Goal: Information Seeking & Learning: Learn about a topic

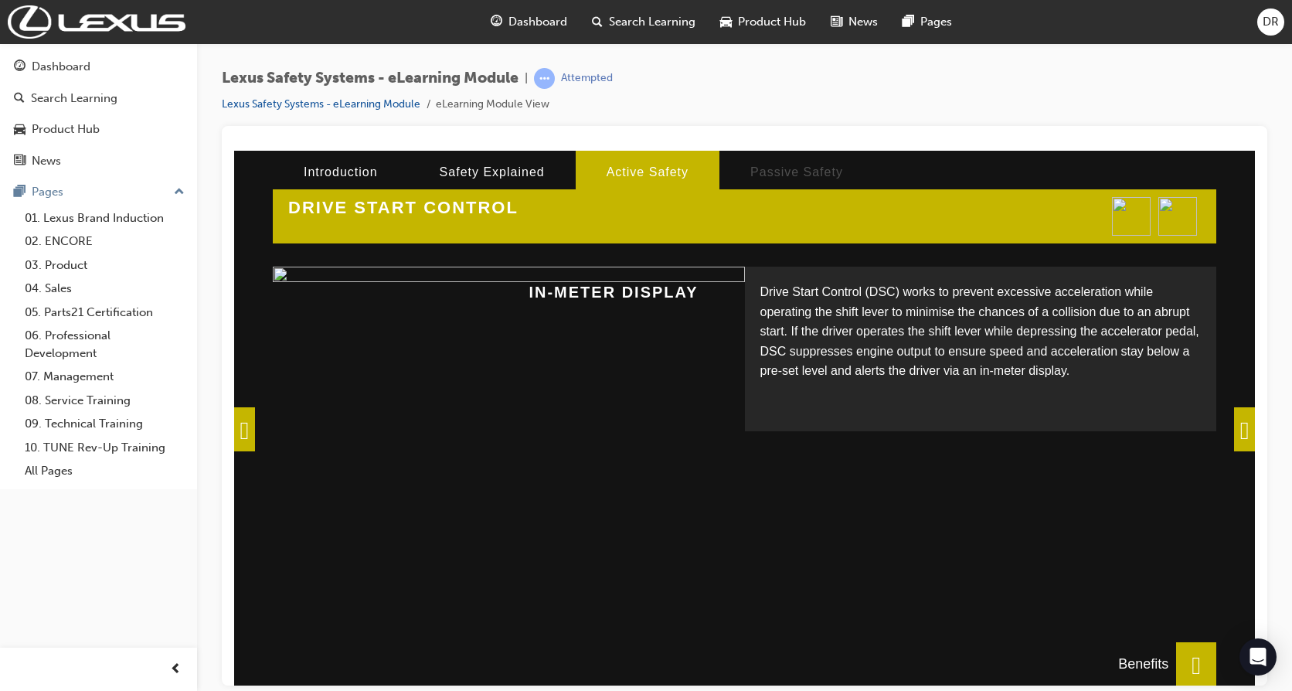
scroll to position [295, 0]
click at [1234, 424] on span at bounding box center [1244, 429] width 21 height 44
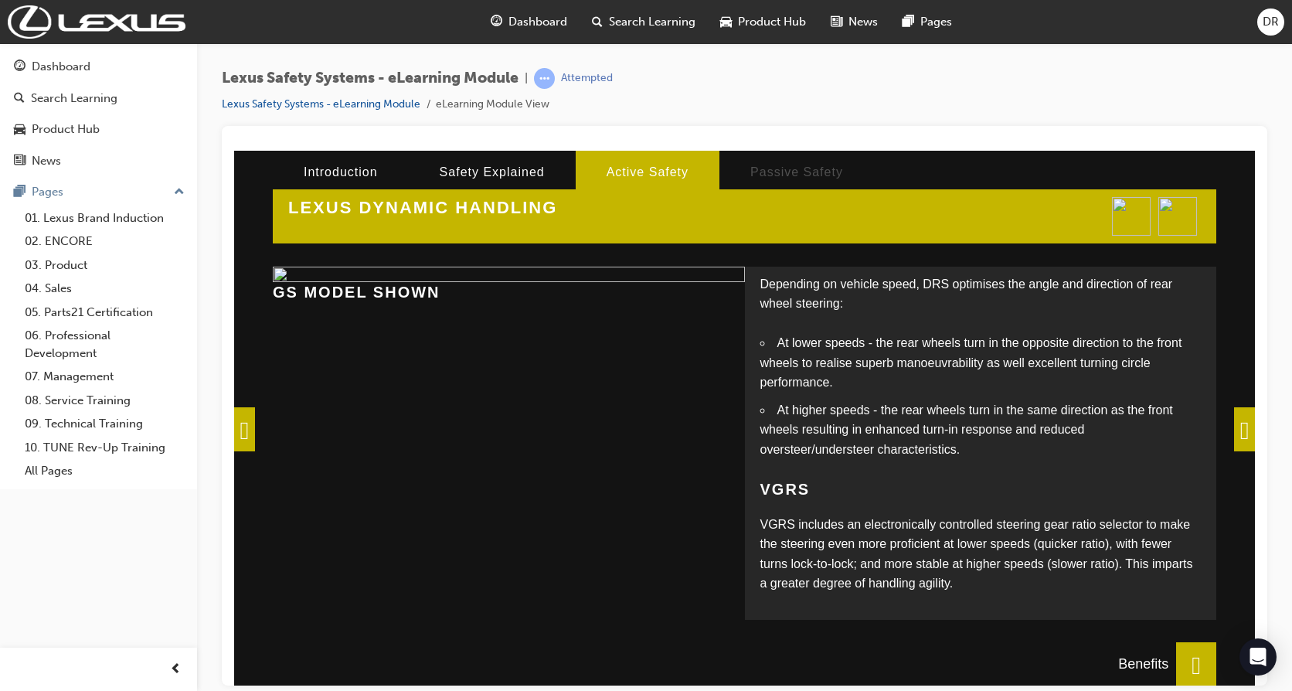
scroll to position [146, 0]
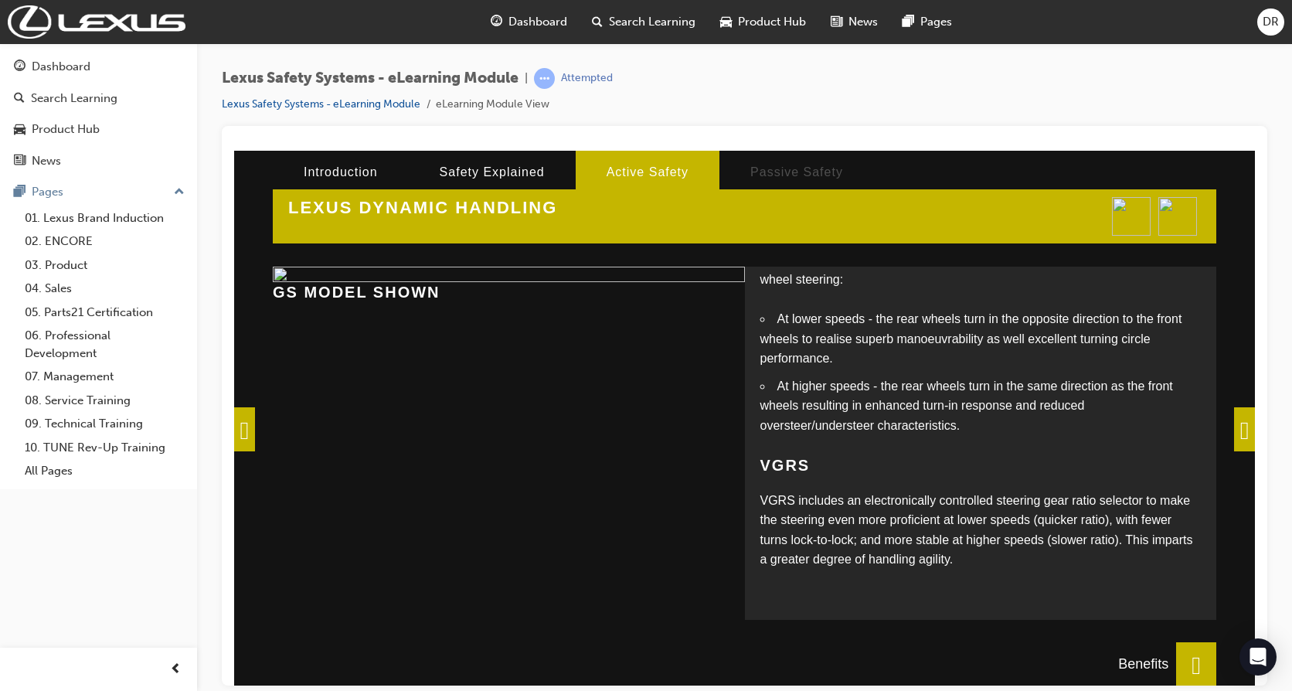
click at [1234, 427] on span at bounding box center [1244, 429] width 21 height 44
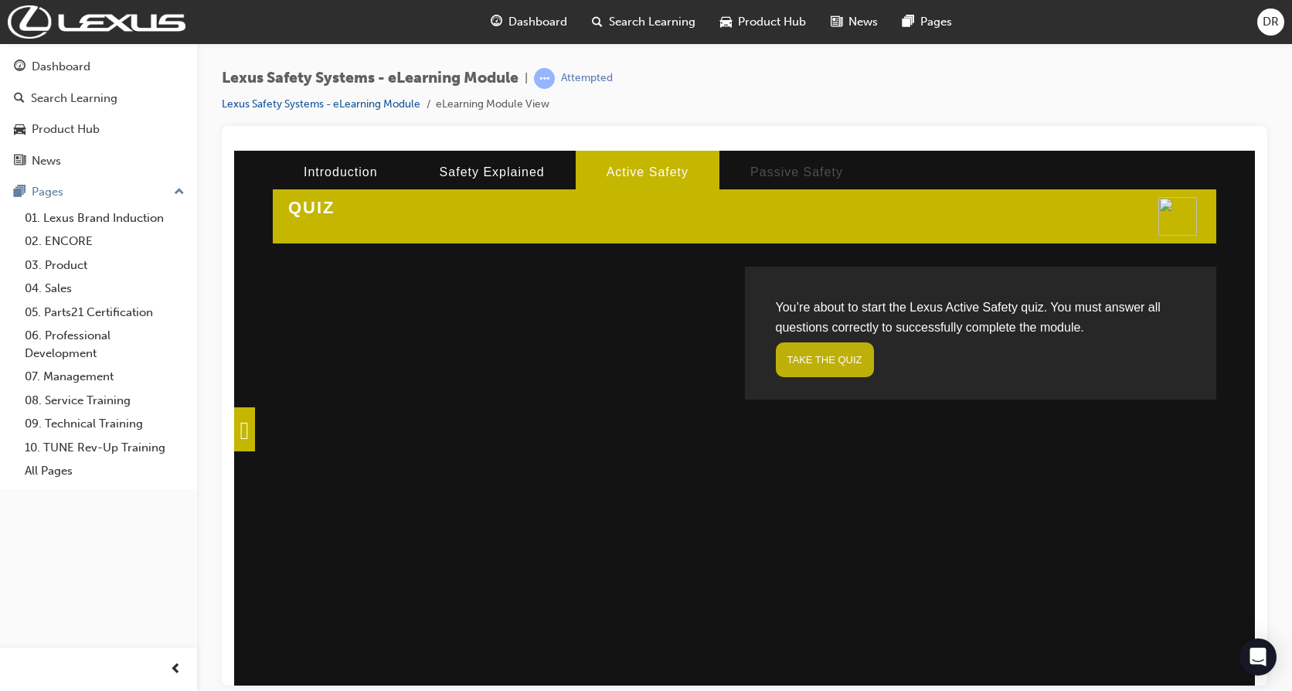
click at [809, 353] on link "TAKE THE QUIZ" at bounding box center [825, 359] width 98 height 35
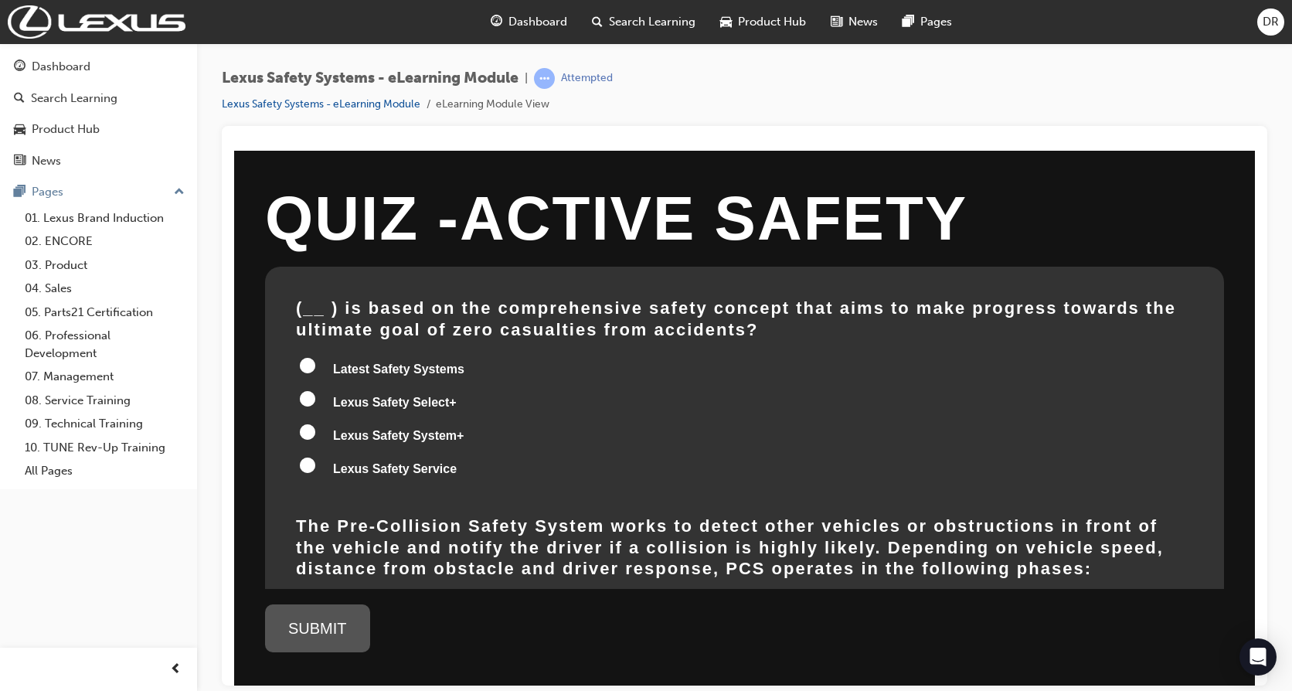
click at [418, 403] on span "Lexus Safety Select+" at bounding box center [395, 401] width 124 height 13
click at [315, 403] on input "Lexus Safety Select+" at bounding box center [307, 397] width 15 height 15
radio input "true"
click at [327, 625] on div "SUBMIT" at bounding box center [317, 628] width 105 height 48
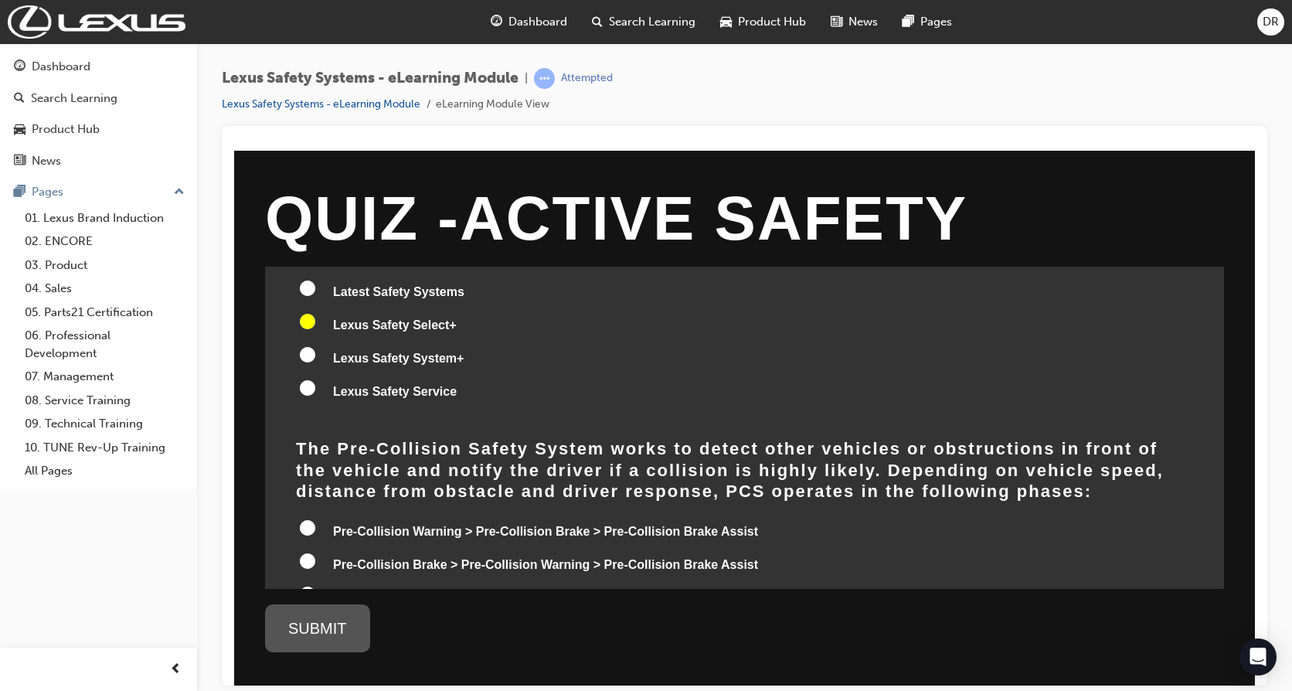
scroll to position [155, 0]
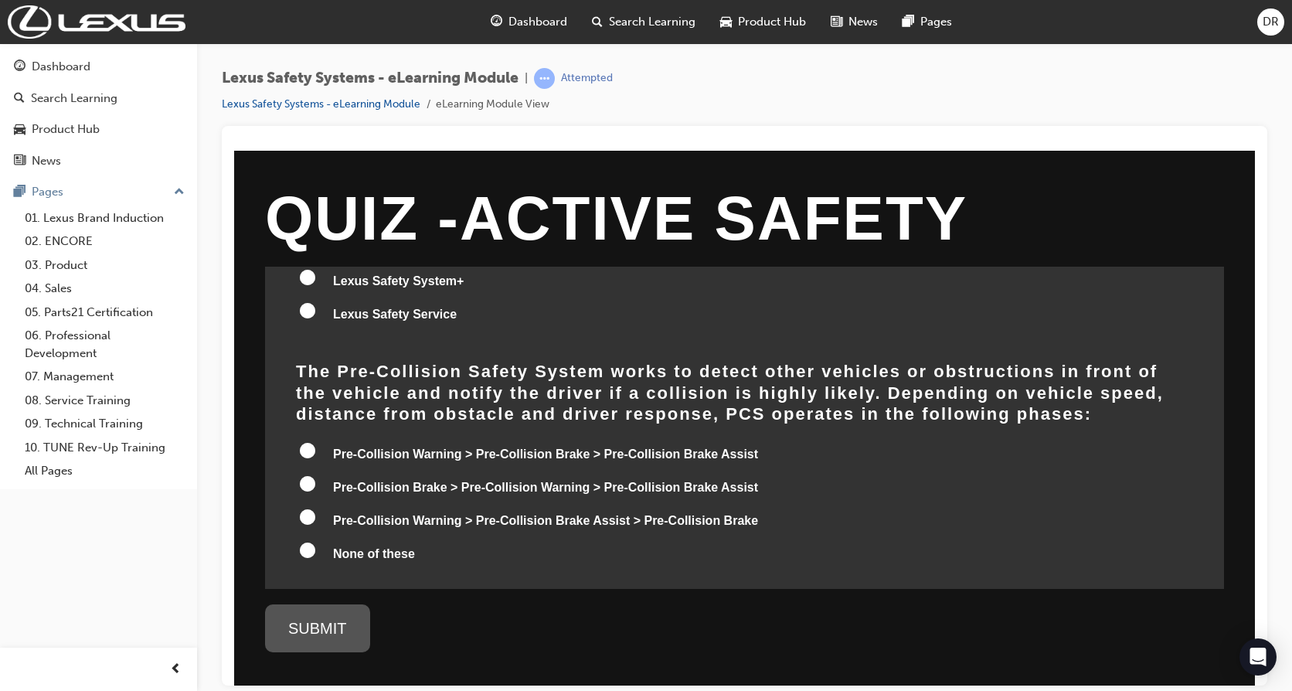
click at [311, 451] on input "Pre-Collision Warning > Pre-Collision Brake > Pre-Collision Brake Assist" at bounding box center [307, 449] width 15 height 15
radio input "true"
click at [308, 518] on input "Pre-Collision Warning > Pre-Collision Brake Assist > Pre-Collision Brake" at bounding box center [307, 516] width 15 height 15
radio input "true"
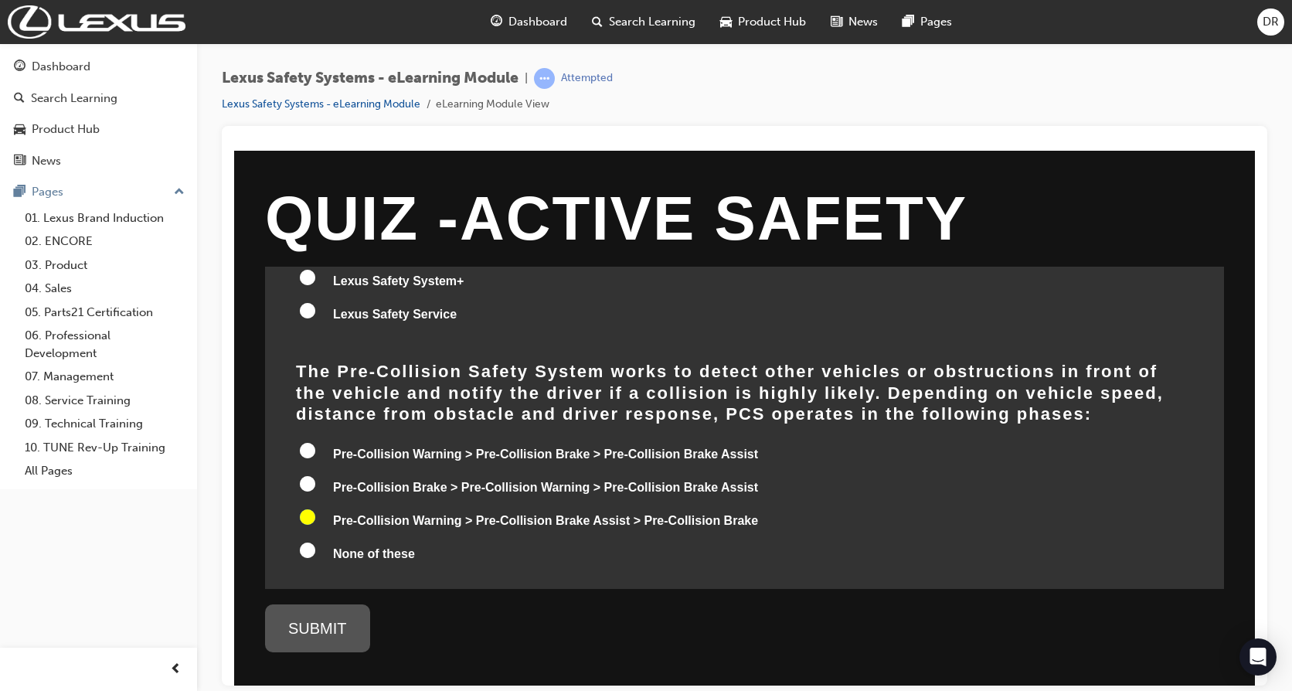
radio input "true"
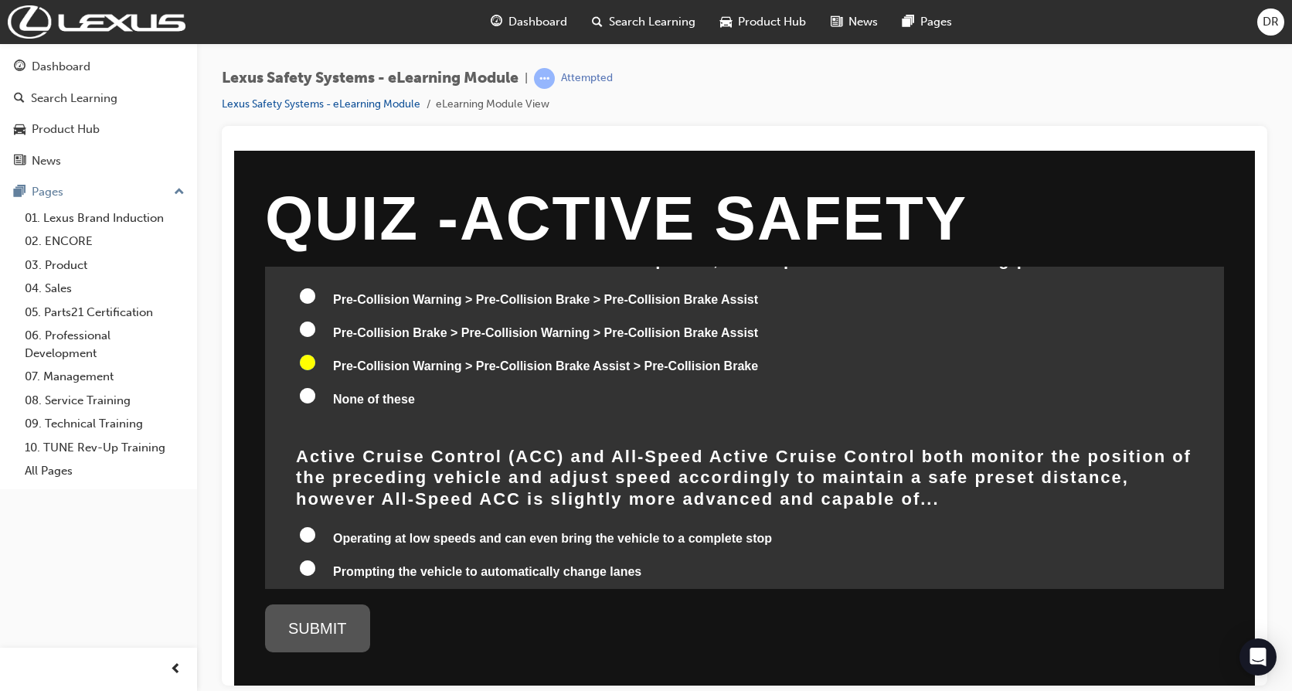
scroll to position [386, 0]
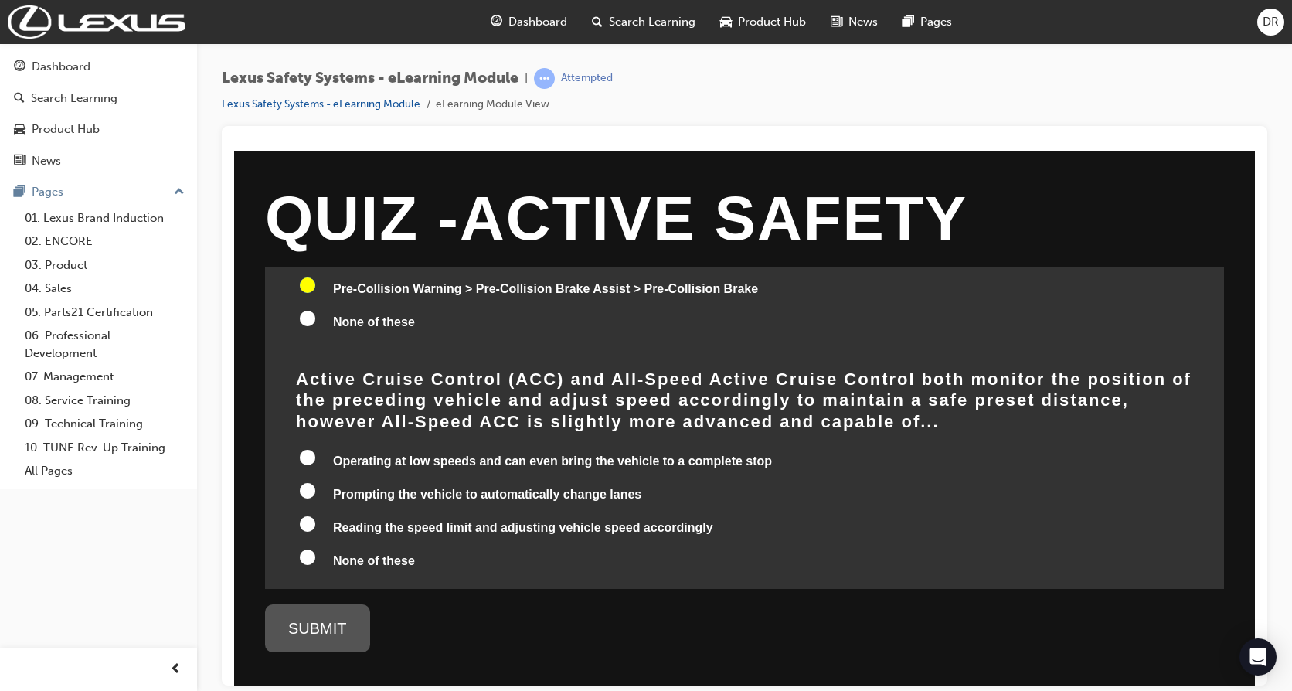
click at [305, 461] on input "Operating at low speeds and can even bring the vehicle to a complete stop" at bounding box center [307, 456] width 15 height 15
radio input "true"
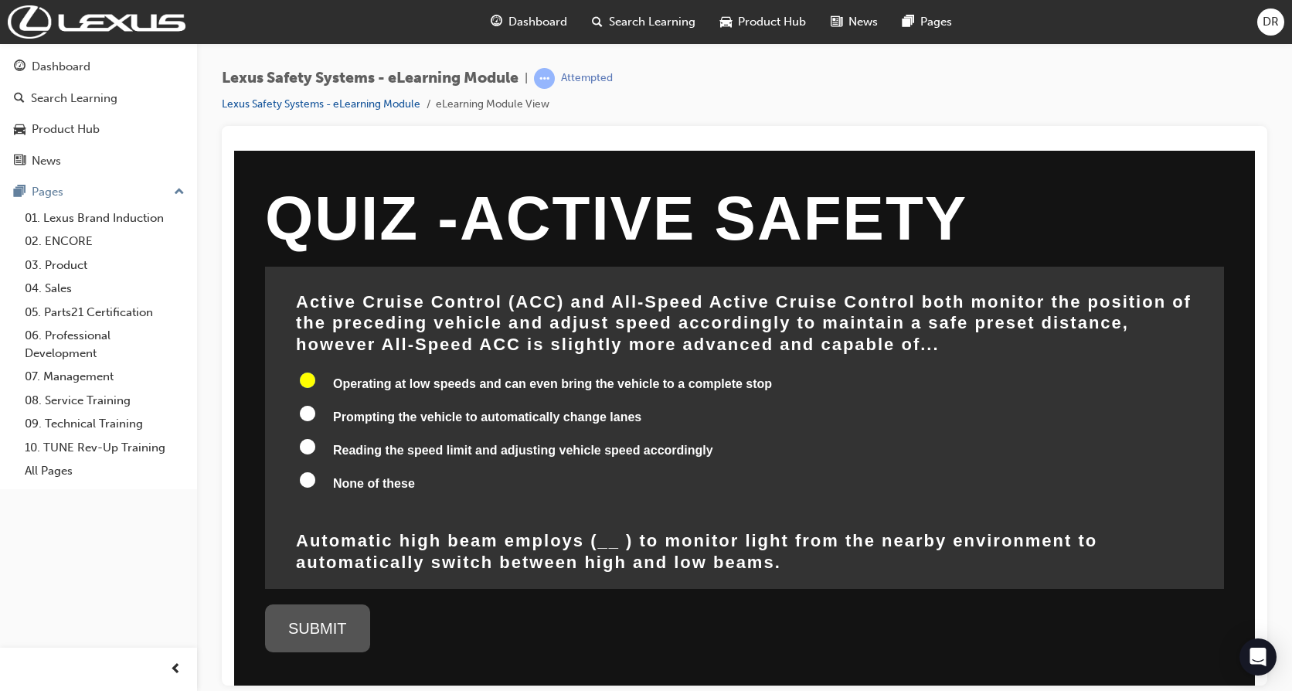
click at [302, 411] on input "Prompting the vehicle to automatically change lanes" at bounding box center [307, 412] width 15 height 15
radio input "true"
click at [305, 386] on input "Operating at low speeds and can even bring the vehicle to a complete stop" at bounding box center [307, 379] width 15 height 15
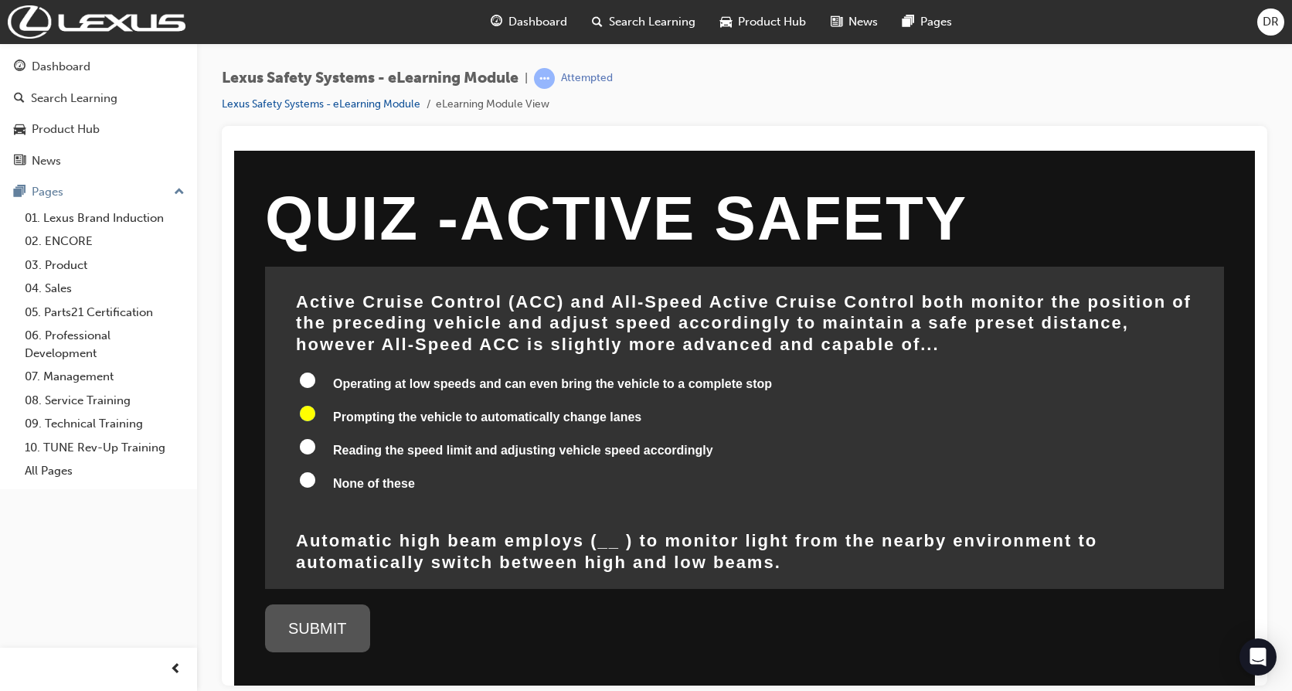
radio input "true"
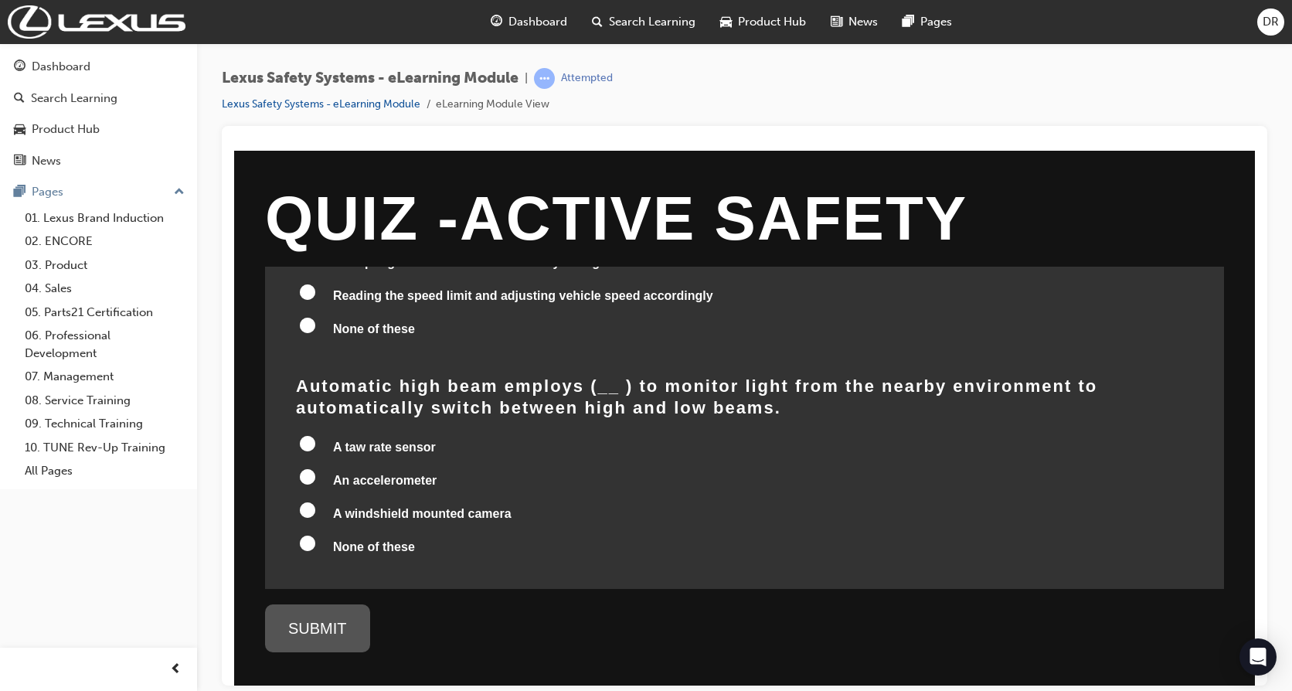
scroll to position [696, 0]
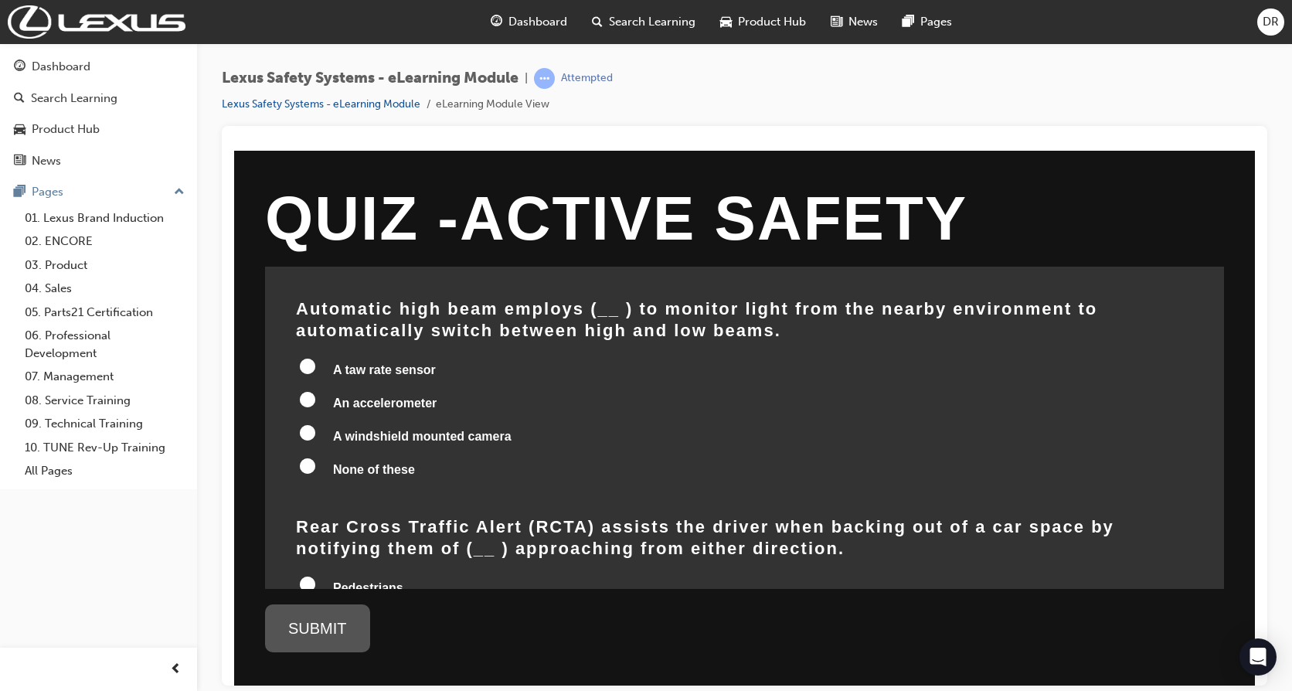
click at [305, 434] on input "A windshield mounted camera" at bounding box center [307, 431] width 15 height 15
radio input "true"
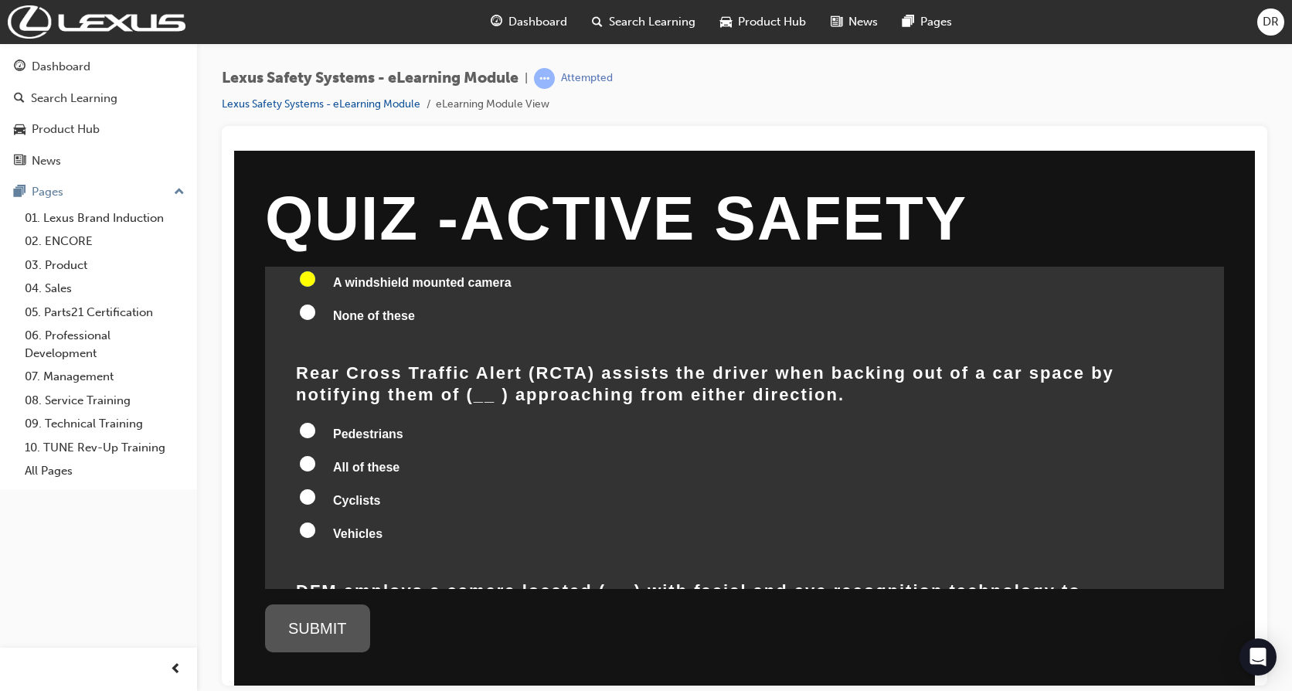
scroll to position [850, 0]
click at [312, 494] on input "Cyclists" at bounding box center [307, 495] width 15 height 15
radio input "true"
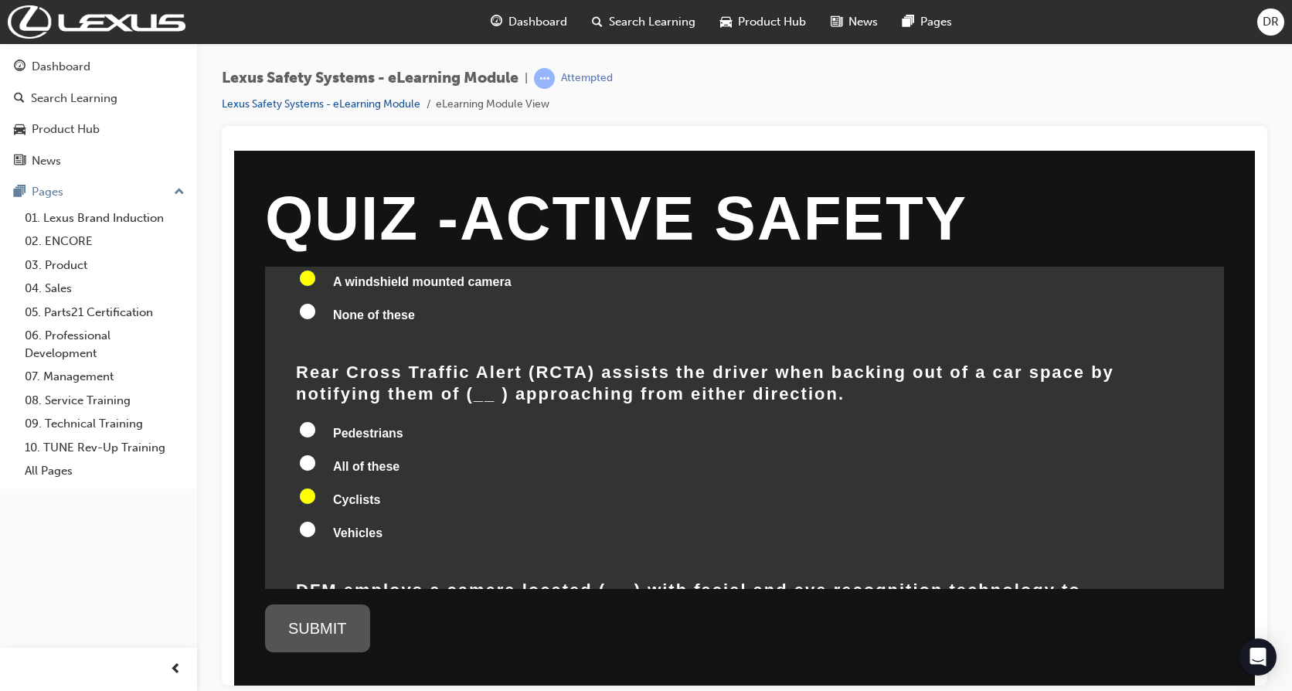
radio input "true"
click at [308, 458] on input "All of these" at bounding box center [307, 462] width 15 height 15
radio input "true"
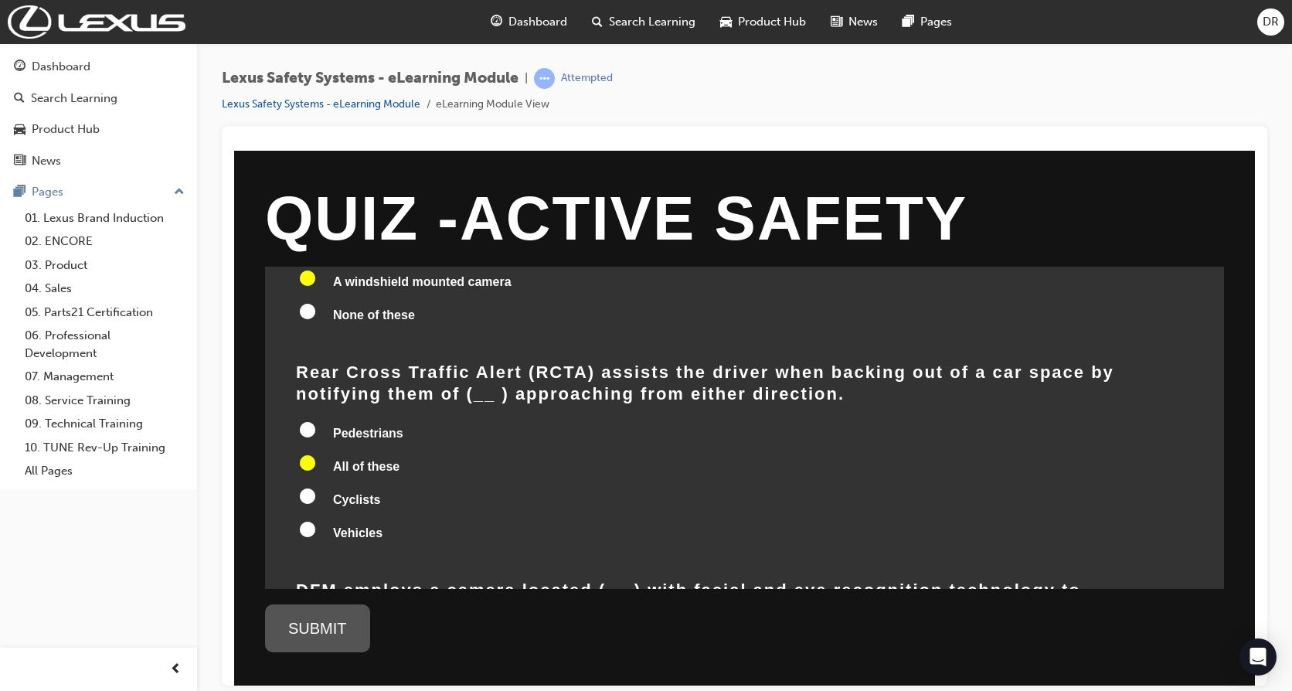
radio input "true"
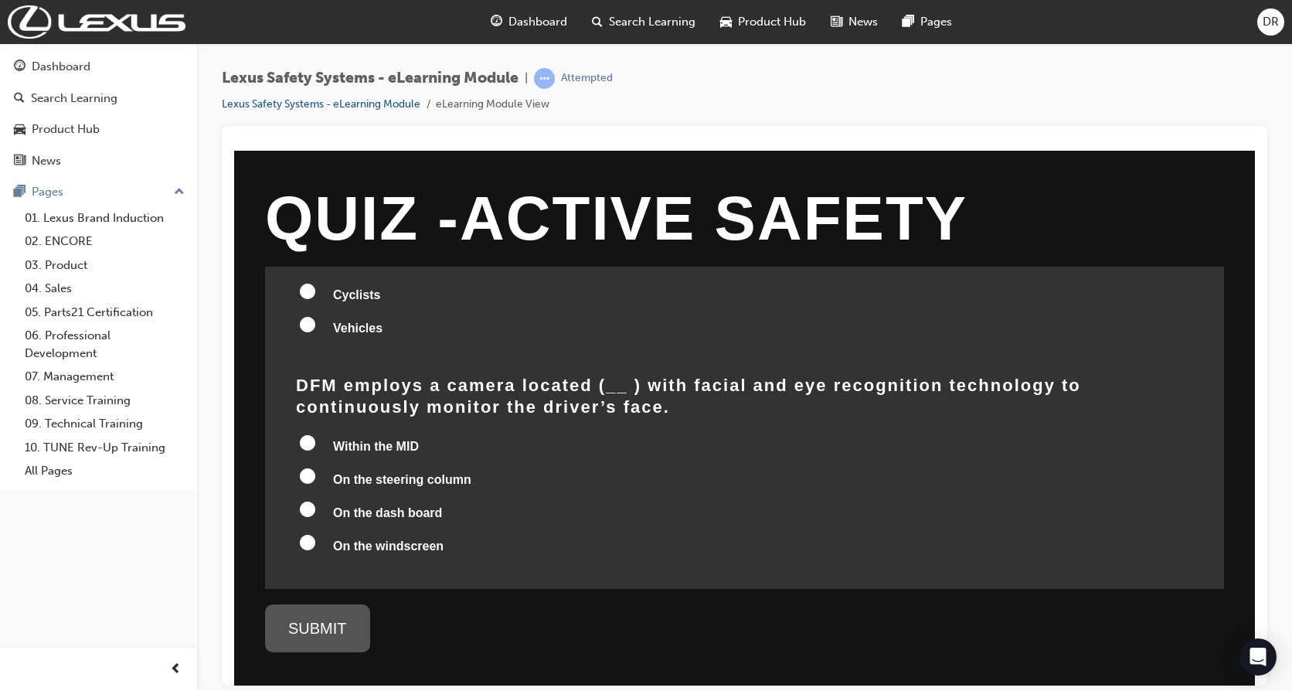
scroll to position [1082, 0]
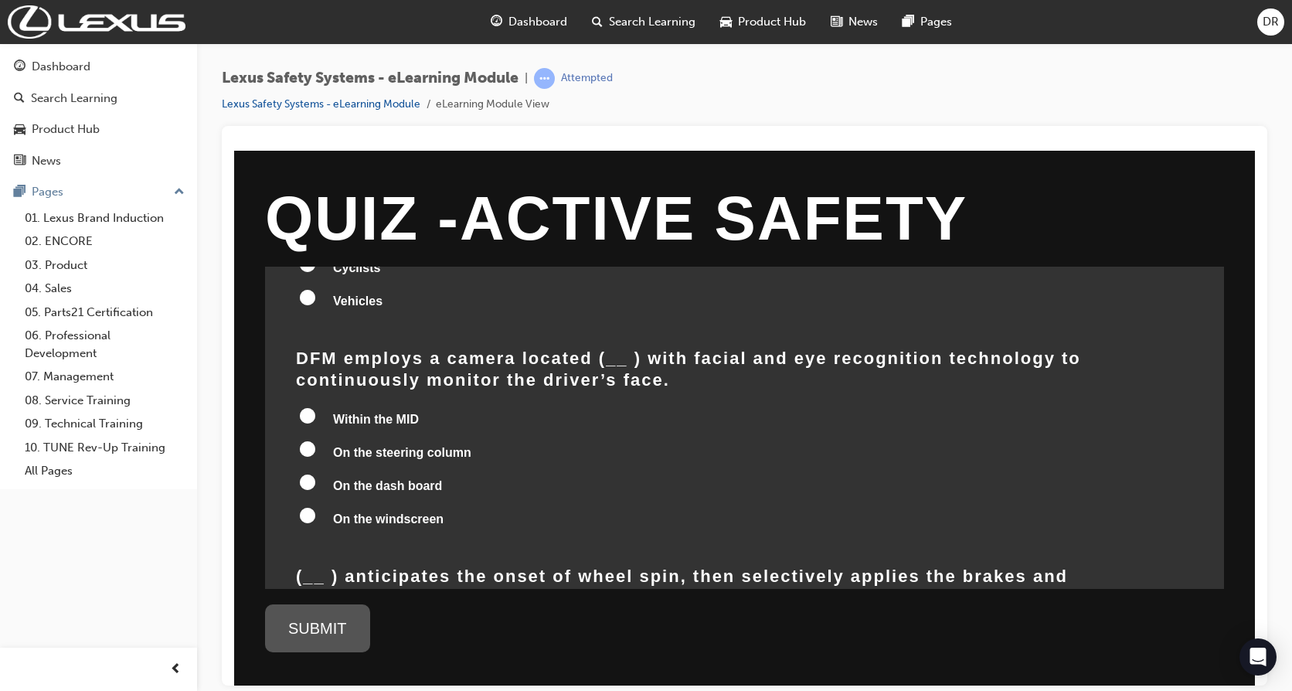
click at [310, 447] on input "On the steering column" at bounding box center [307, 448] width 15 height 15
radio input "true"
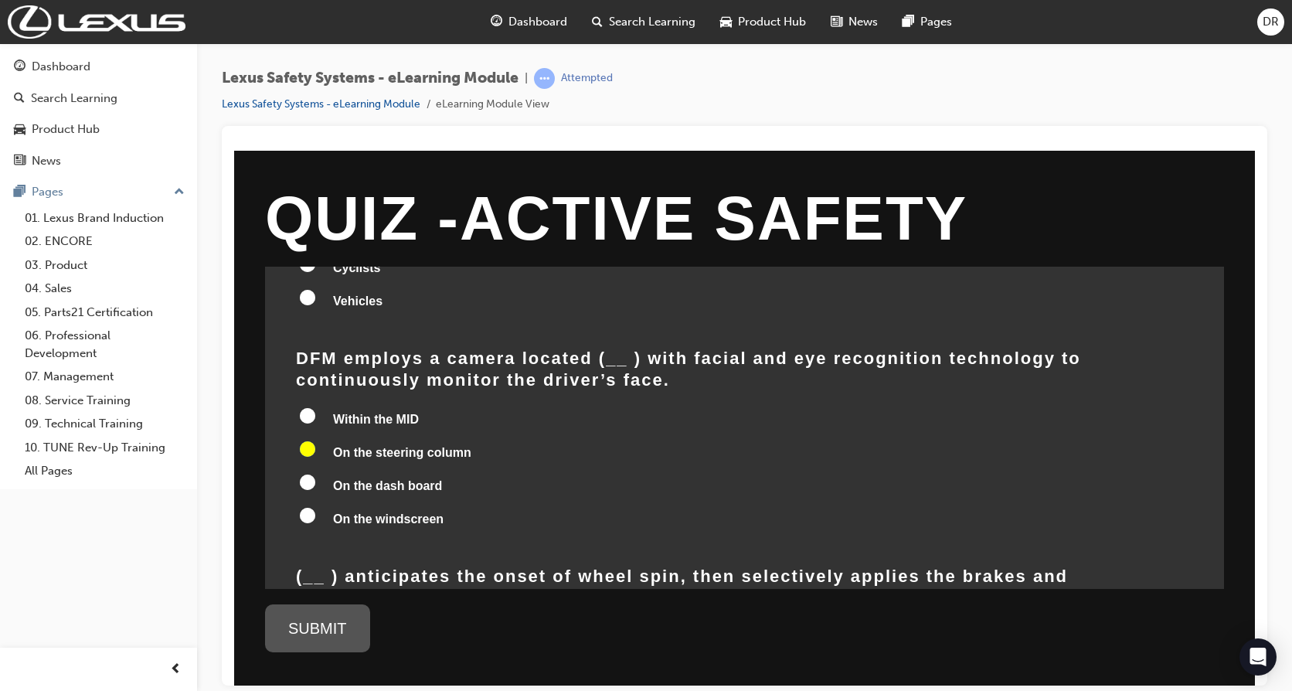
radio input "true"
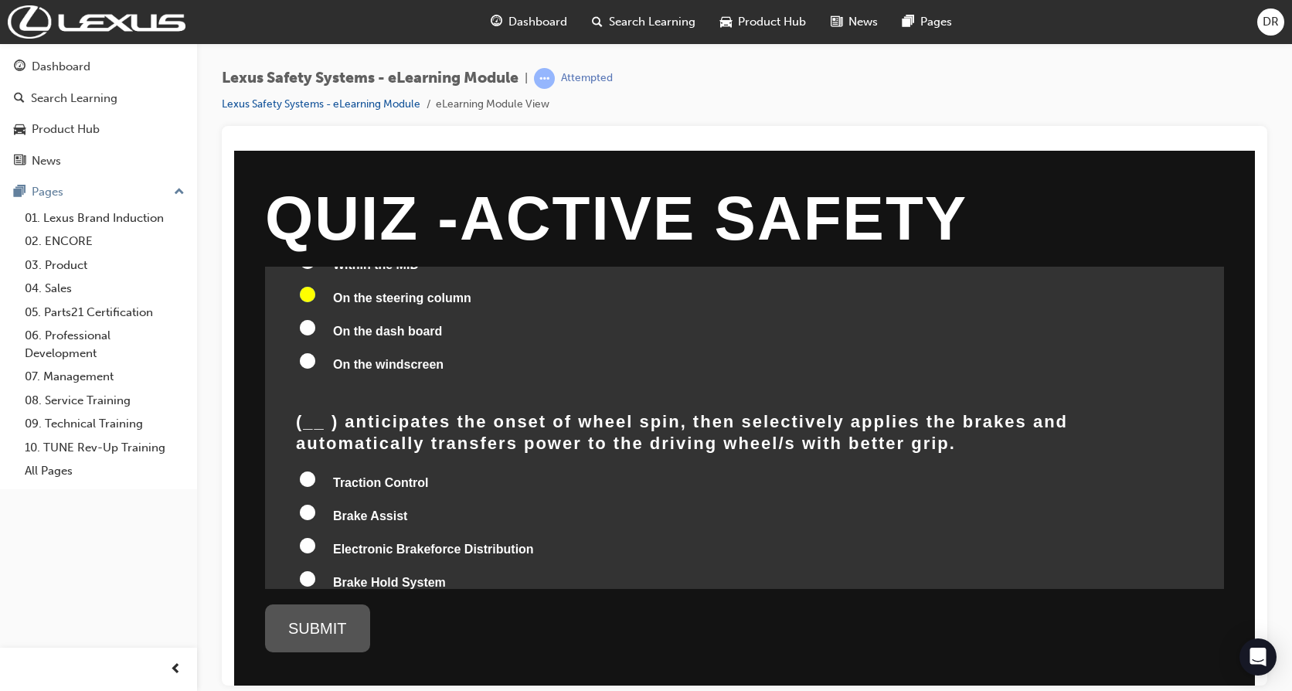
scroll to position [1314, 0]
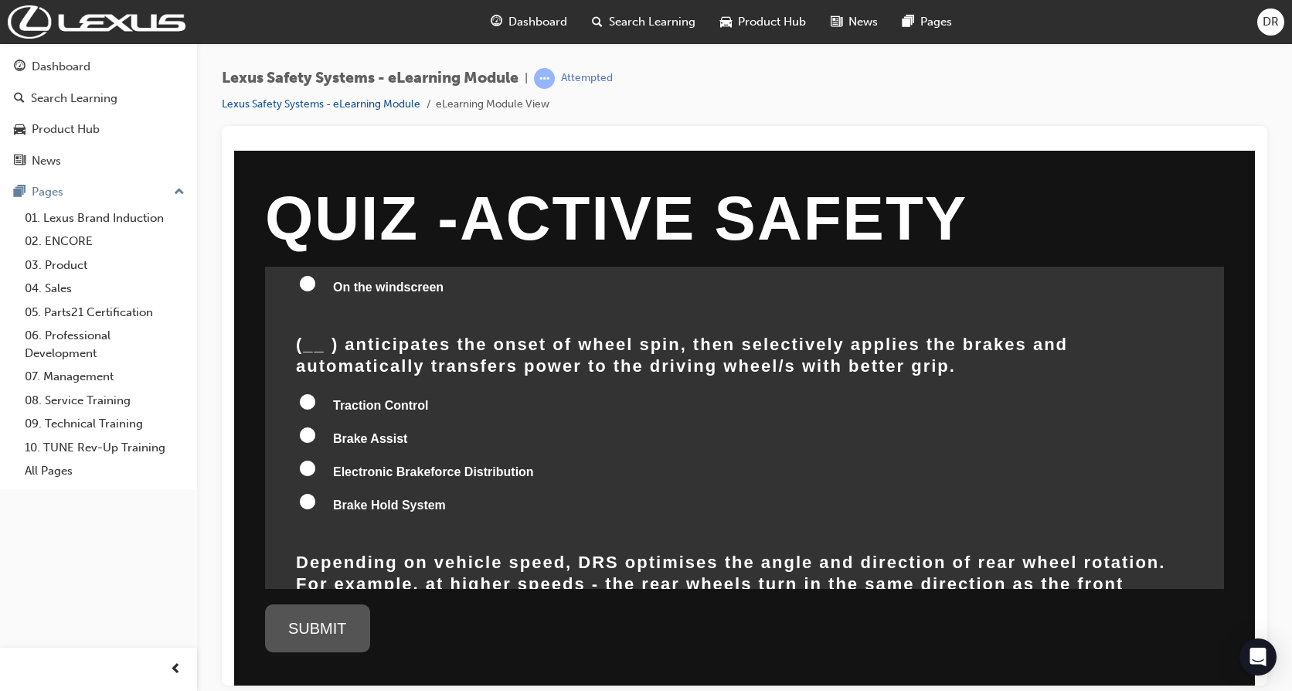
click at [309, 403] on input "Traction Control" at bounding box center [307, 400] width 15 height 15
radio input "true"
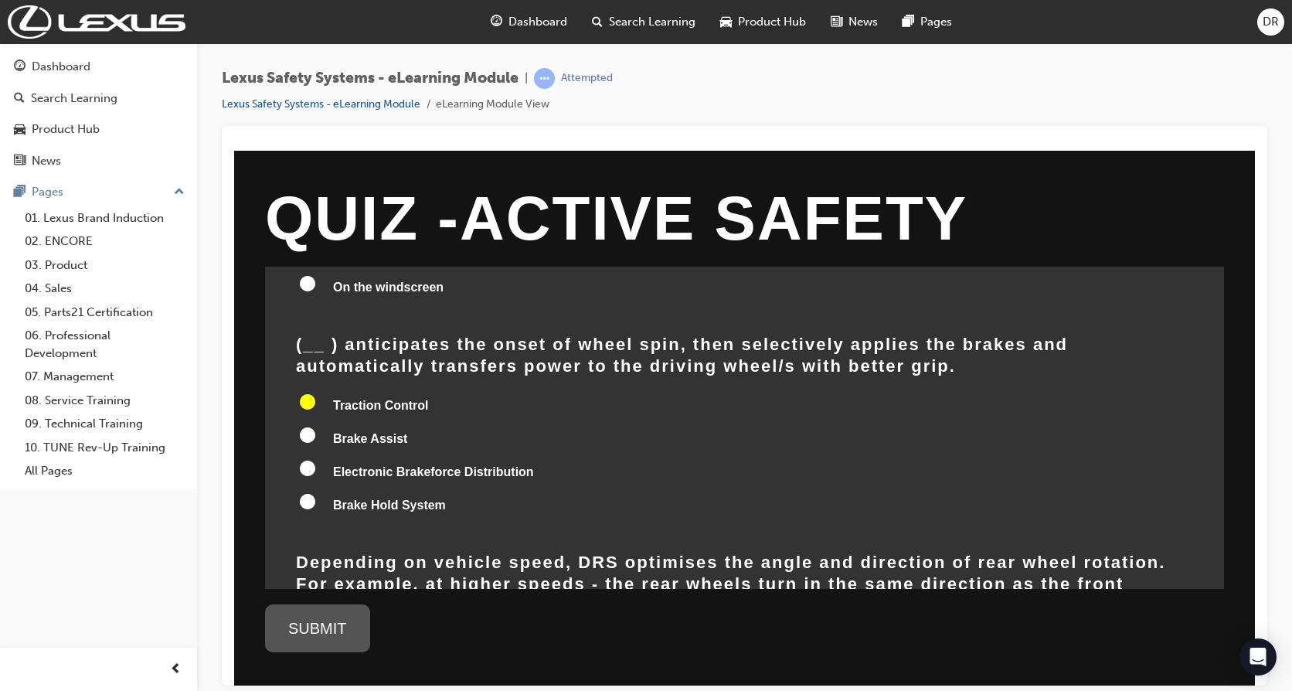
radio input "true"
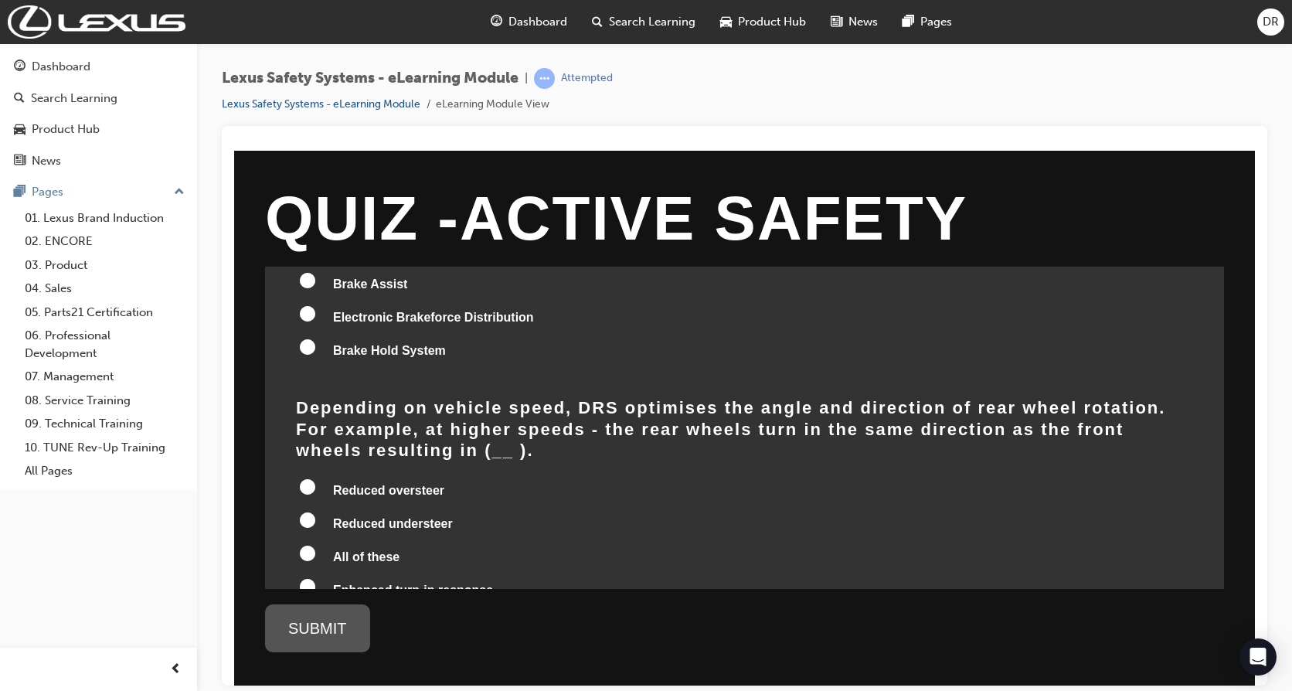
scroll to position [1546, 0]
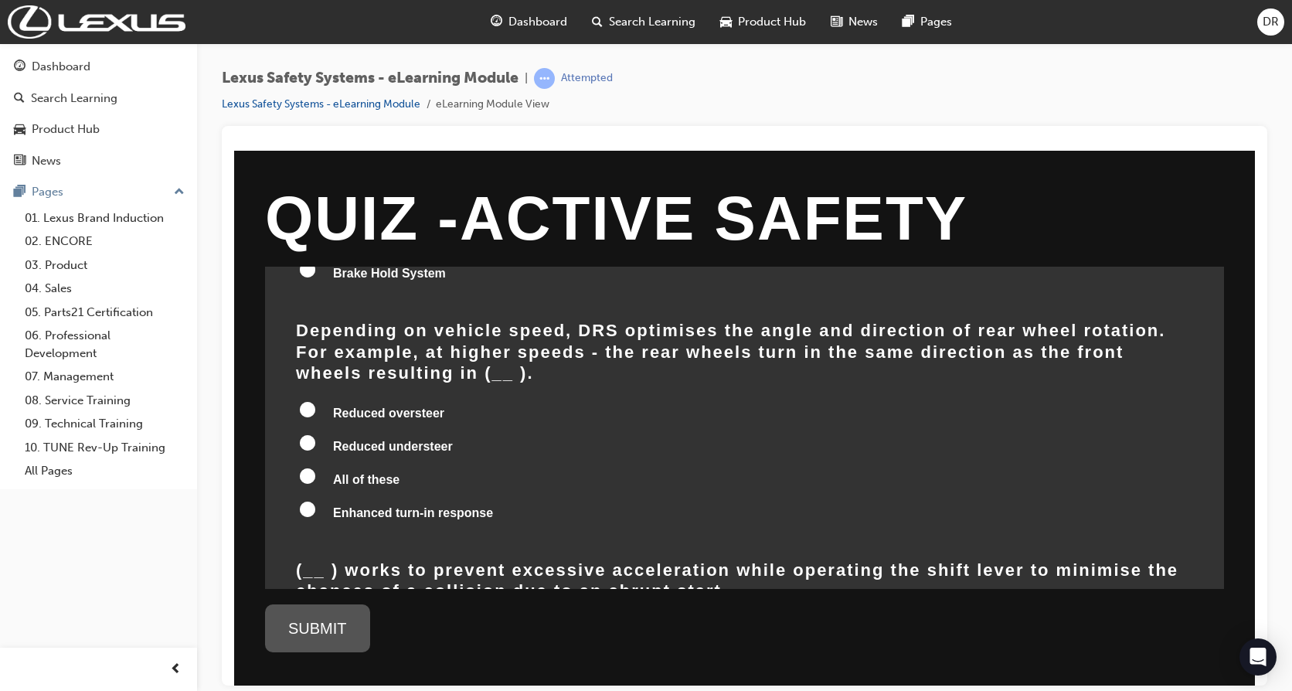
click at [306, 501] on input "Enhanced turn-in response" at bounding box center [307, 508] width 15 height 15
radio input "true"
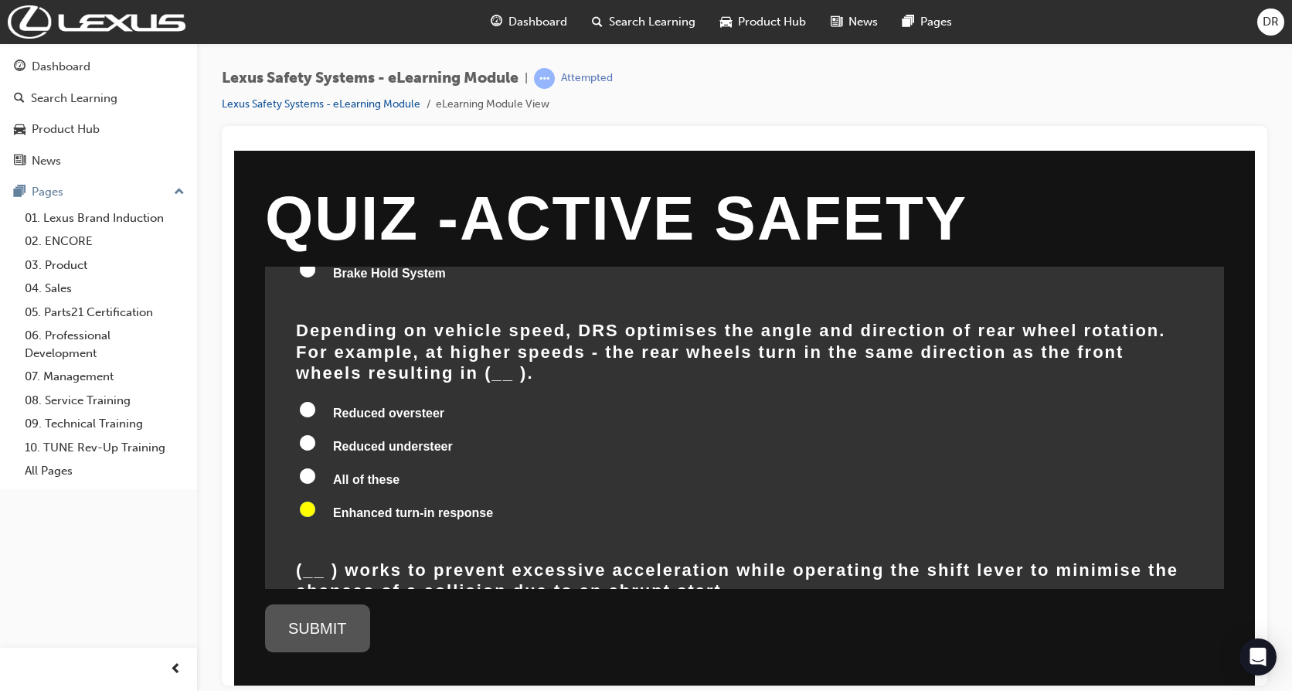
radio input "true"
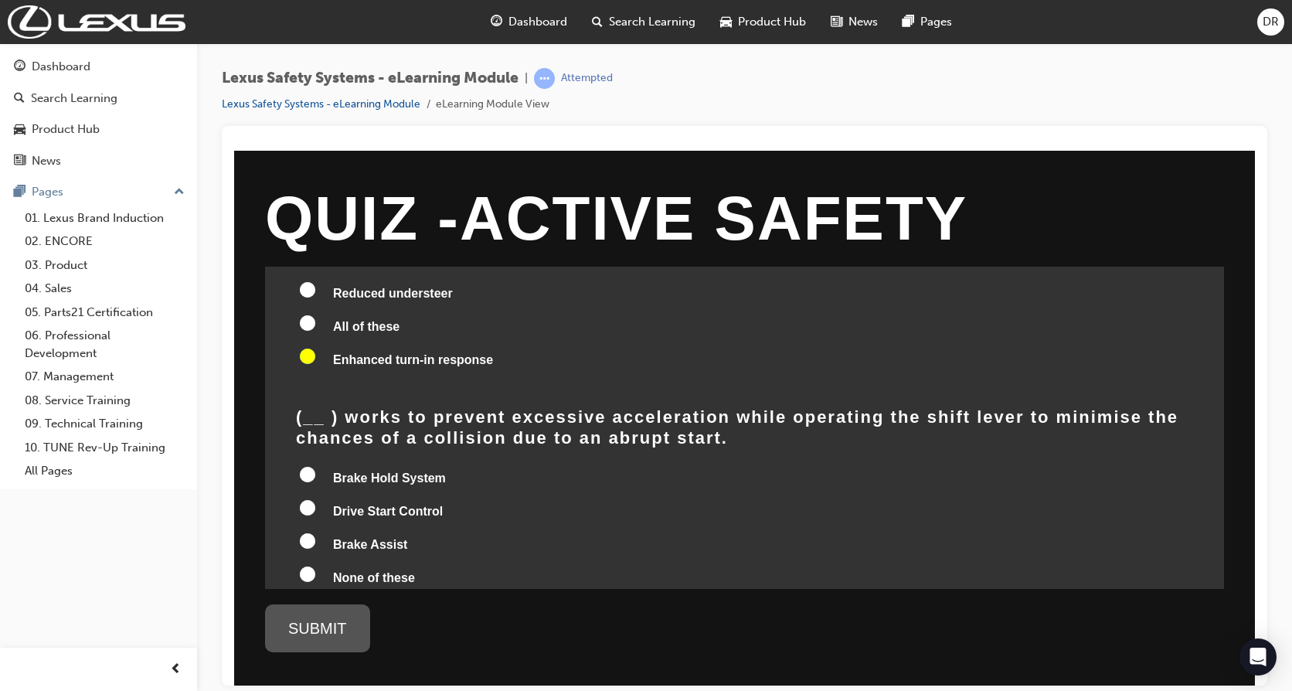
scroll to position [1701, 0]
click at [308, 498] on input "Drive Start Control" at bounding box center [307, 505] width 15 height 15
radio input "true"
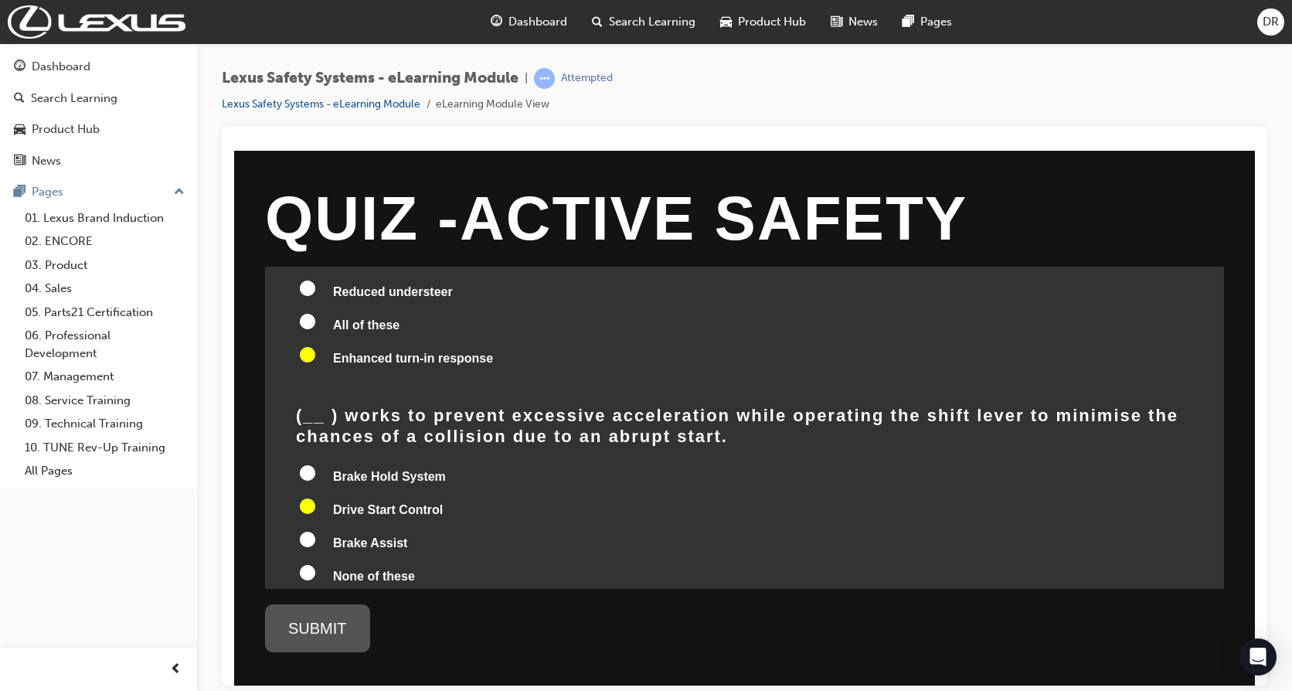
radio input "true"
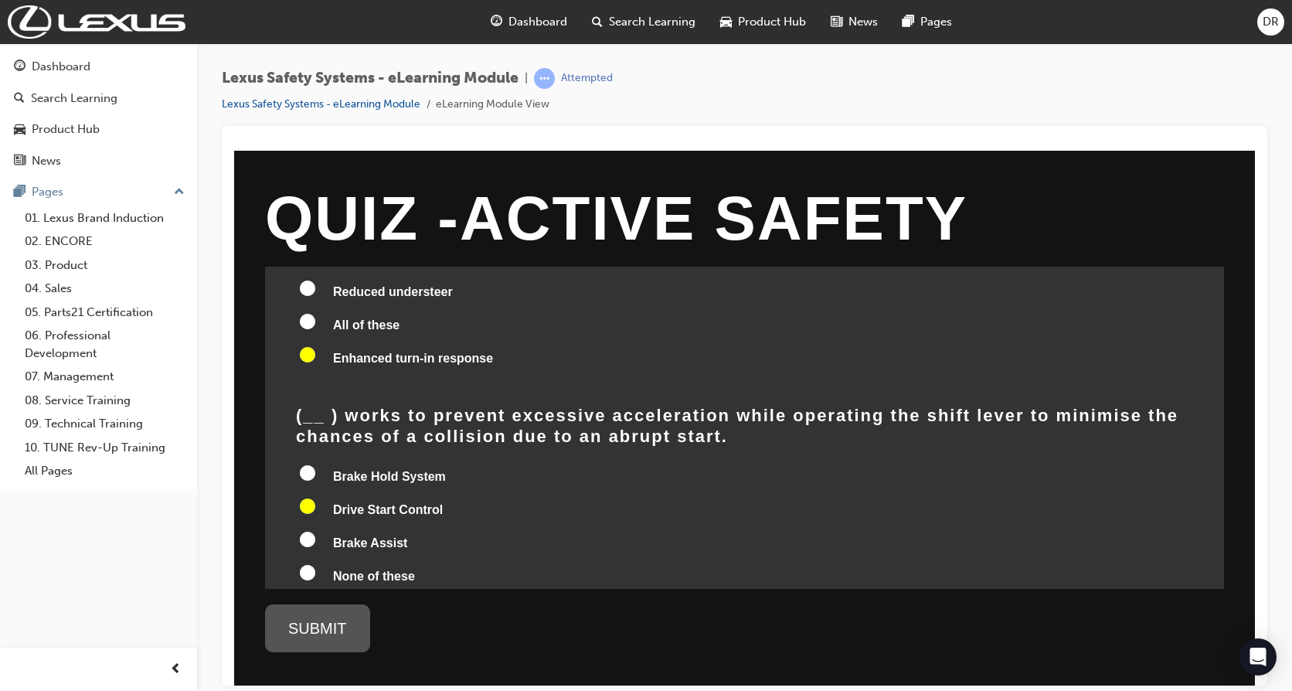
radio input "true"
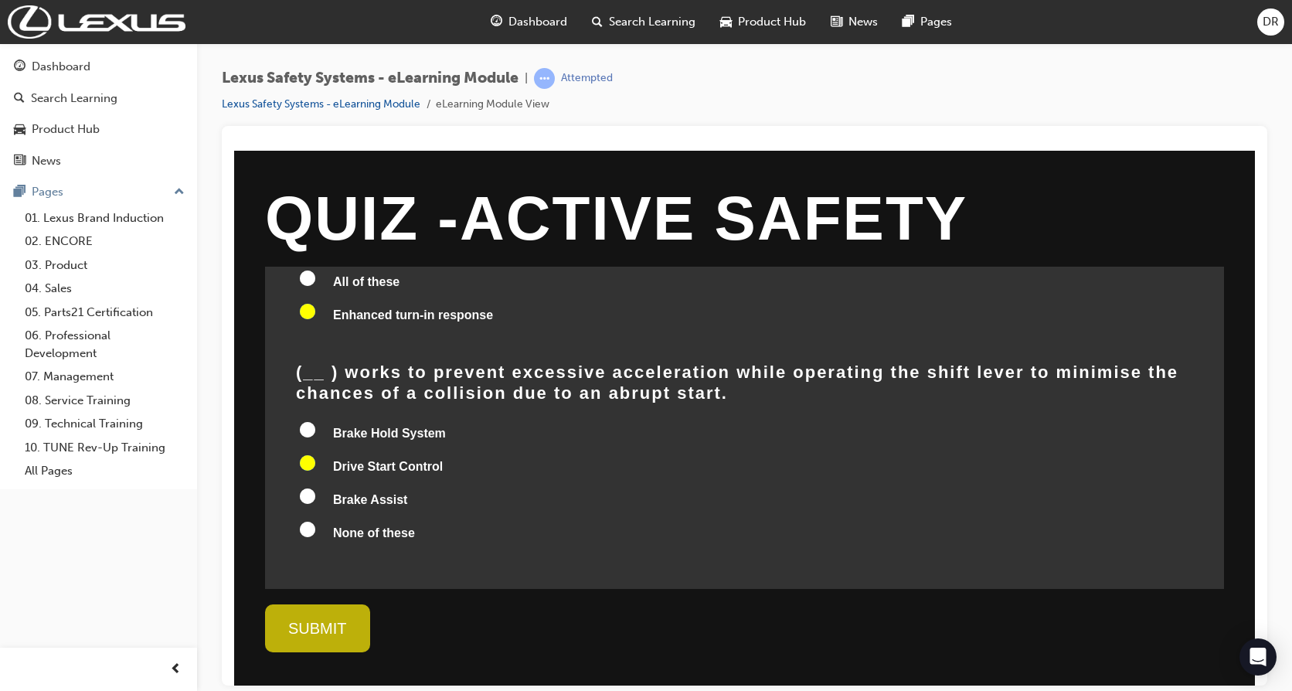
click at [337, 632] on div "SUBMIT" at bounding box center [317, 628] width 105 height 48
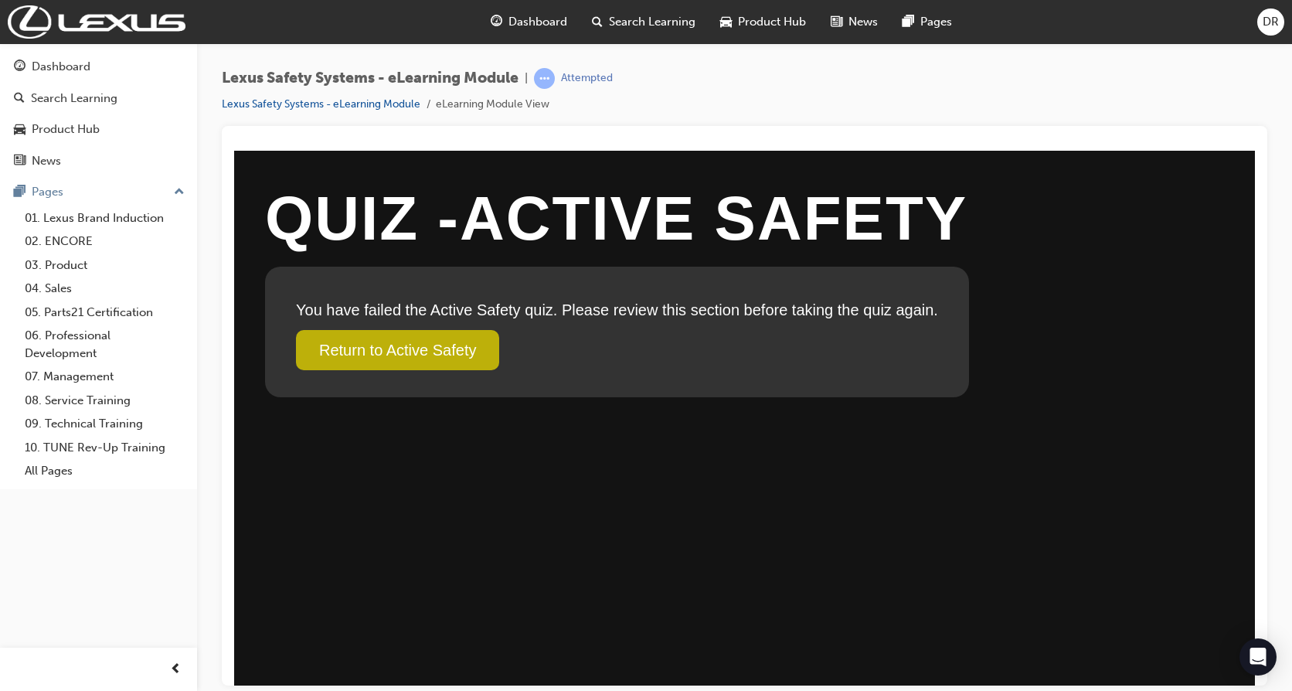
click at [390, 353] on link "Return to Active Safety" at bounding box center [397, 349] width 203 height 40
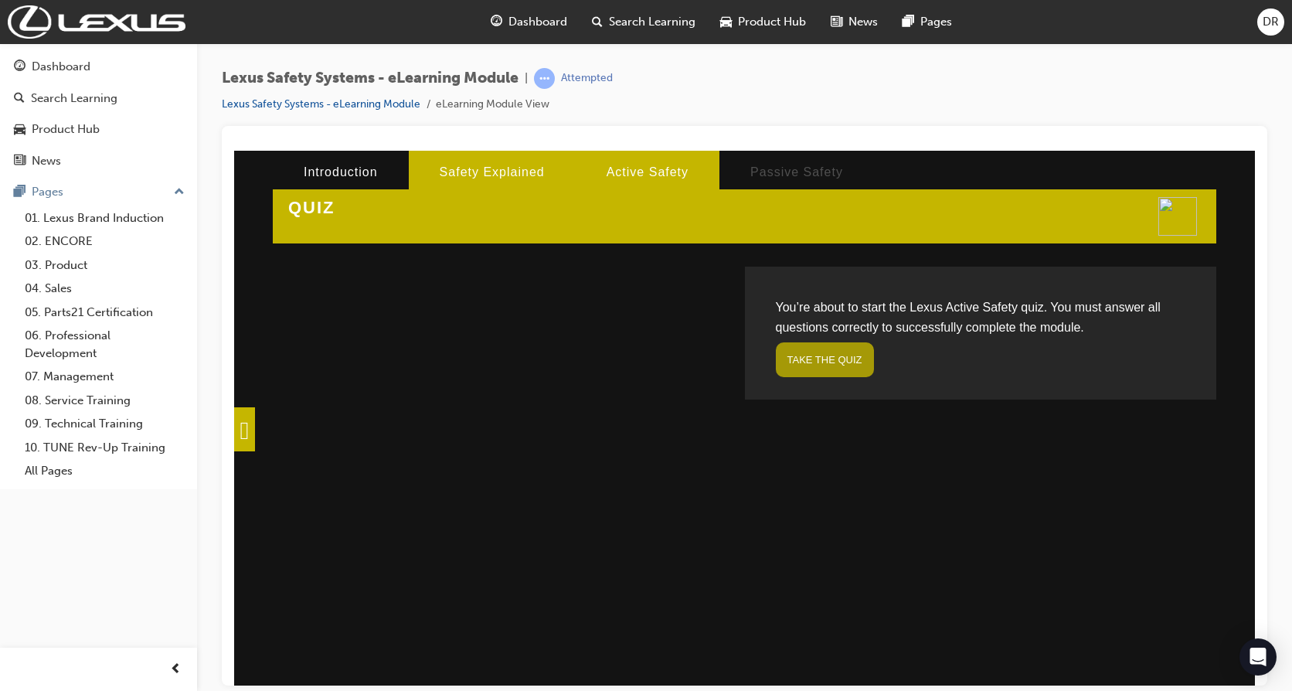
click at [459, 169] on li "Safety Explained" at bounding box center [492, 171] width 167 height 43
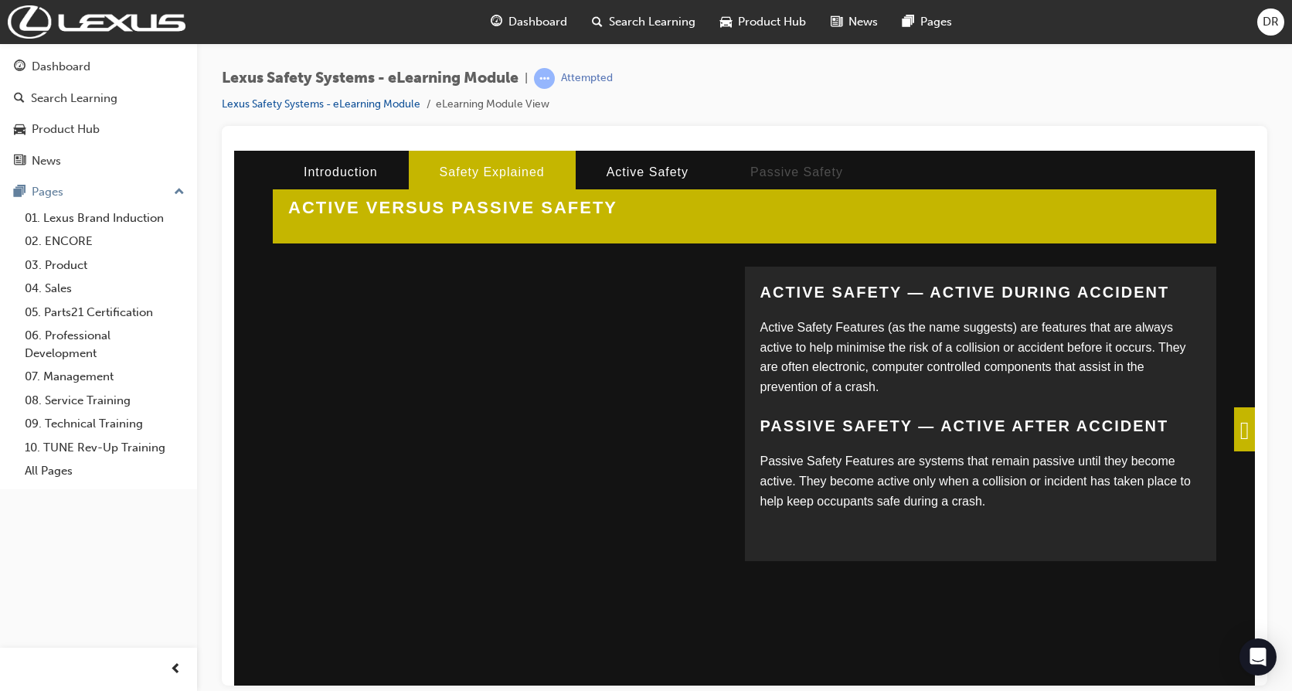
click at [1237, 428] on span at bounding box center [1244, 429] width 21 height 44
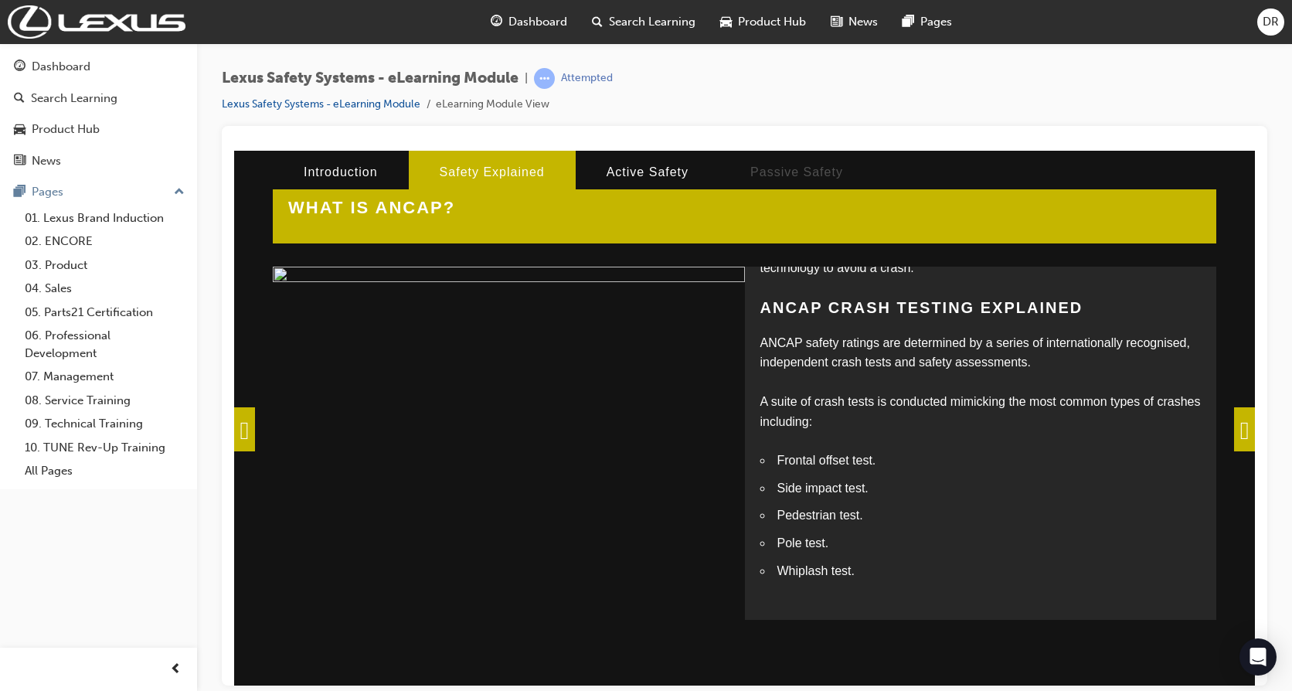
scroll to position [264, 0]
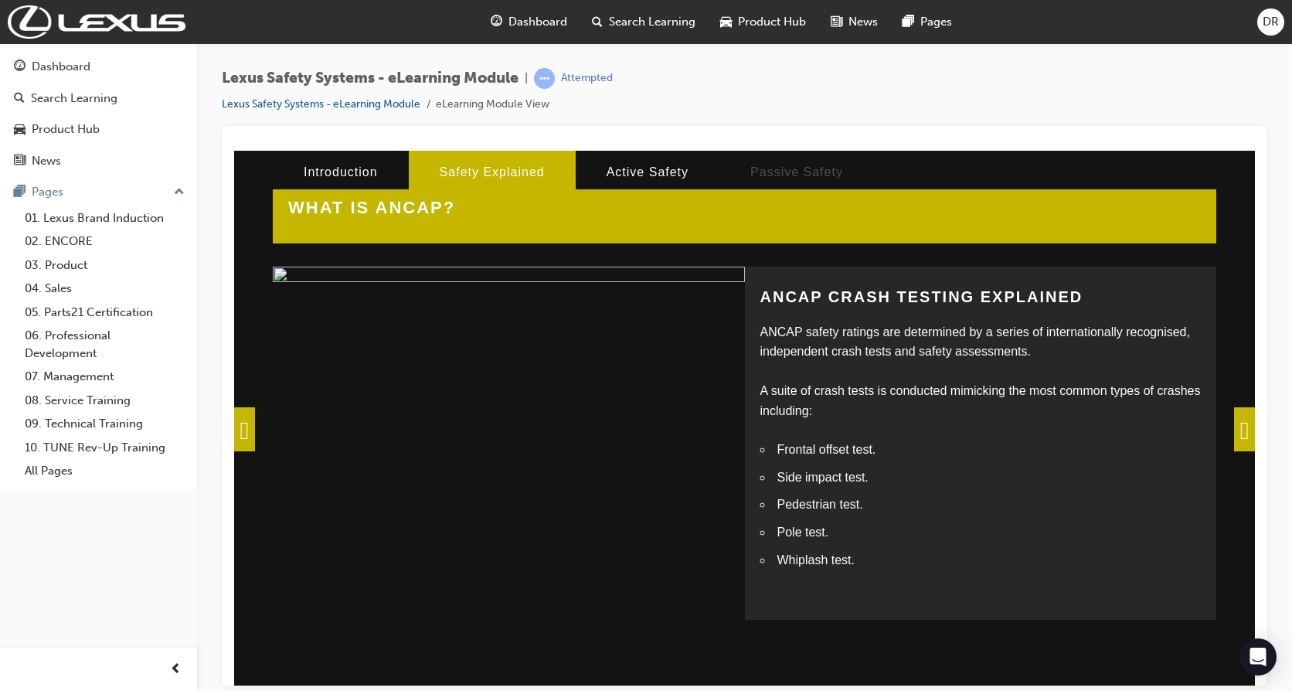
click at [1236, 434] on span at bounding box center [1244, 429] width 21 height 44
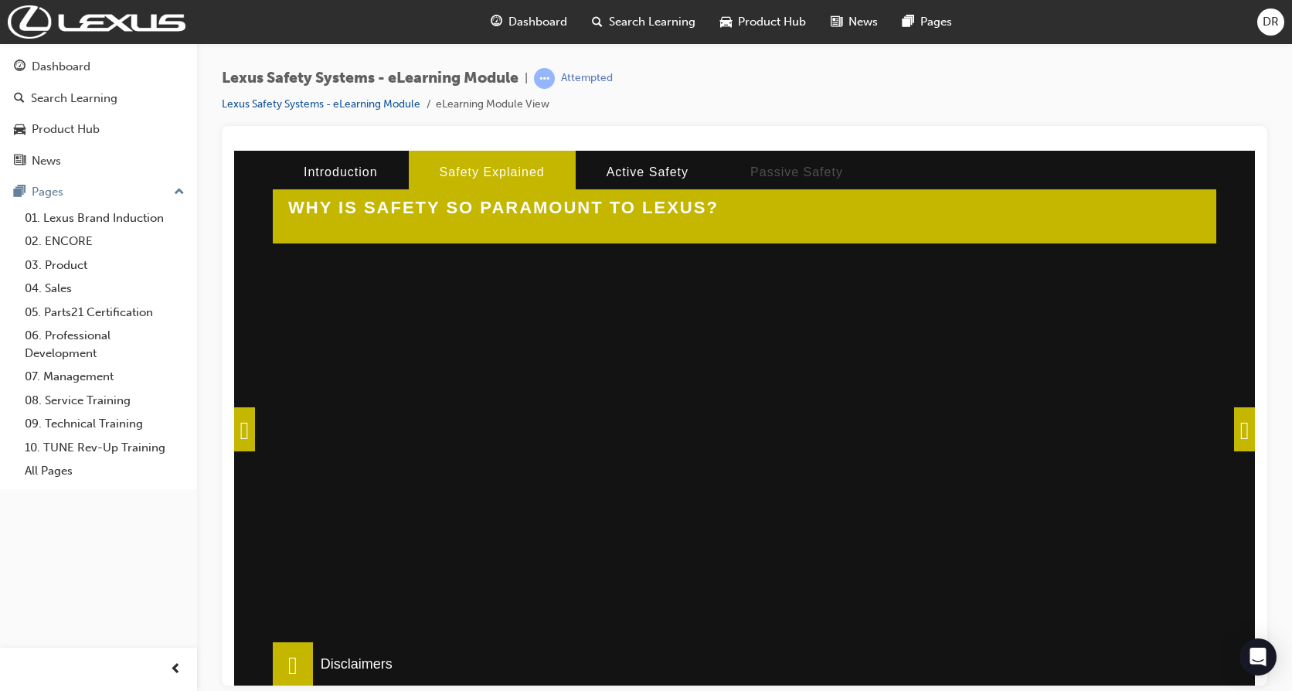
scroll to position [508, 0]
click at [1240, 424] on span at bounding box center [1244, 429] width 21 height 44
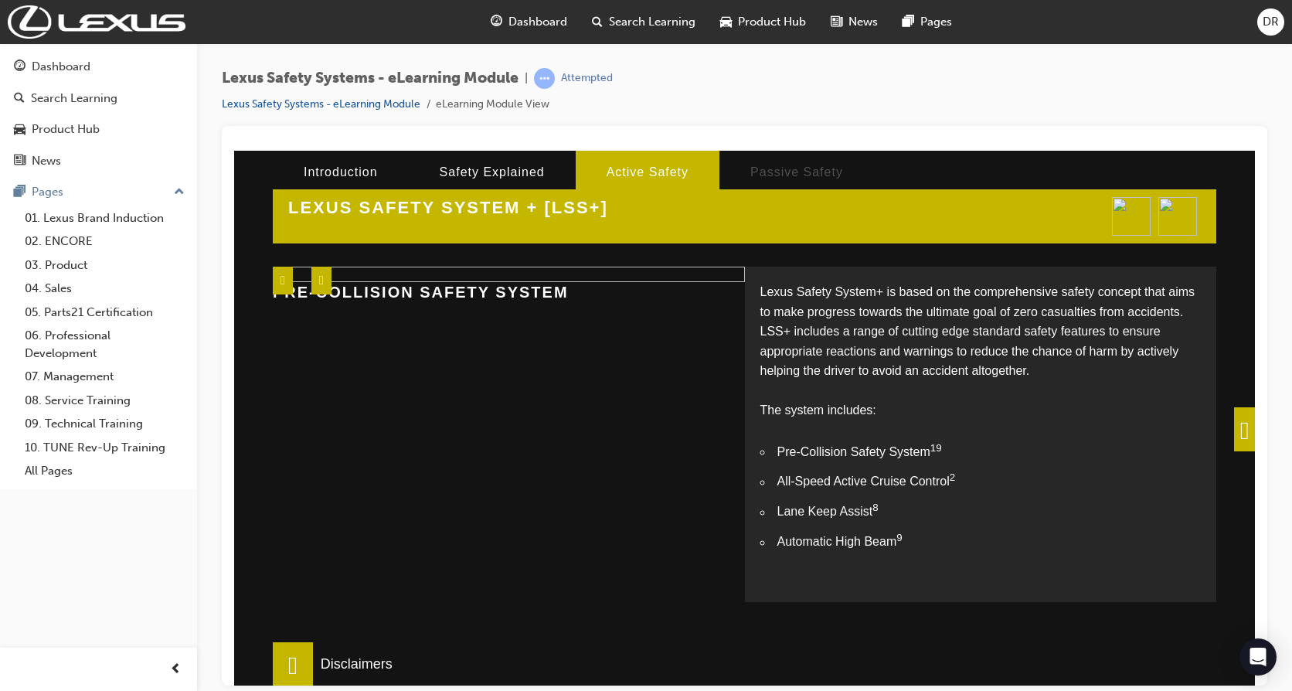
click at [1234, 432] on span at bounding box center [1244, 429] width 21 height 44
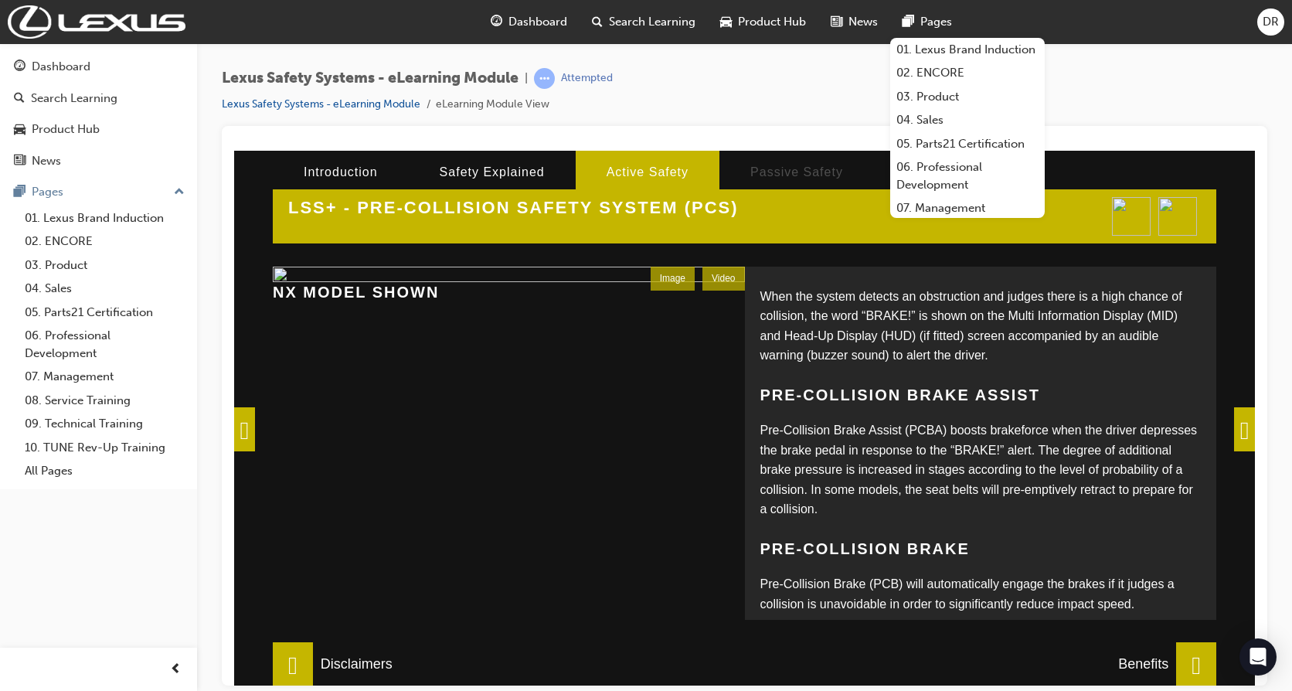
scroll to position [199, 0]
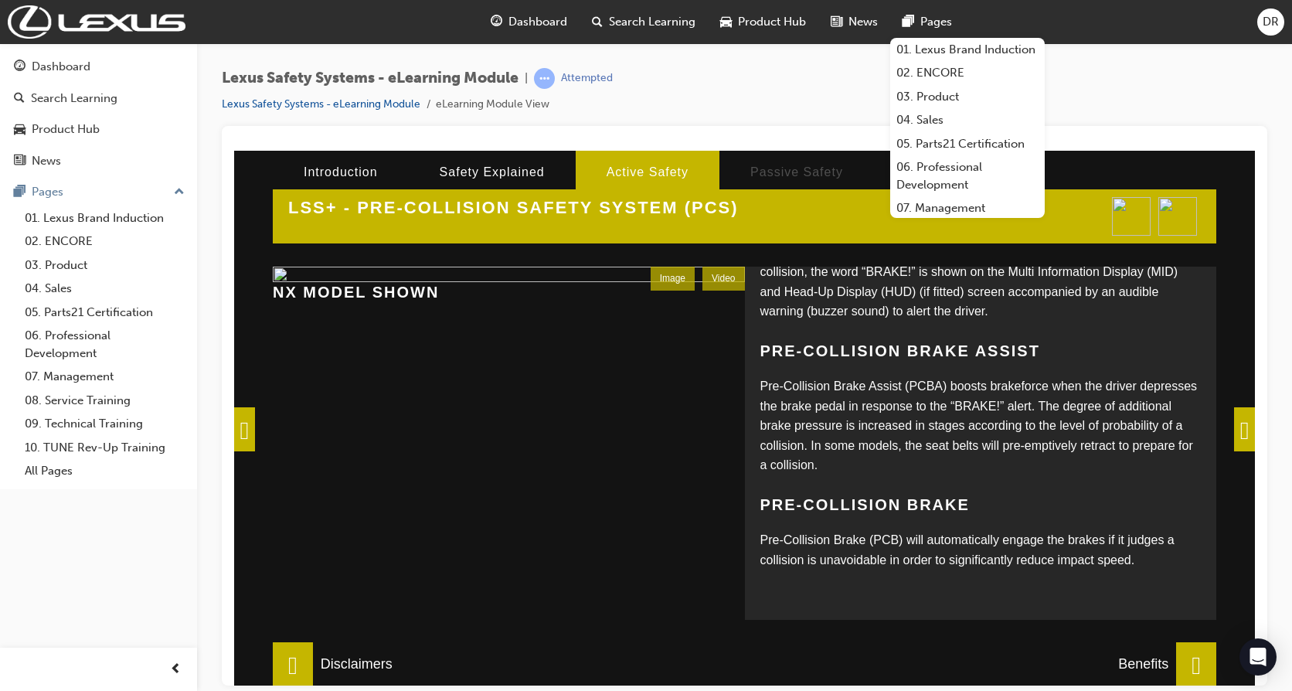
click at [1241, 433] on span at bounding box center [1244, 429] width 21 height 44
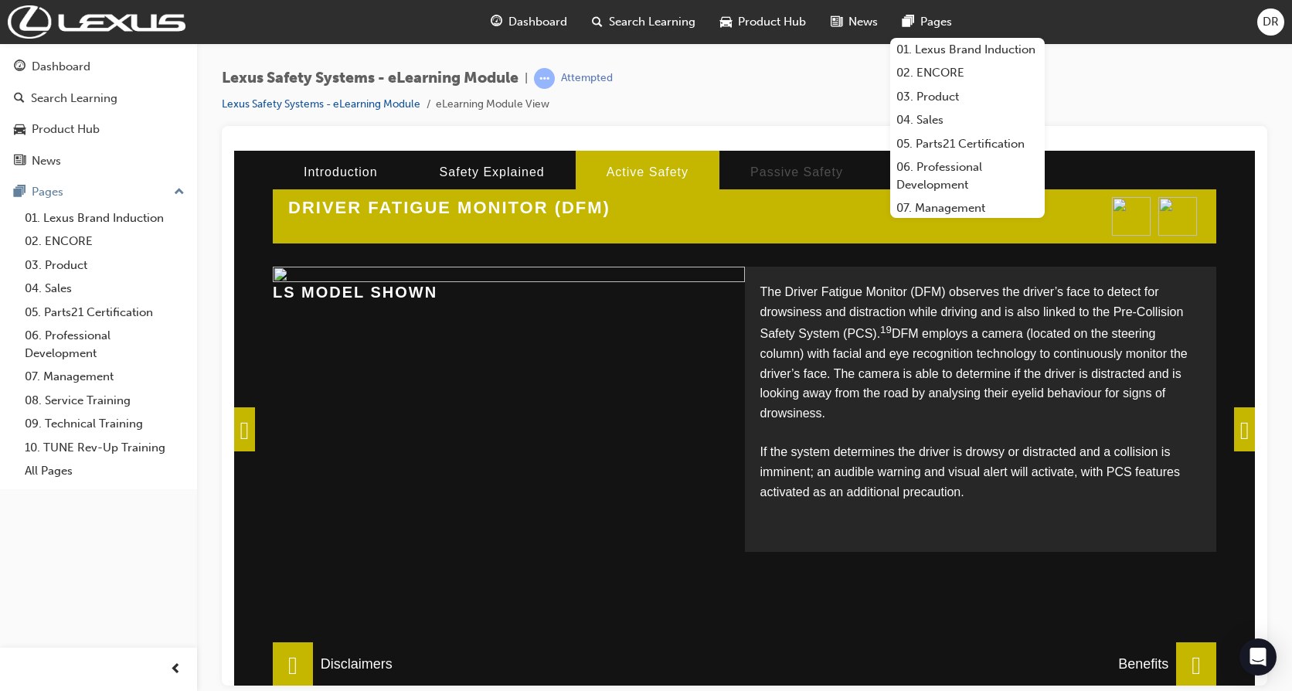
click at [1241, 433] on span at bounding box center [1244, 429] width 21 height 44
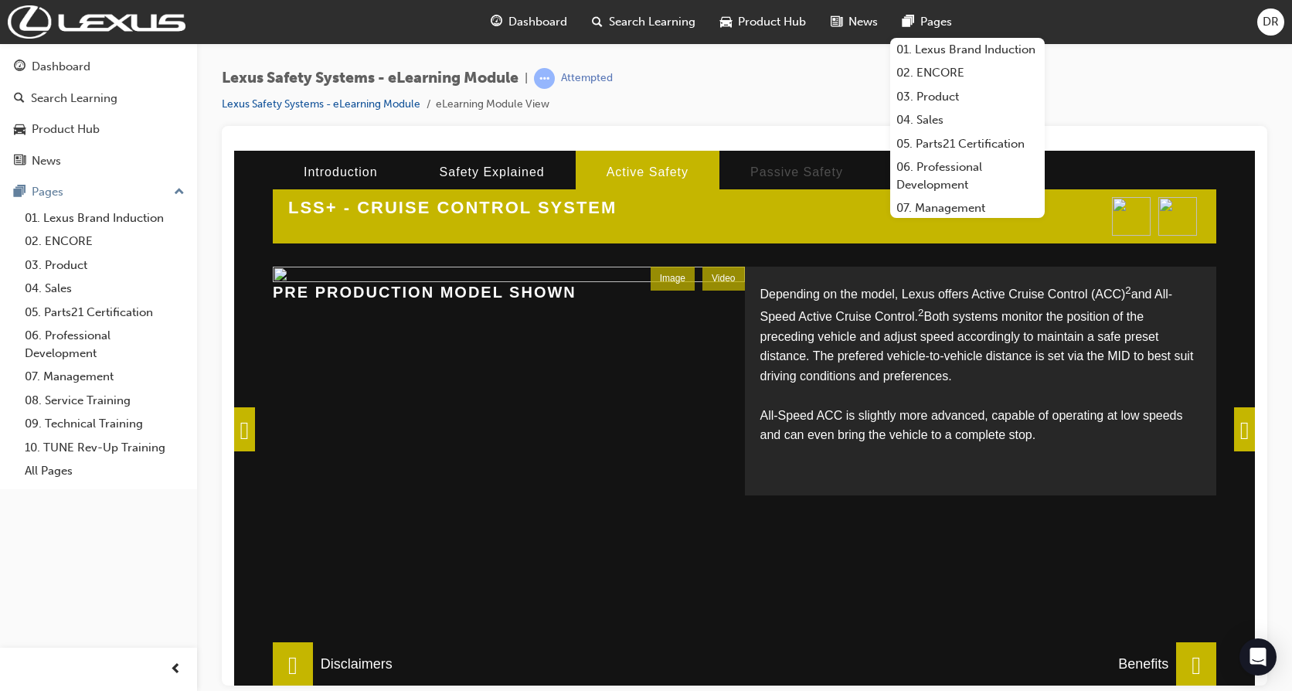
click at [1241, 433] on span at bounding box center [1244, 429] width 21 height 44
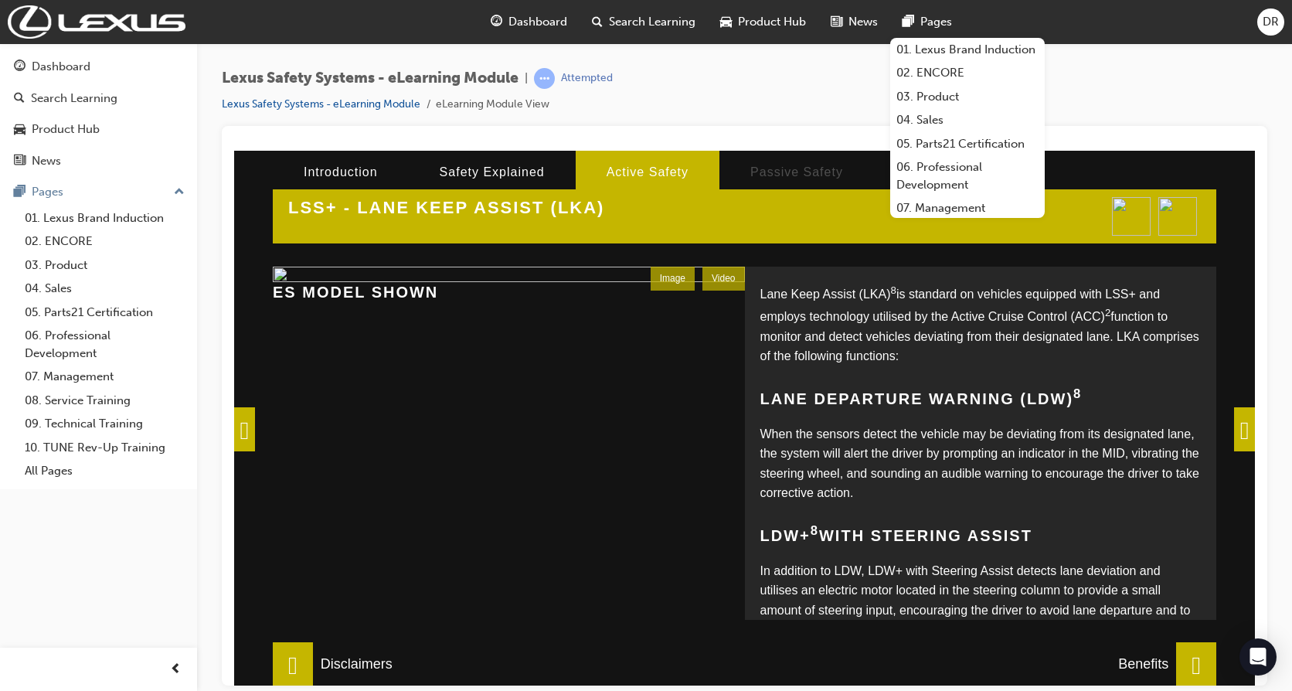
click at [1241, 433] on span at bounding box center [1244, 429] width 21 height 44
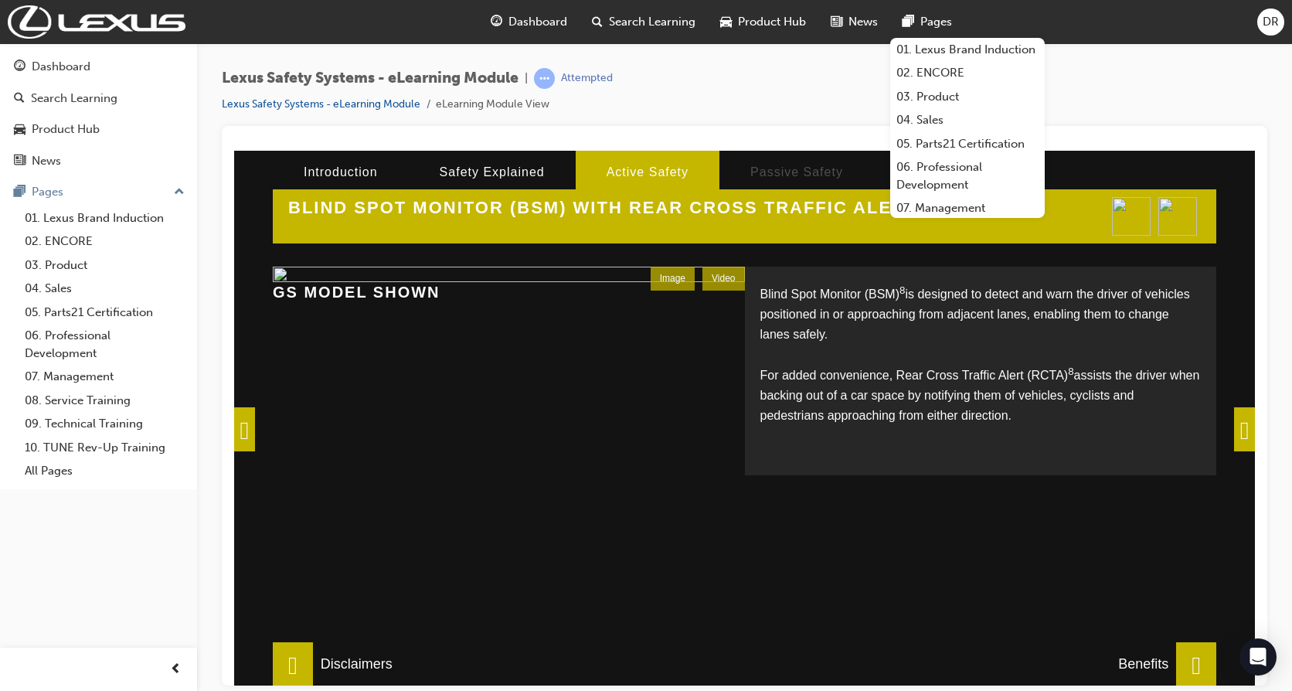
click at [1241, 433] on span at bounding box center [1244, 429] width 21 height 44
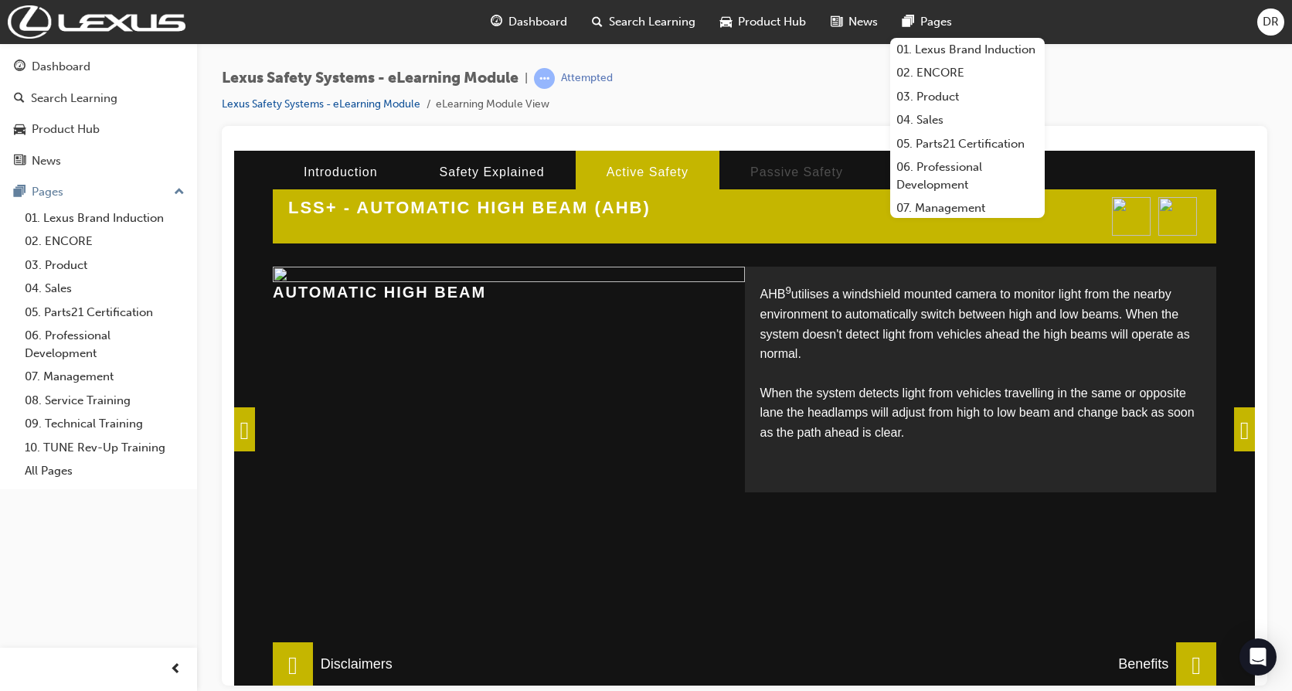
click at [248, 431] on span at bounding box center [244, 429] width 21 height 44
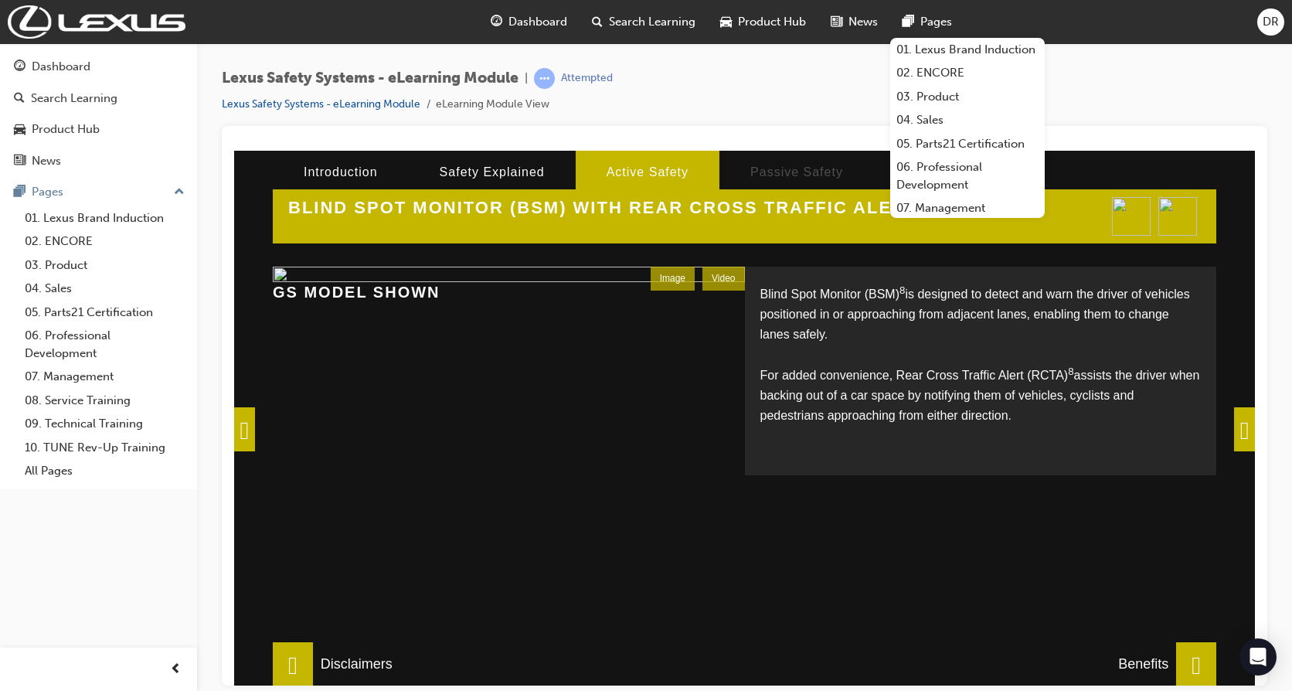
click at [1238, 431] on span at bounding box center [1244, 429] width 21 height 44
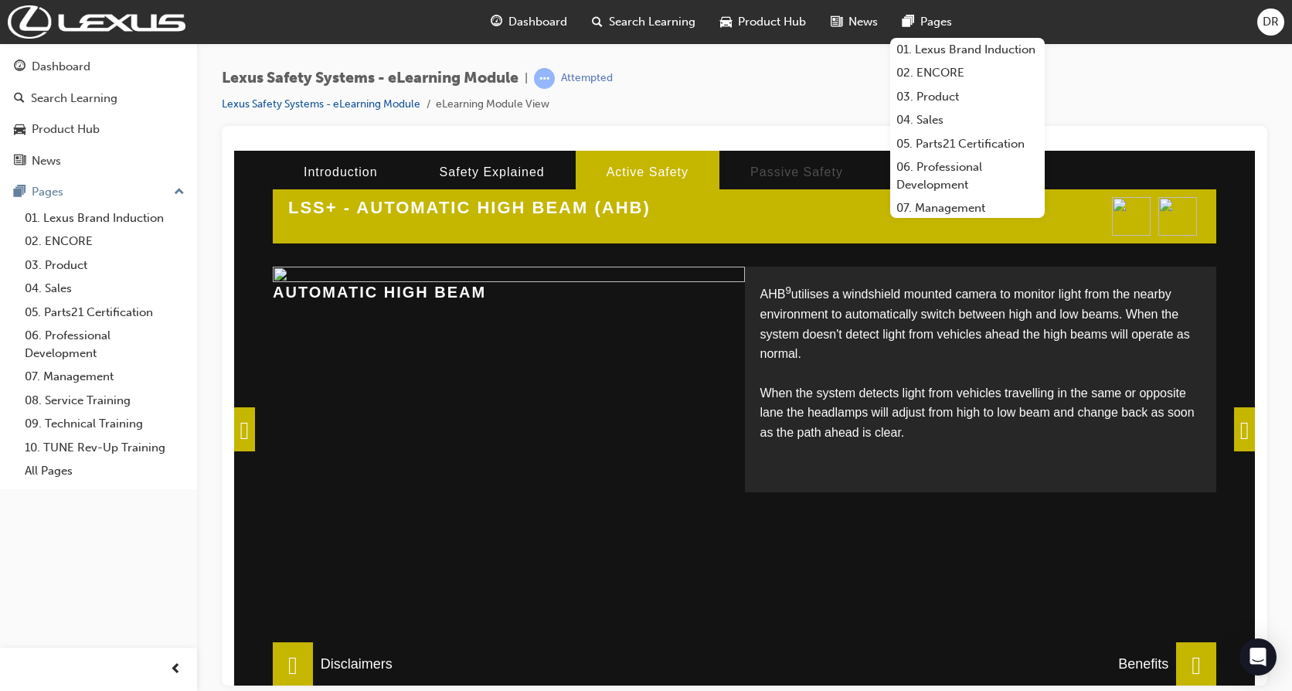
click at [1238, 431] on span at bounding box center [1244, 429] width 21 height 44
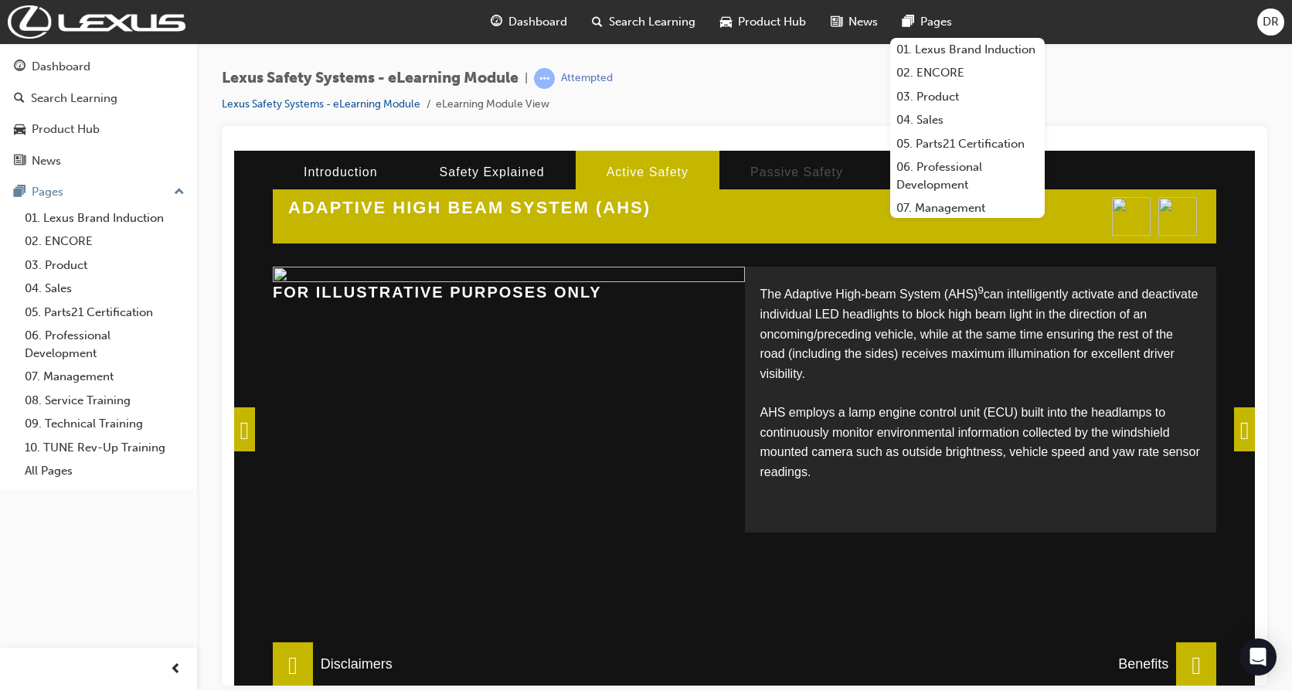
click at [1238, 431] on span at bounding box center [1244, 429] width 21 height 44
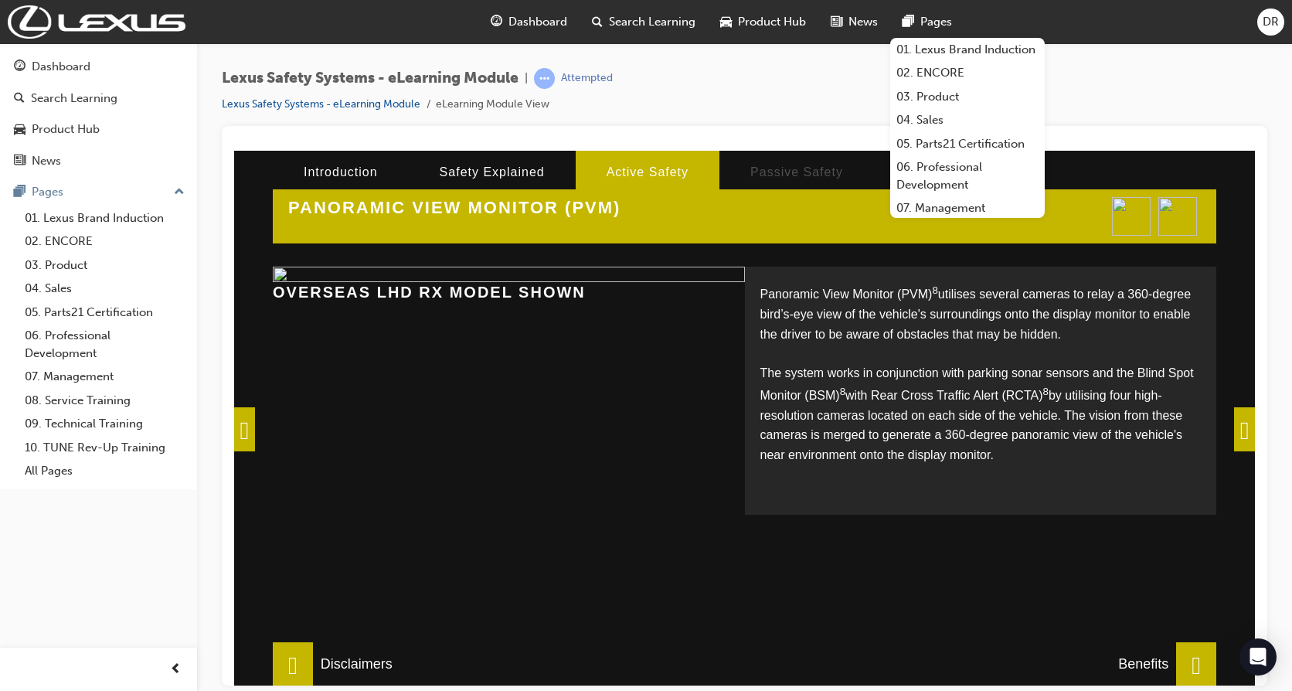
click at [1238, 431] on span at bounding box center [1244, 429] width 21 height 44
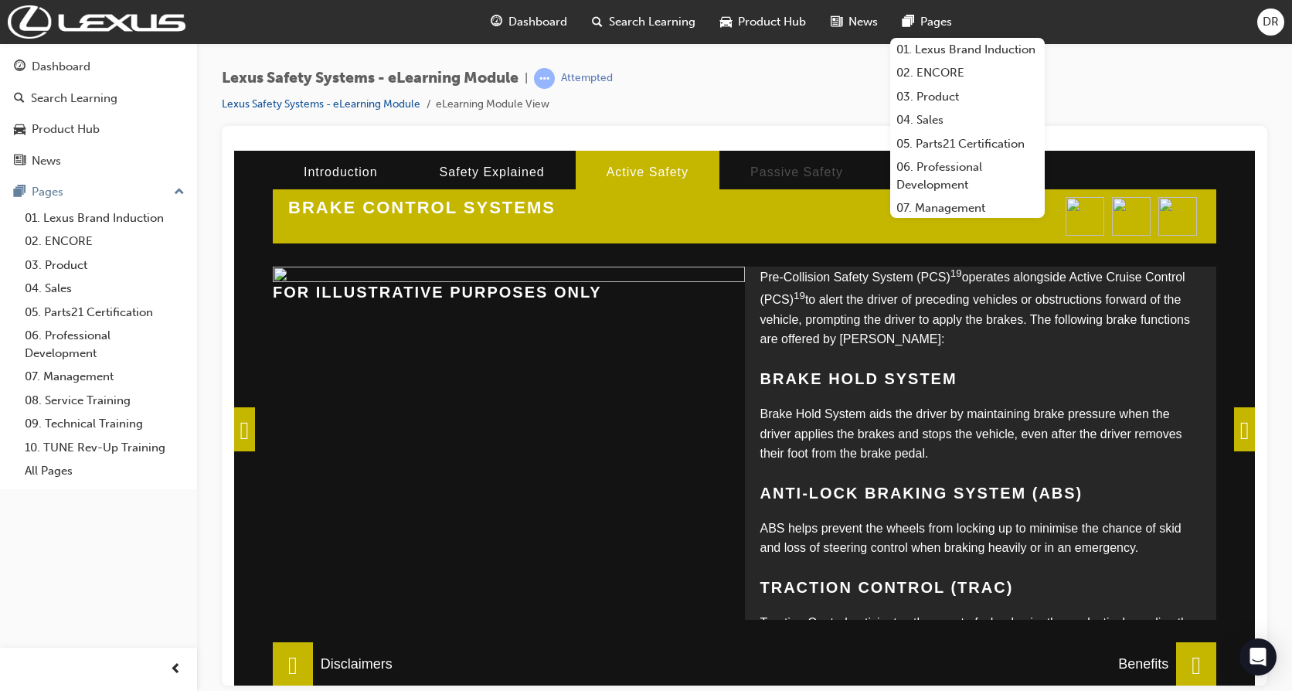
scroll to position [0, 0]
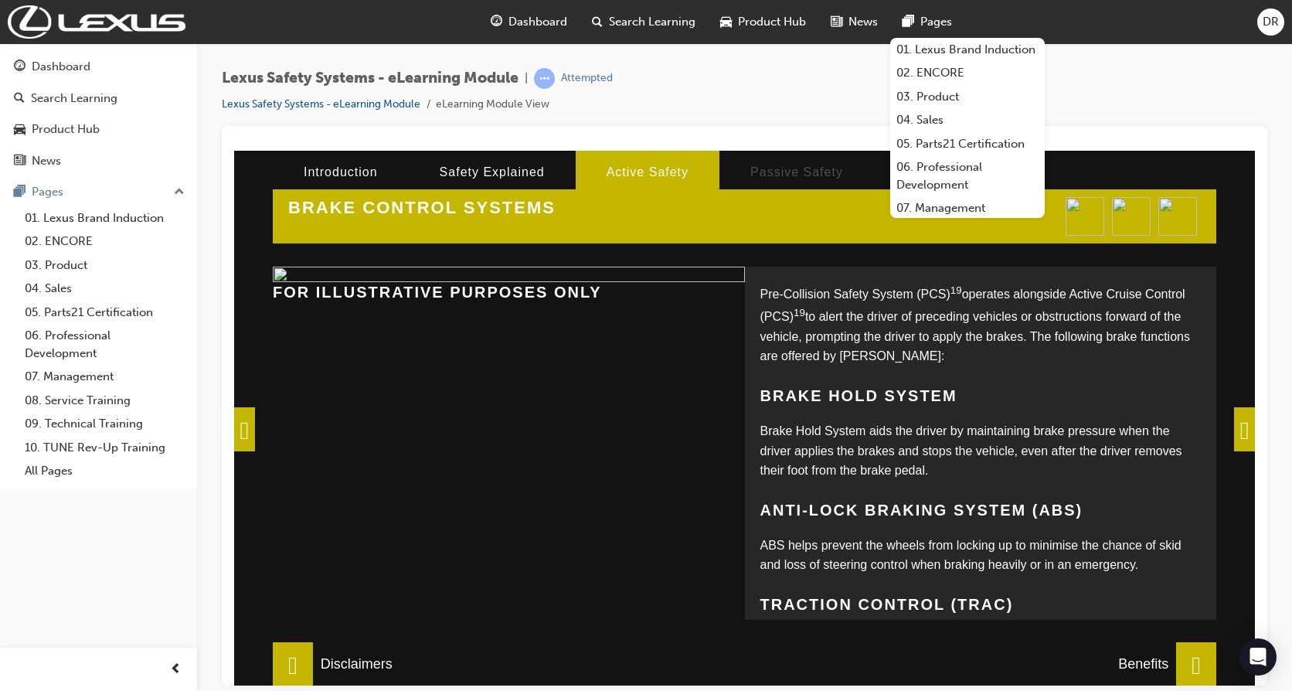
click at [1240, 434] on span at bounding box center [1244, 429] width 21 height 44
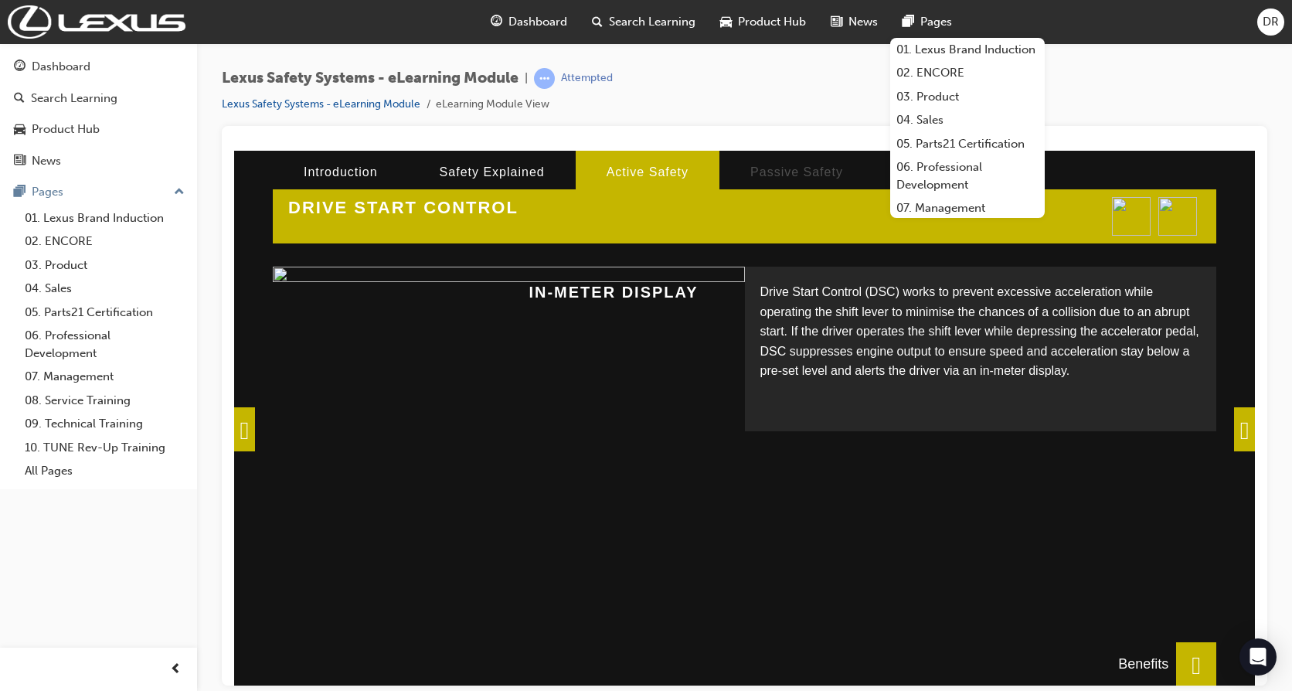
click at [1239, 431] on span at bounding box center [1244, 429] width 21 height 44
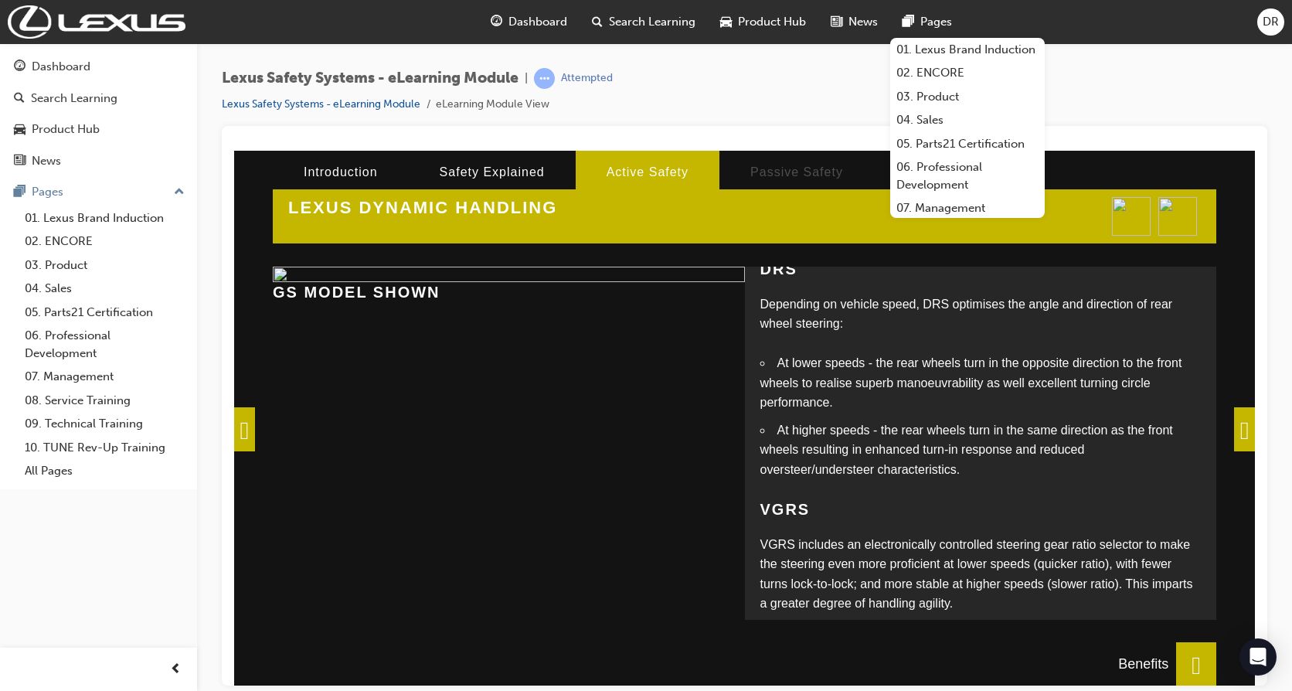
scroll to position [146, 0]
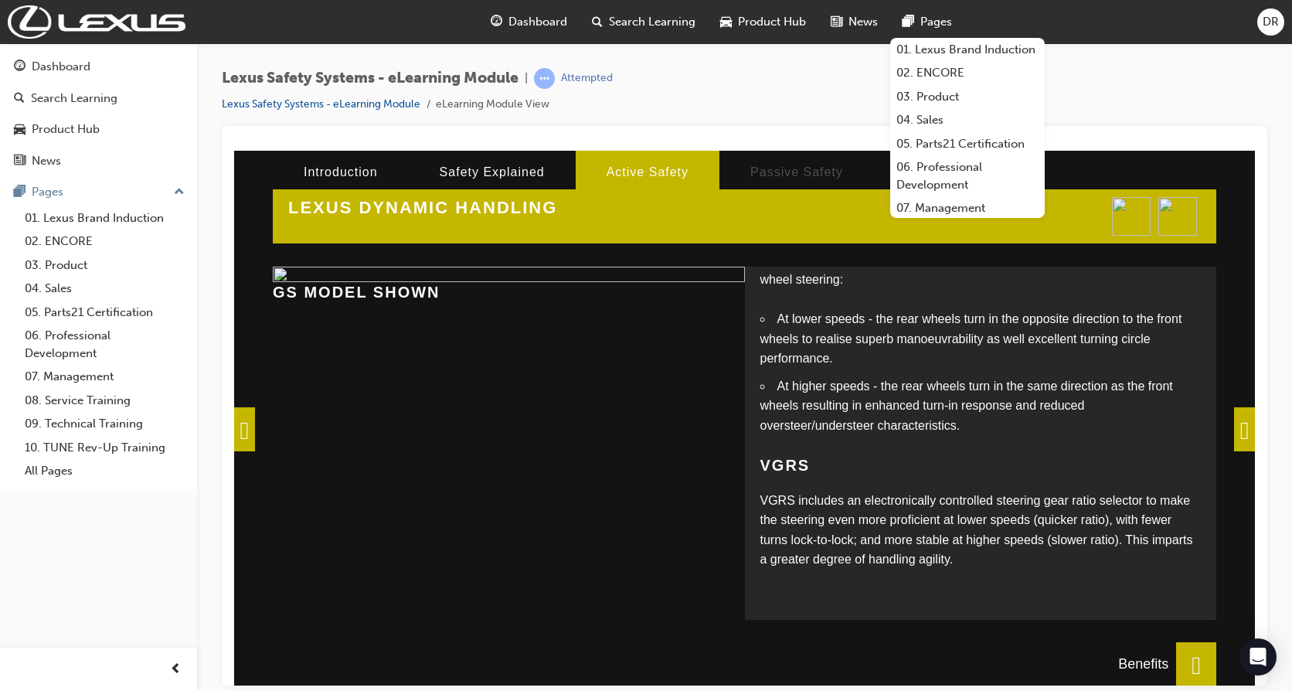
click at [1238, 434] on span at bounding box center [1244, 429] width 21 height 44
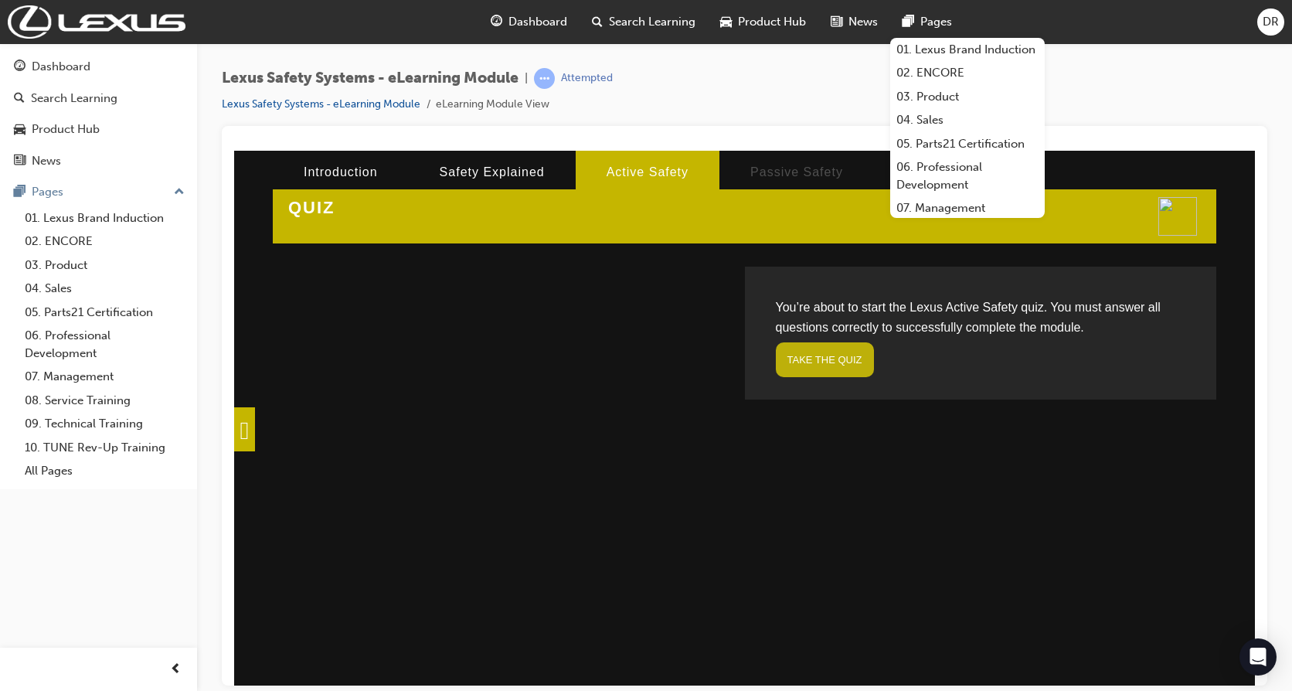
click at [795, 356] on link "TAKE THE QUIZ" at bounding box center [825, 359] width 98 height 35
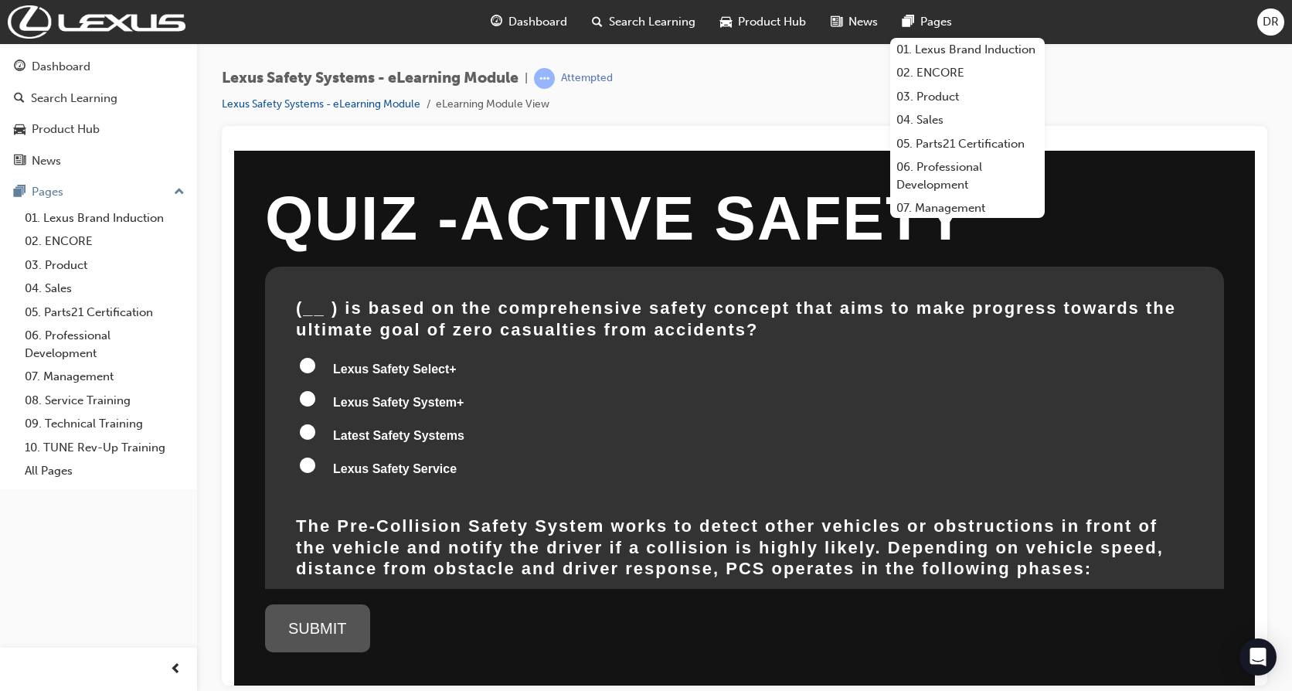
click at [394, 401] on span "Lexus Safety System+" at bounding box center [398, 401] width 131 height 13
click at [315, 401] on input "Lexus Safety System+" at bounding box center [307, 397] width 15 height 15
radio input "true"
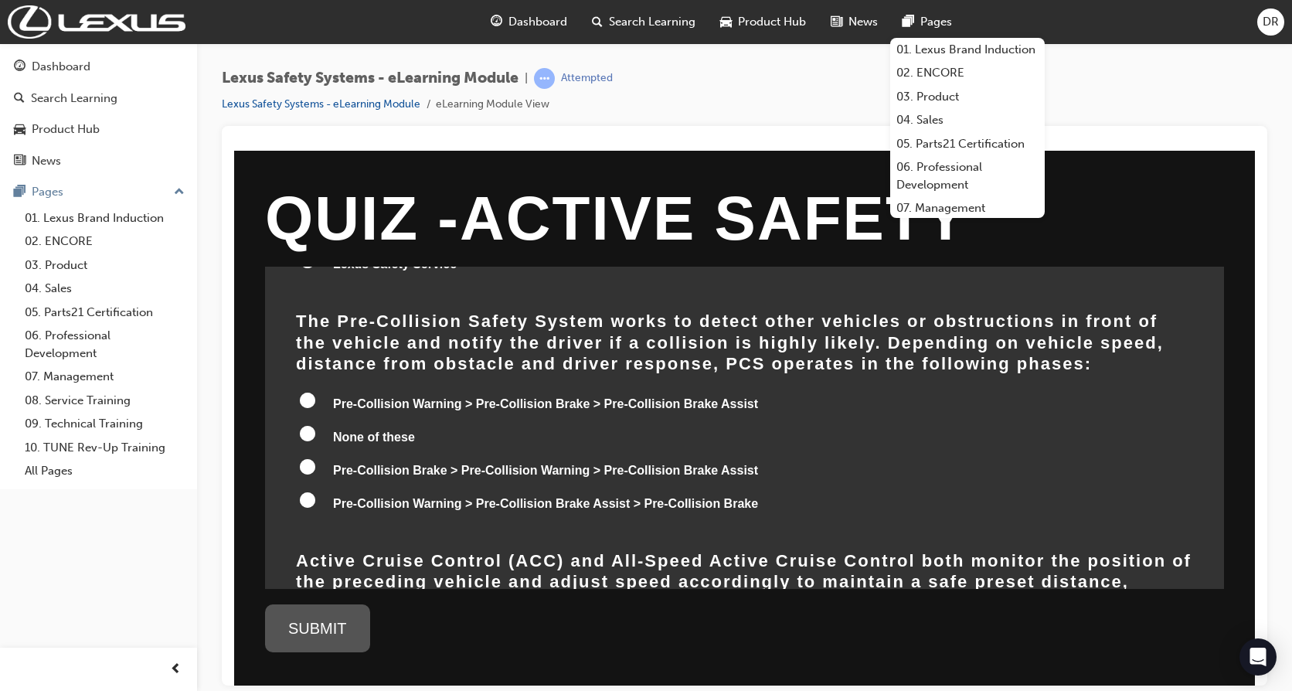
scroll to position [232, 0]
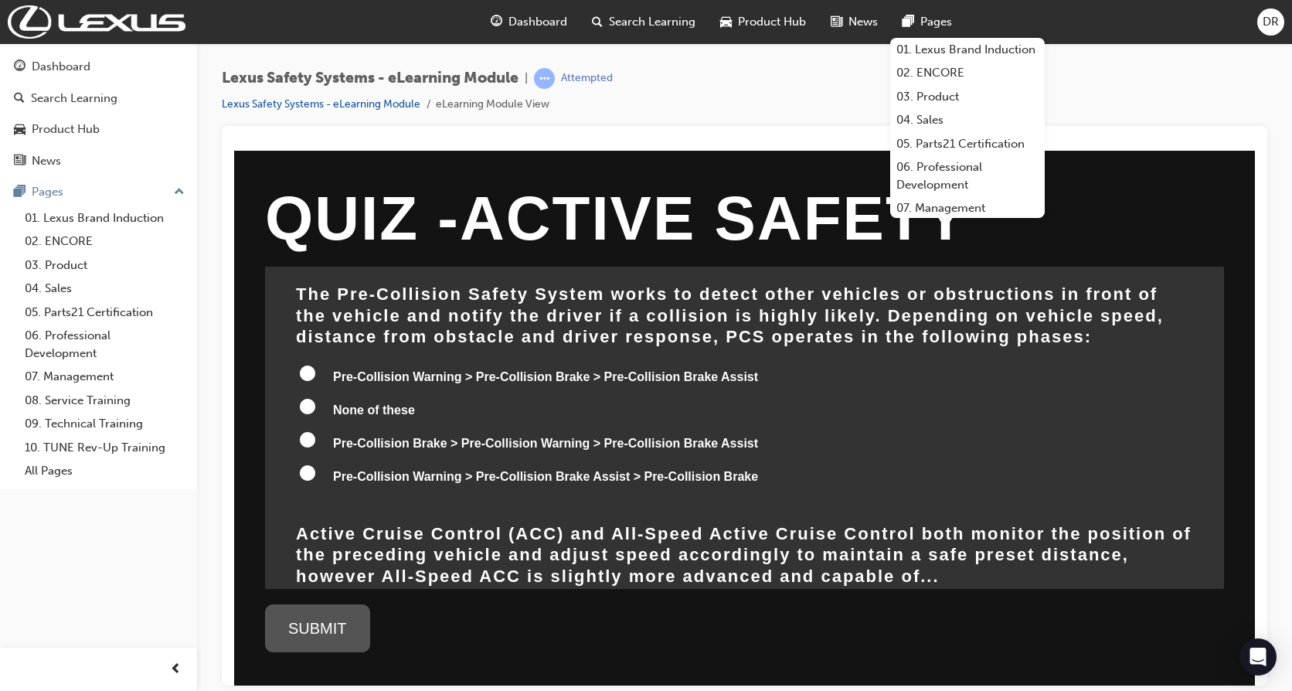
click at [307, 475] on input "Pre-Collision Warning > Pre-Collision Brake Assist > Pre-Collision Brake" at bounding box center [307, 472] width 15 height 15
radio input "true"
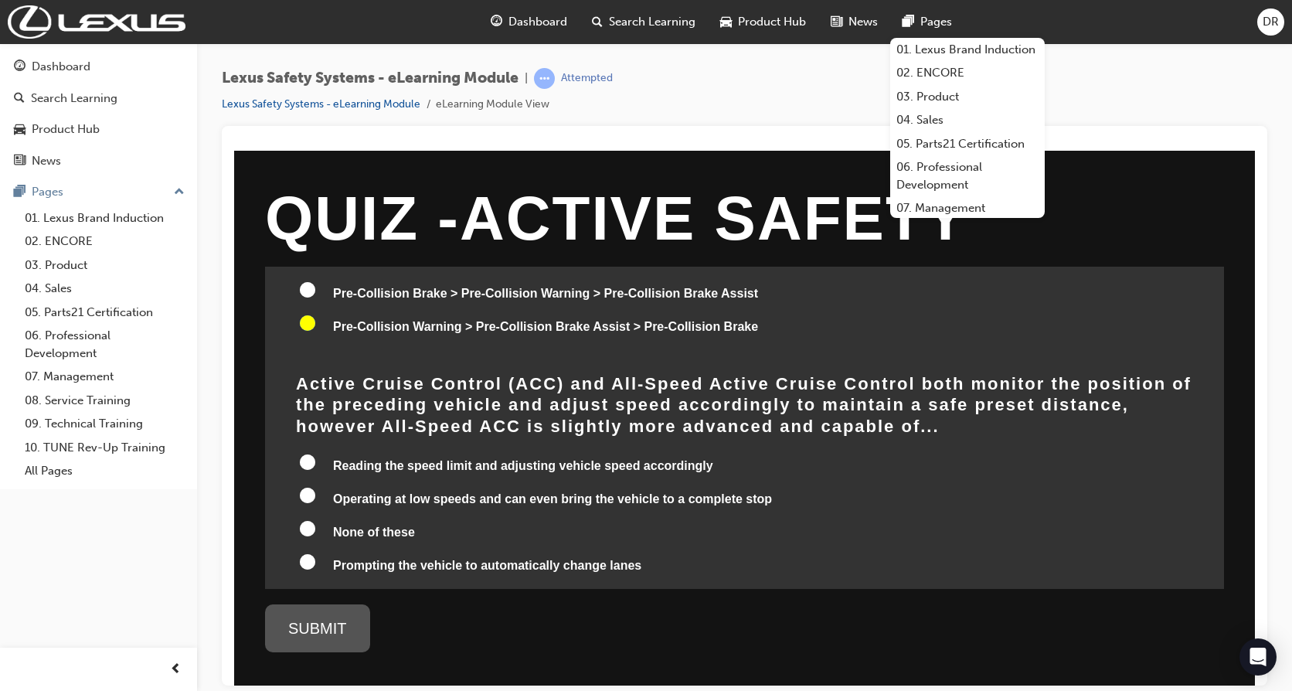
scroll to position [386, 0]
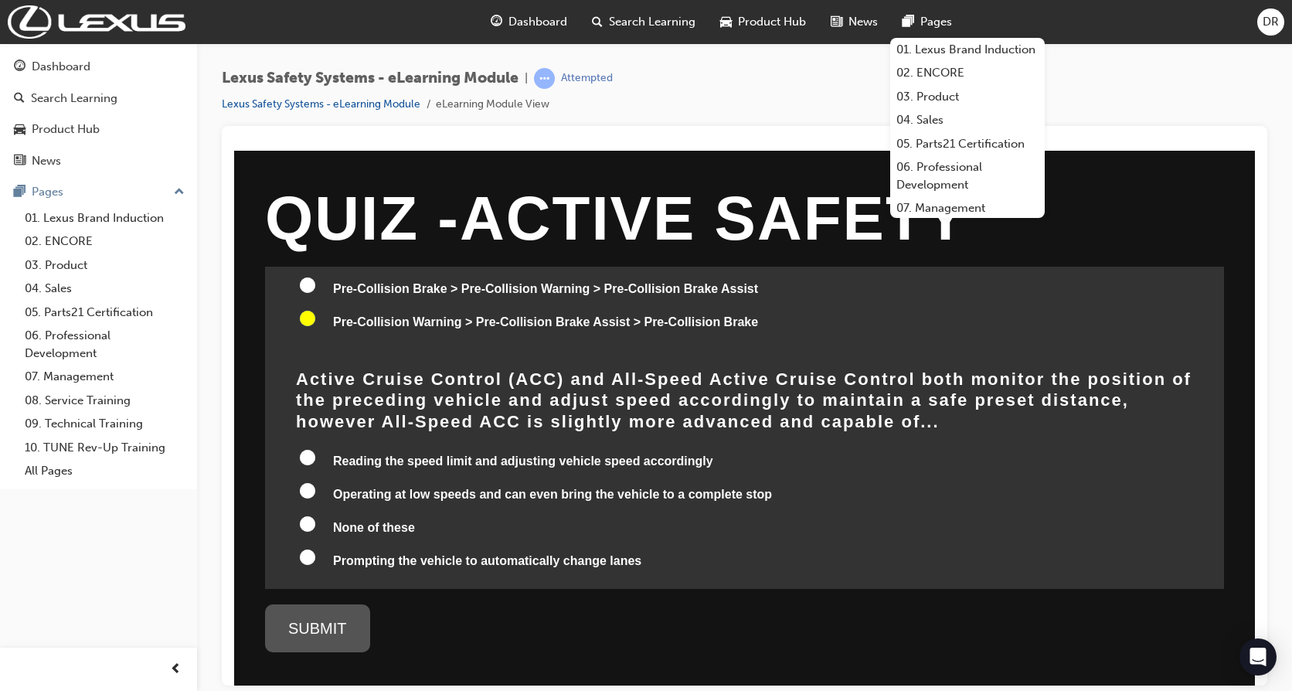
click at [308, 492] on input "Operating at low speeds and can even bring the vehicle to a complete stop" at bounding box center [307, 489] width 15 height 15
radio input "true"
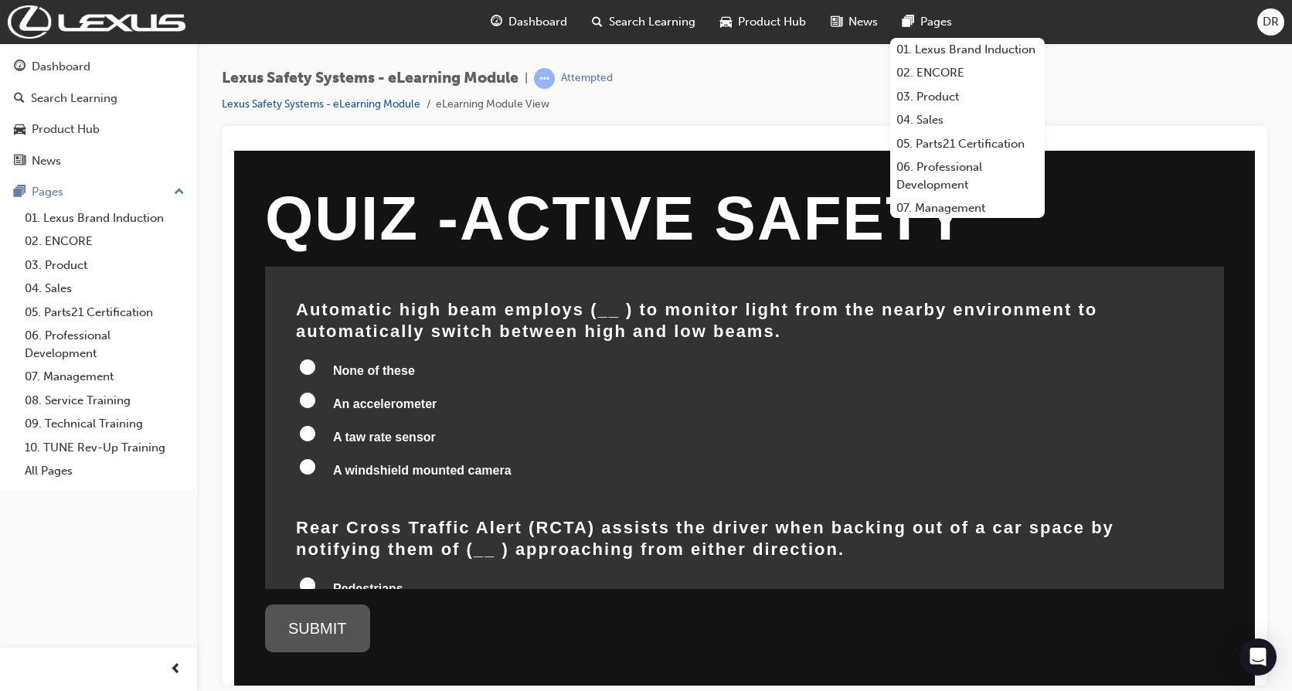
scroll to position [696, 0]
click at [311, 468] on input "A windshield mounted camera" at bounding box center [307, 465] width 15 height 15
radio input "true"
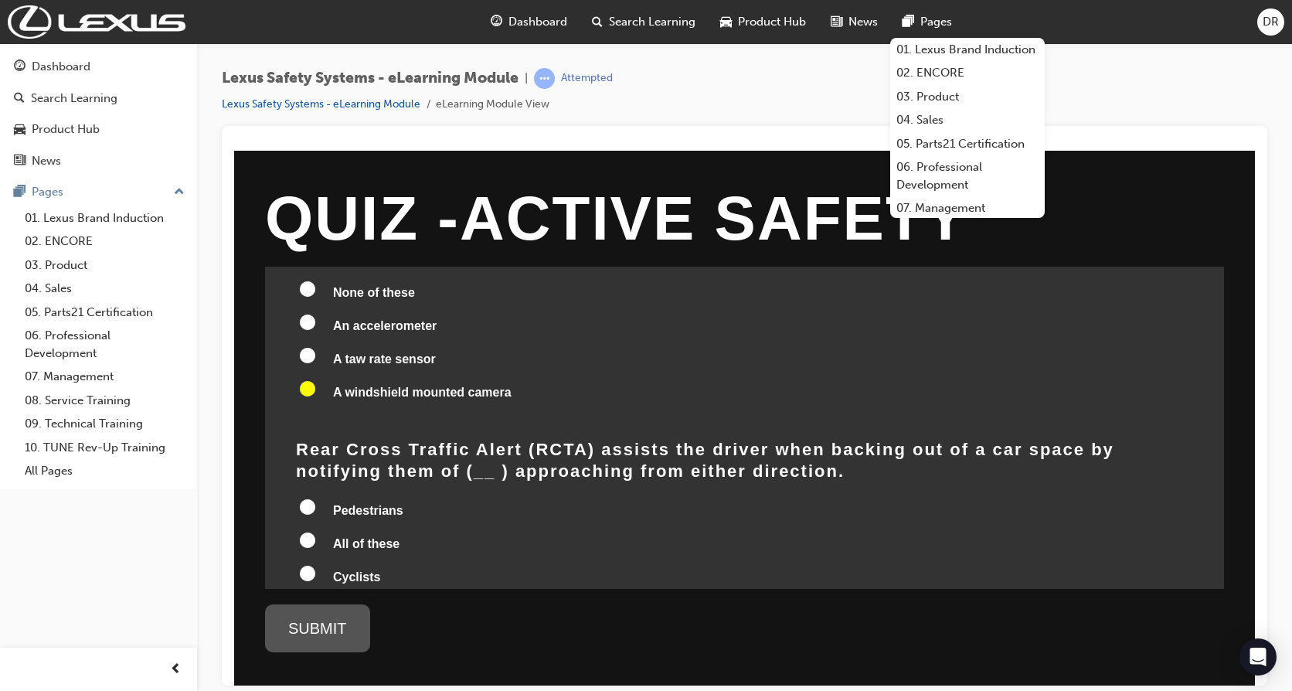
scroll to position [850, 0]
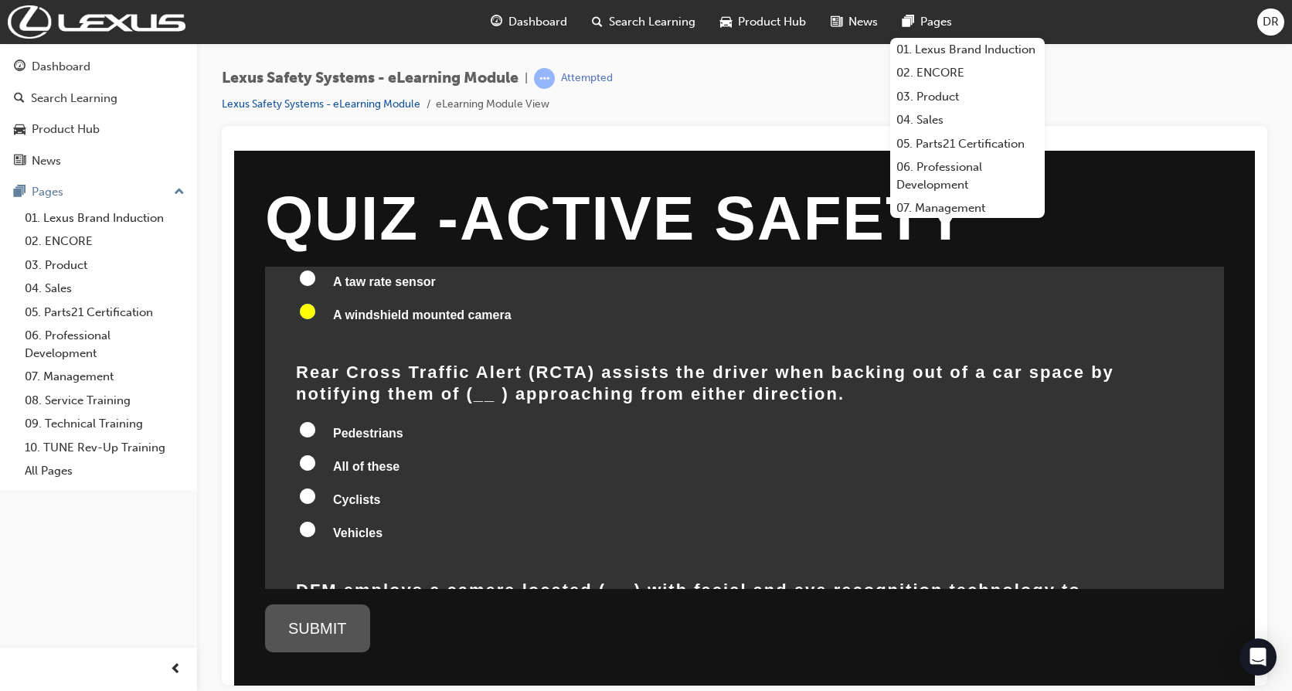
click at [305, 463] on input "All of these" at bounding box center [307, 462] width 15 height 15
radio input "true"
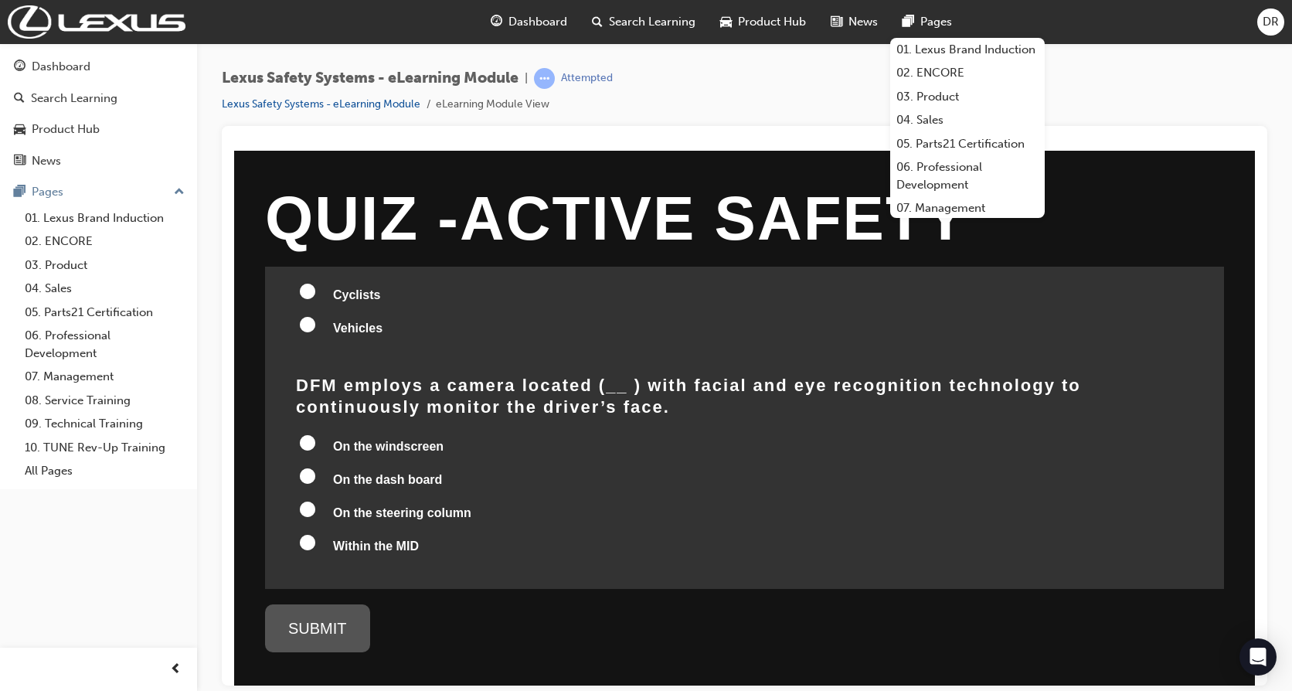
scroll to position [1082, 0]
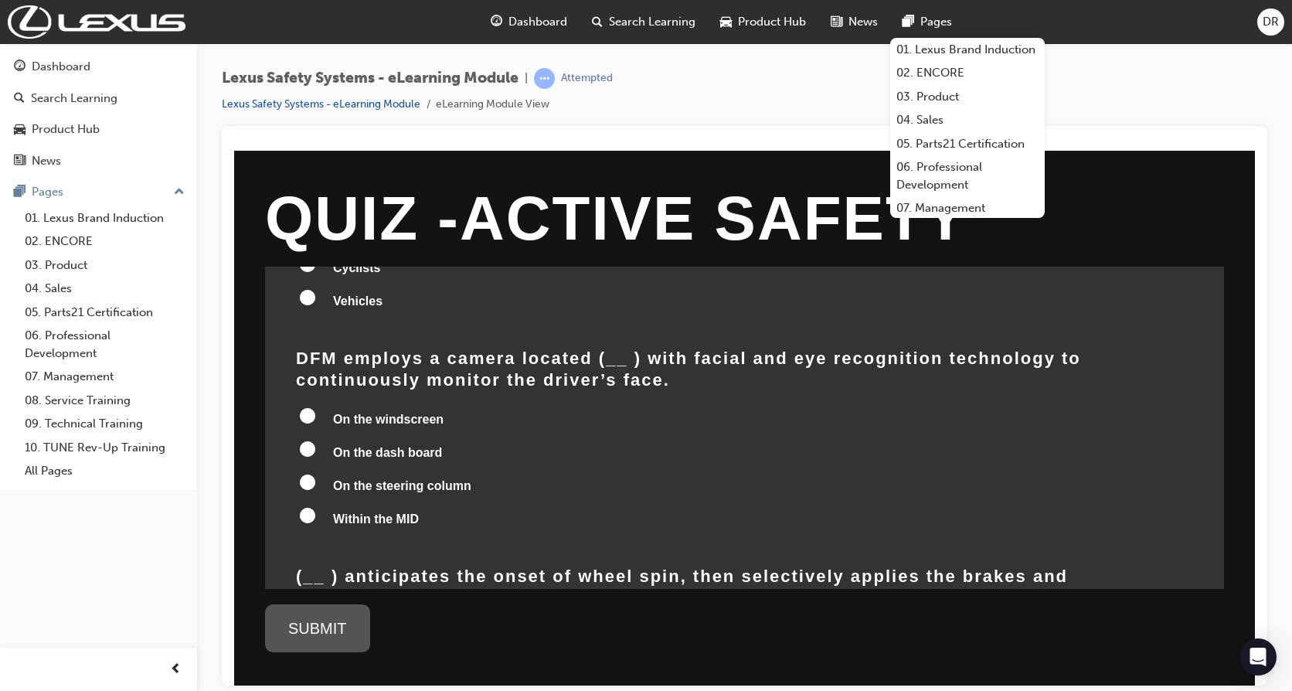
click at [308, 482] on input "On the steering column" at bounding box center [307, 481] width 15 height 15
radio input "true"
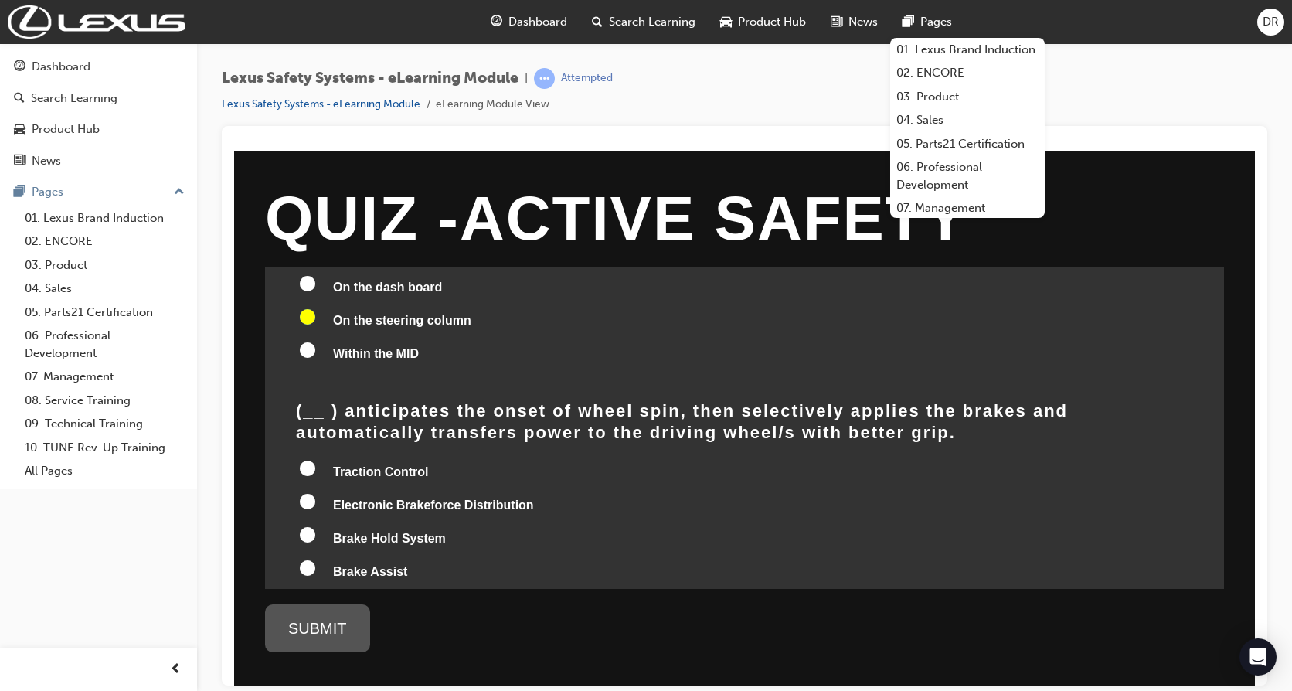
scroll to position [1314, 0]
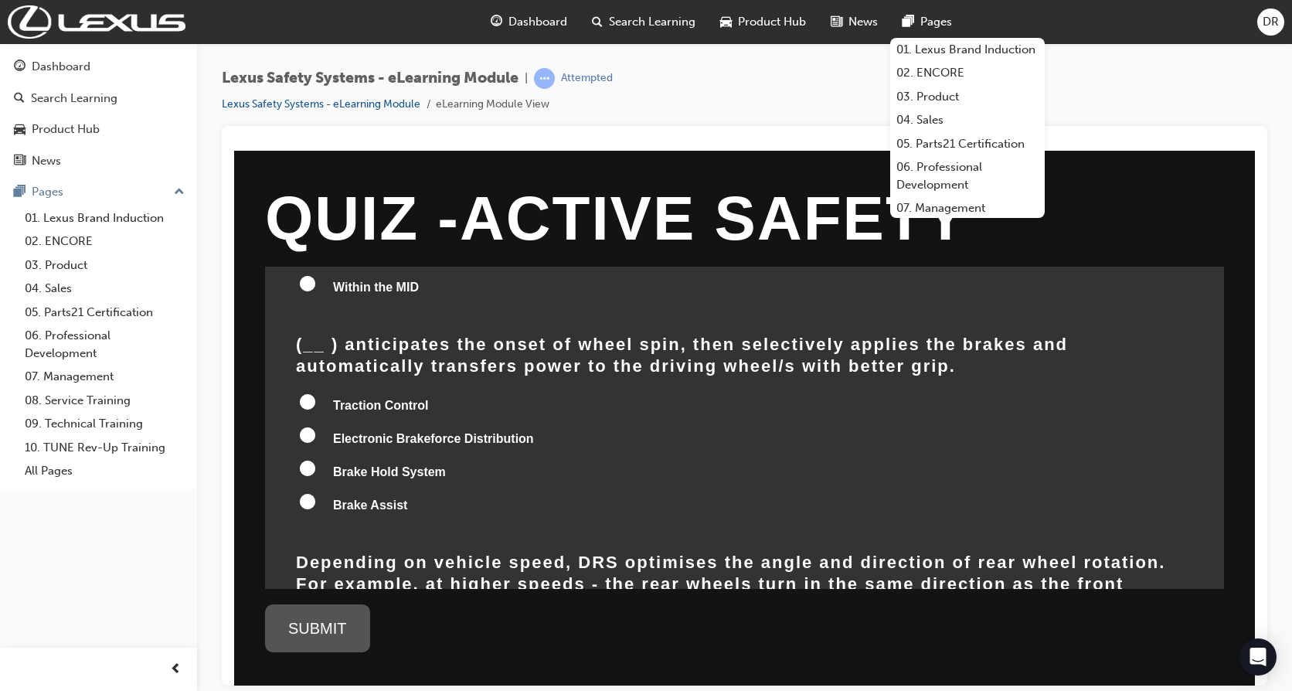
click at [307, 402] on input "Traction Control" at bounding box center [307, 400] width 15 height 15
radio input "true"
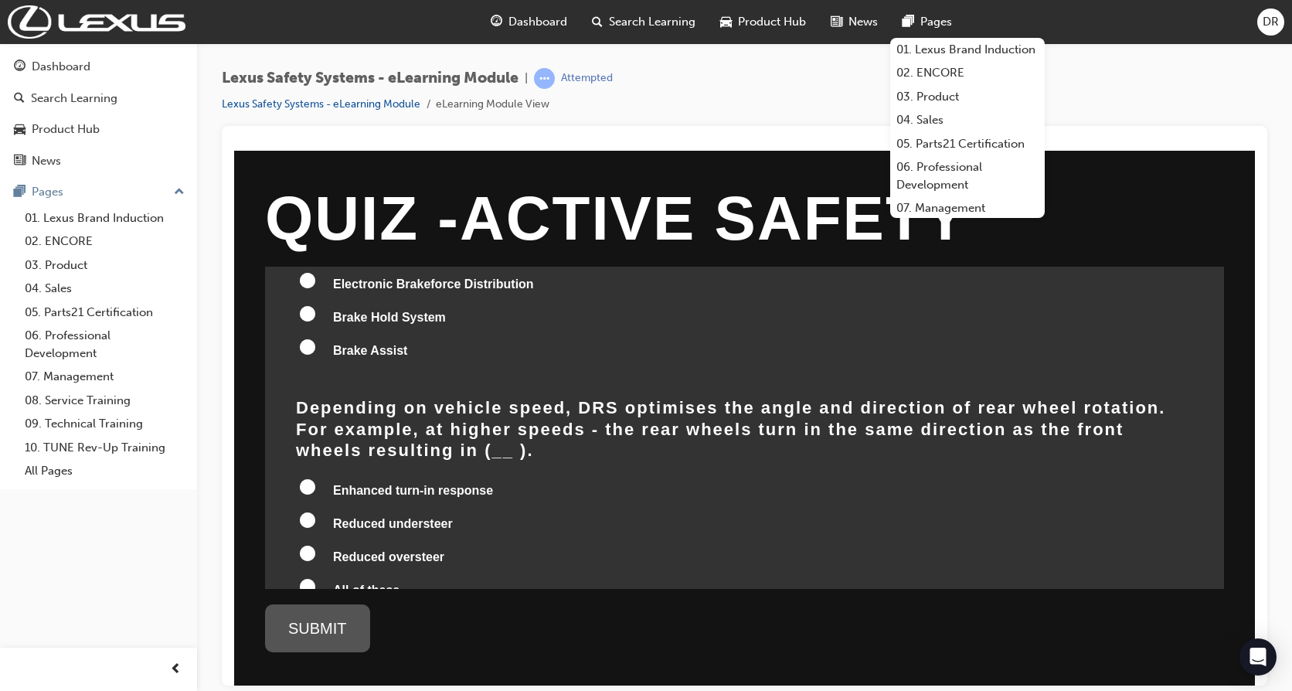
scroll to position [1546, 0]
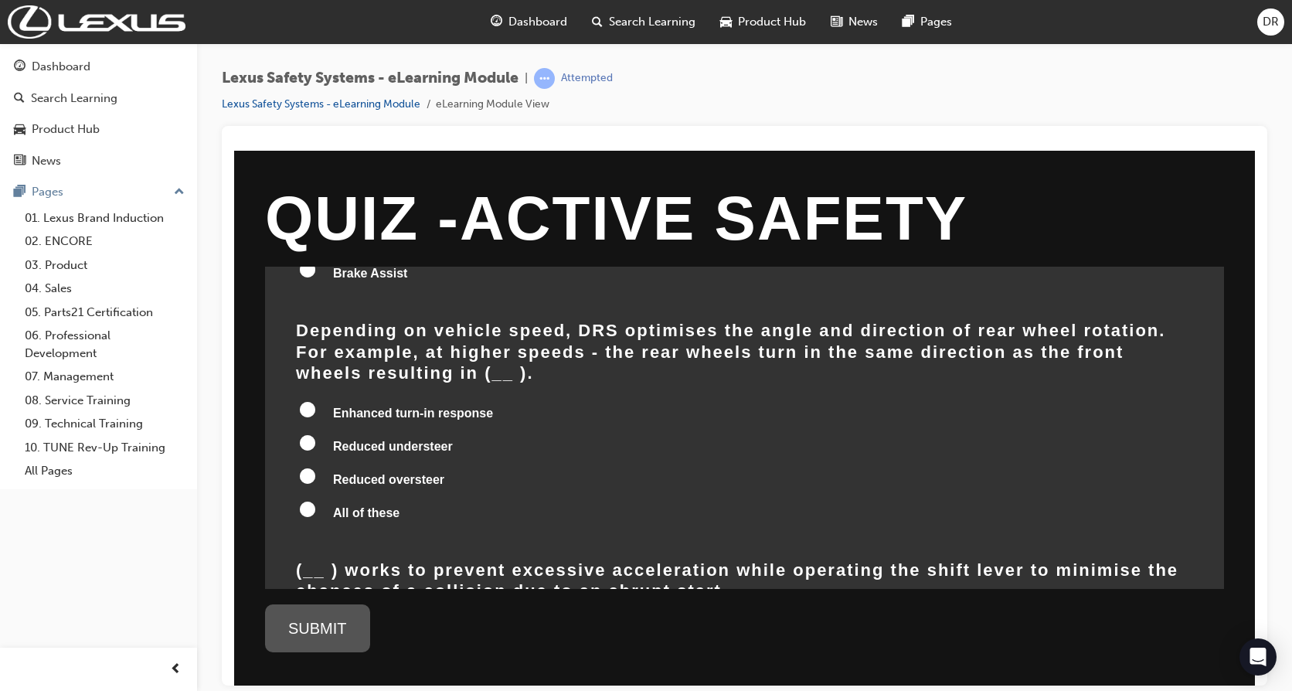
click at [305, 434] on input "Reduced understeer" at bounding box center [307, 441] width 15 height 15
radio input "true"
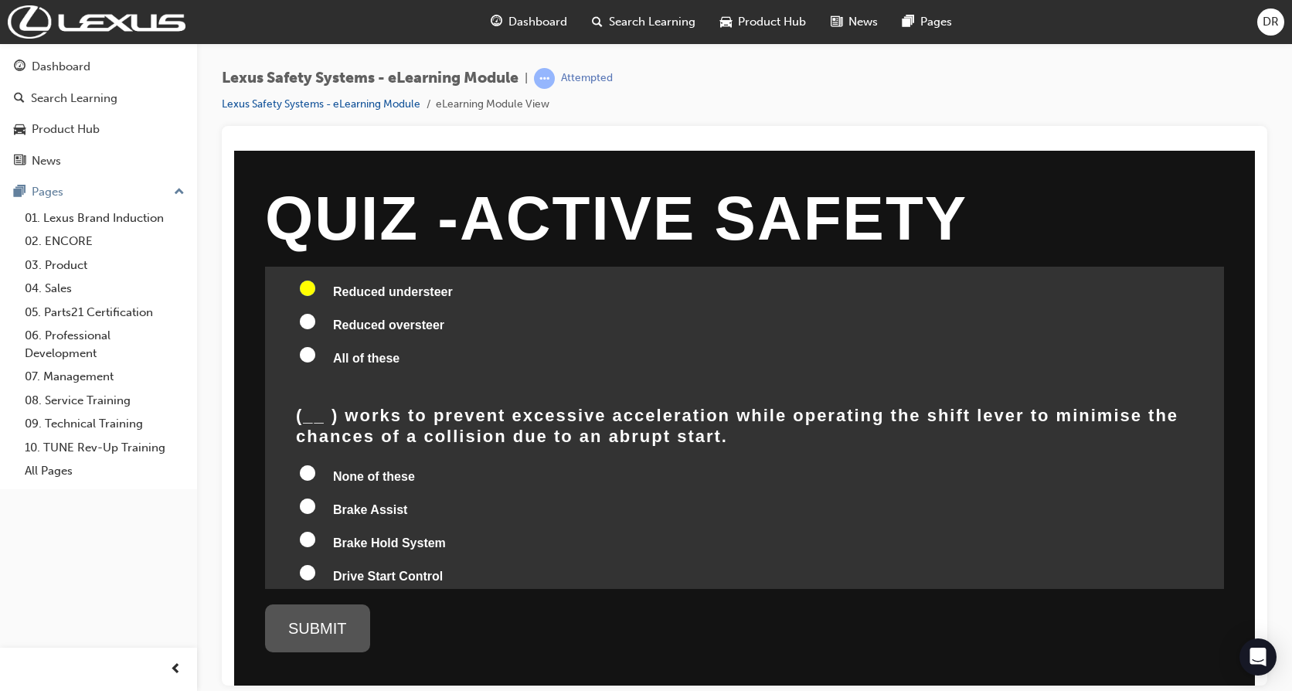
scroll to position [1744, 0]
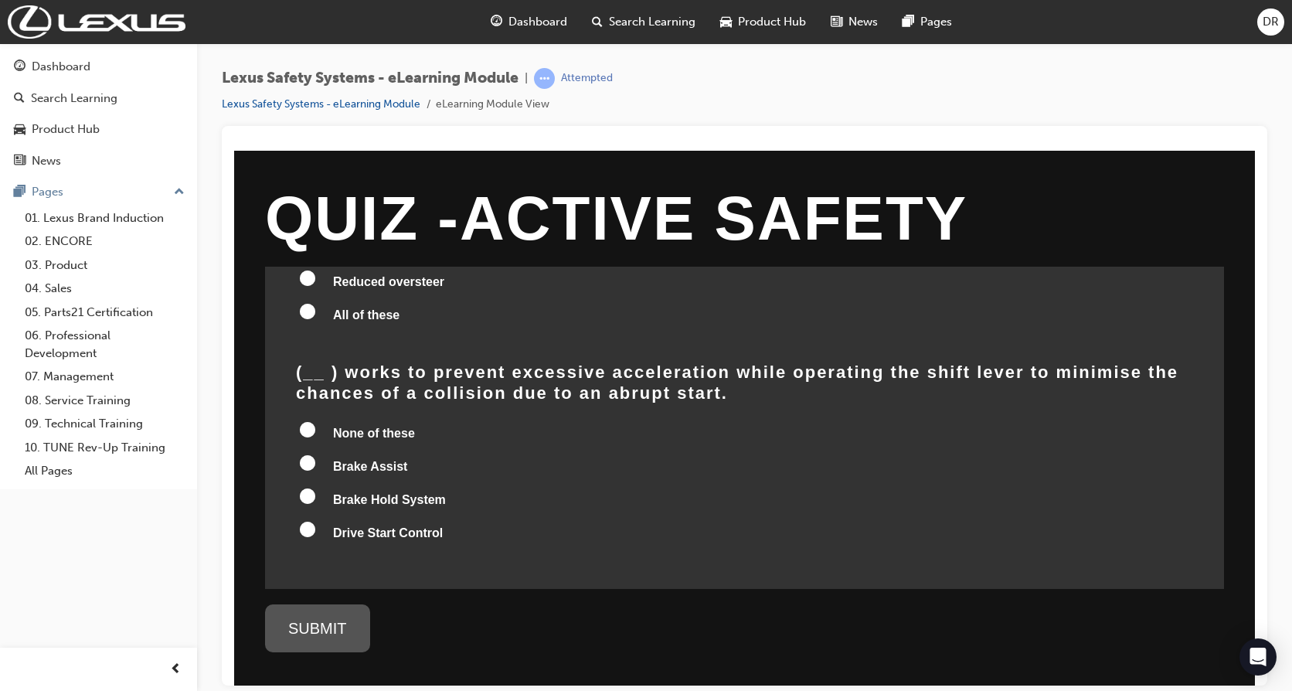
click at [306, 521] on input "Drive Start Control" at bounding box center [307, 528] width 15 height 15
radio input "true"
click at [332, 624] on div "SUBMIT" at bounding box center [317, 628] width 105 height 48
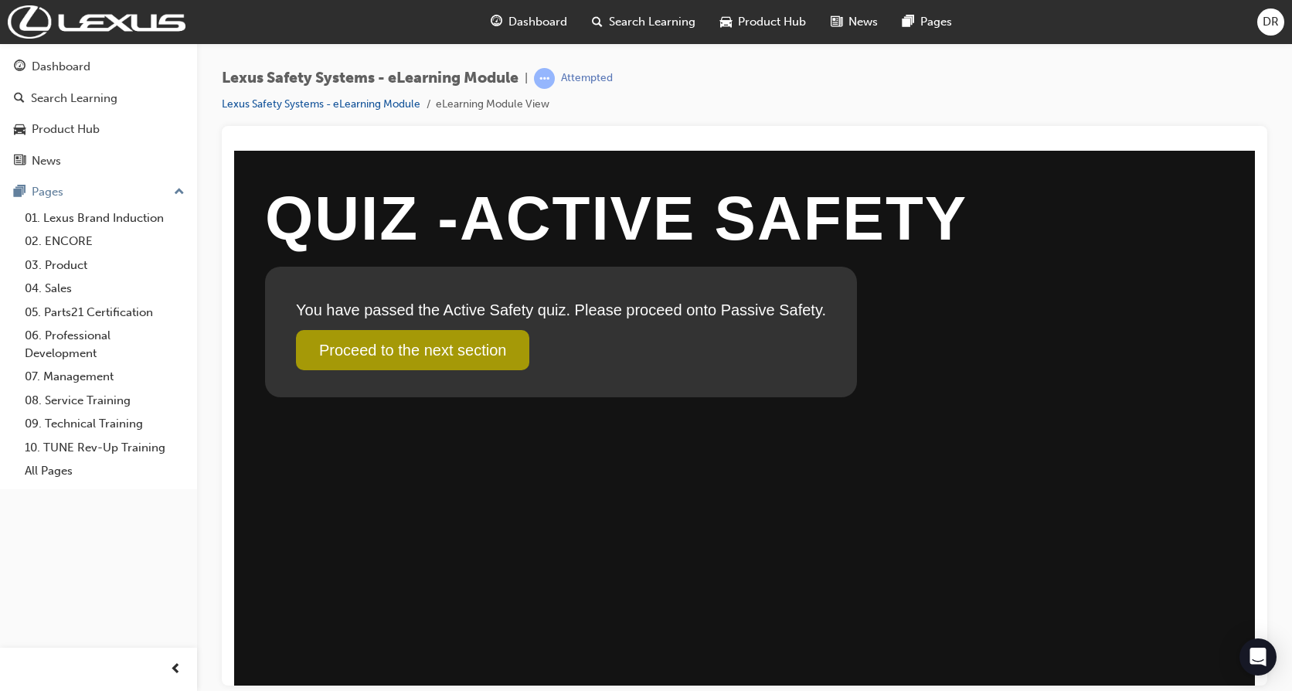
scroll to position [0, 0]
click at [424, 352] on link "Proceed to the next section" at bounding box center [412, 349] width 233 height 40
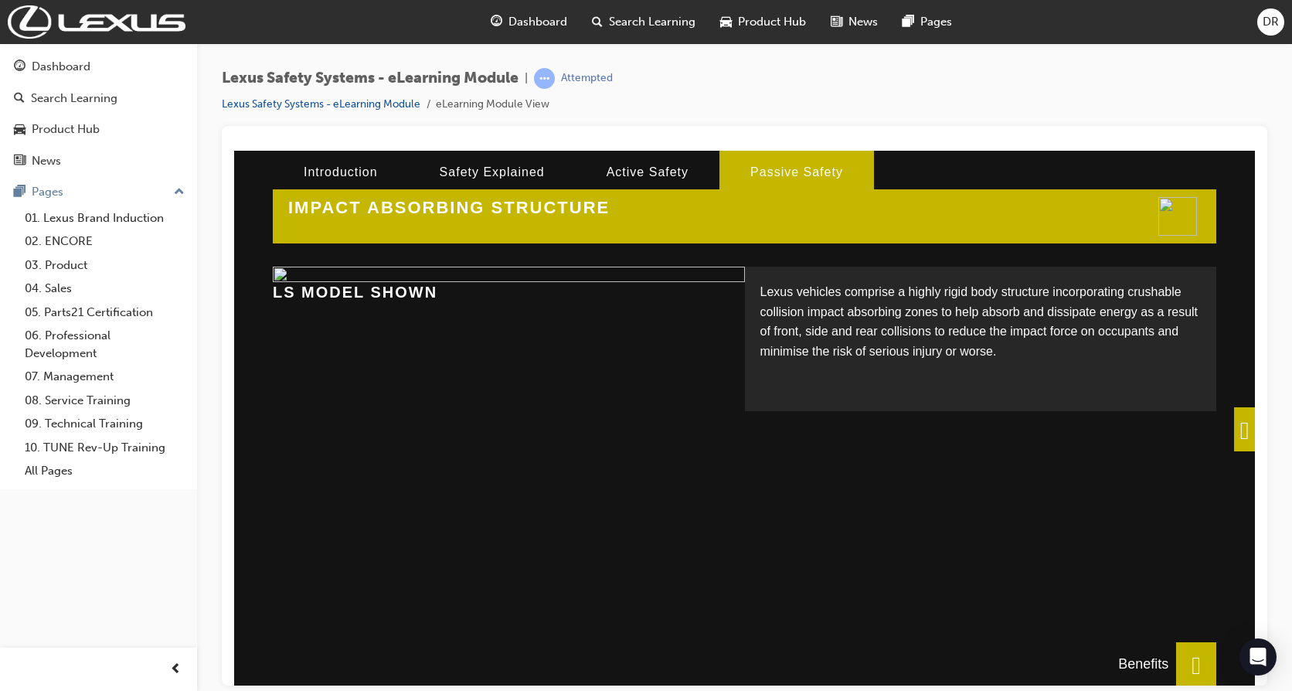
click at [992, 95] on div "Lexus Safety Systems - eLearning Module | Attempted Lexus Safety Systems - eLea…" at bounding box center [745, 97] width 1046 height 58
click at [1236, 432] on span at bounding box center [1244, 429] width 21 height 44
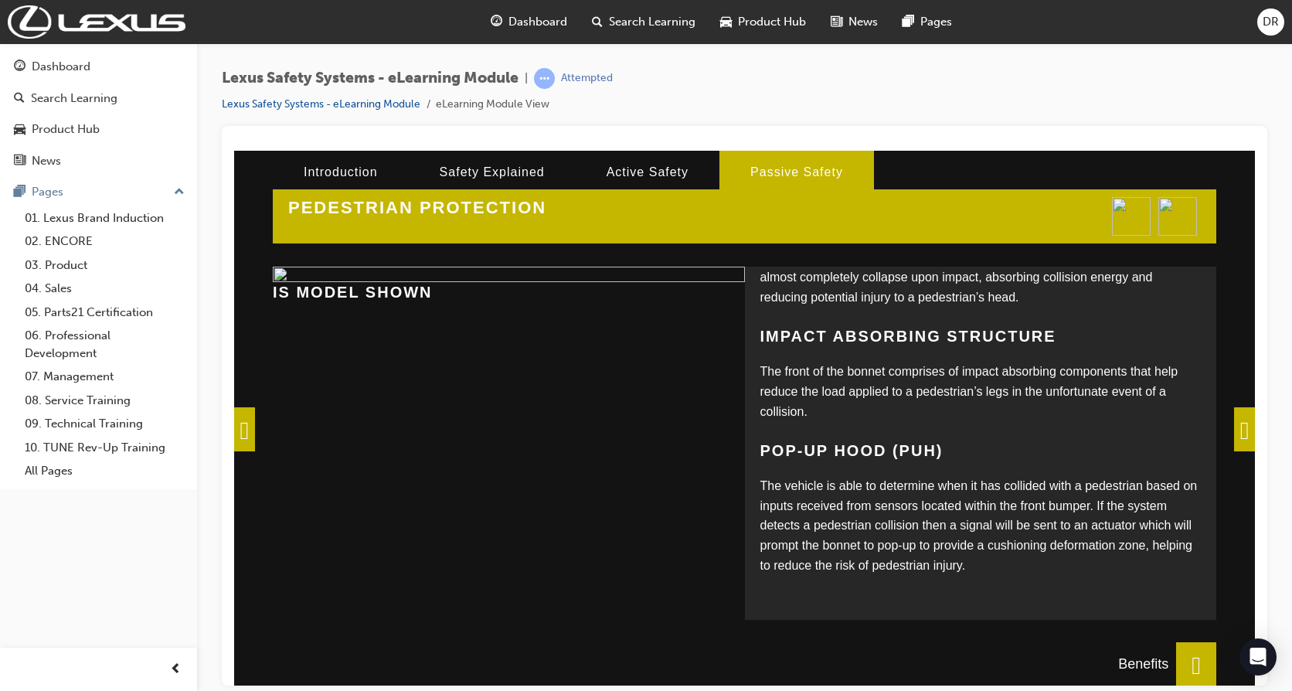
scroll to position [268, 0]
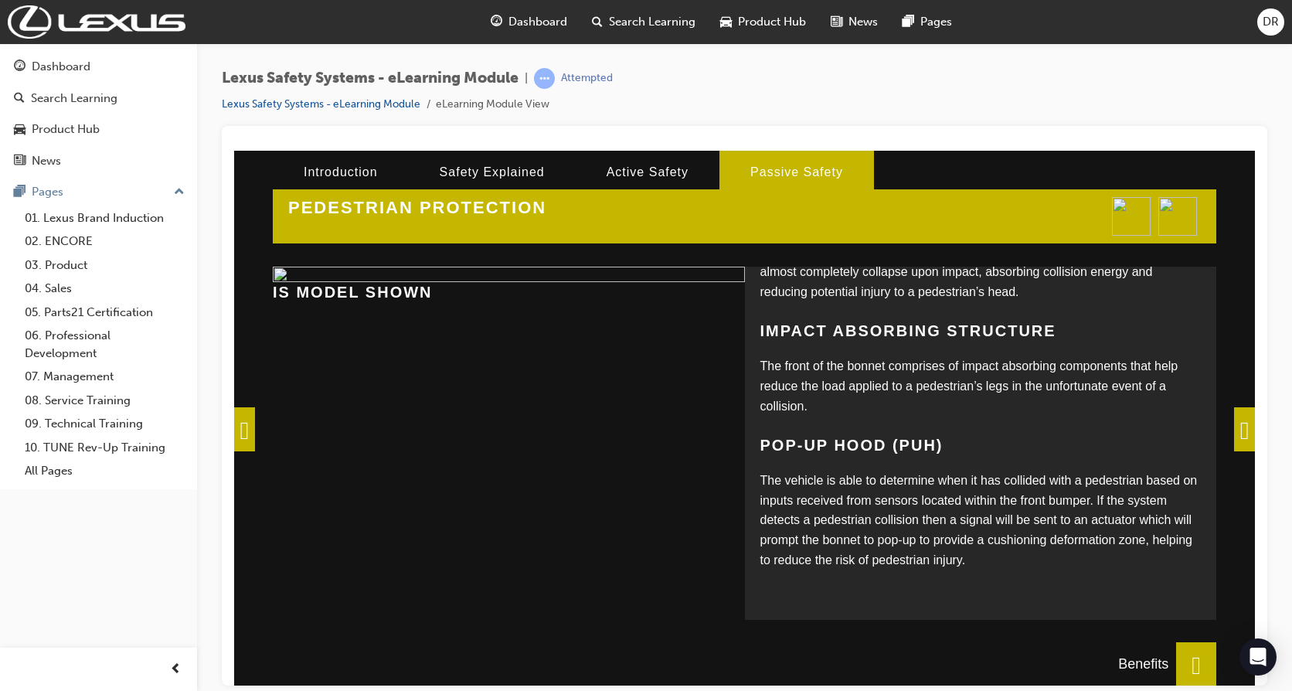
click at [1237, 431] on span at bounding box center [1244, 429] width 21 height 44
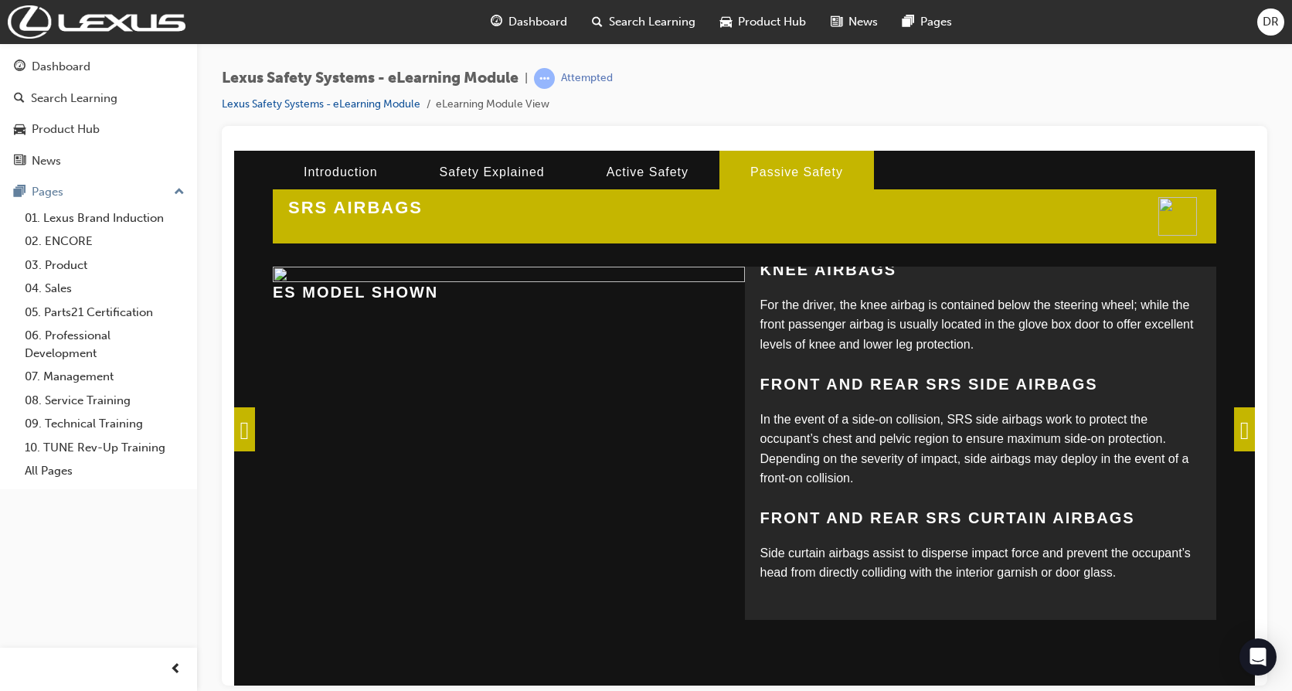
scroll to position [446, 0]
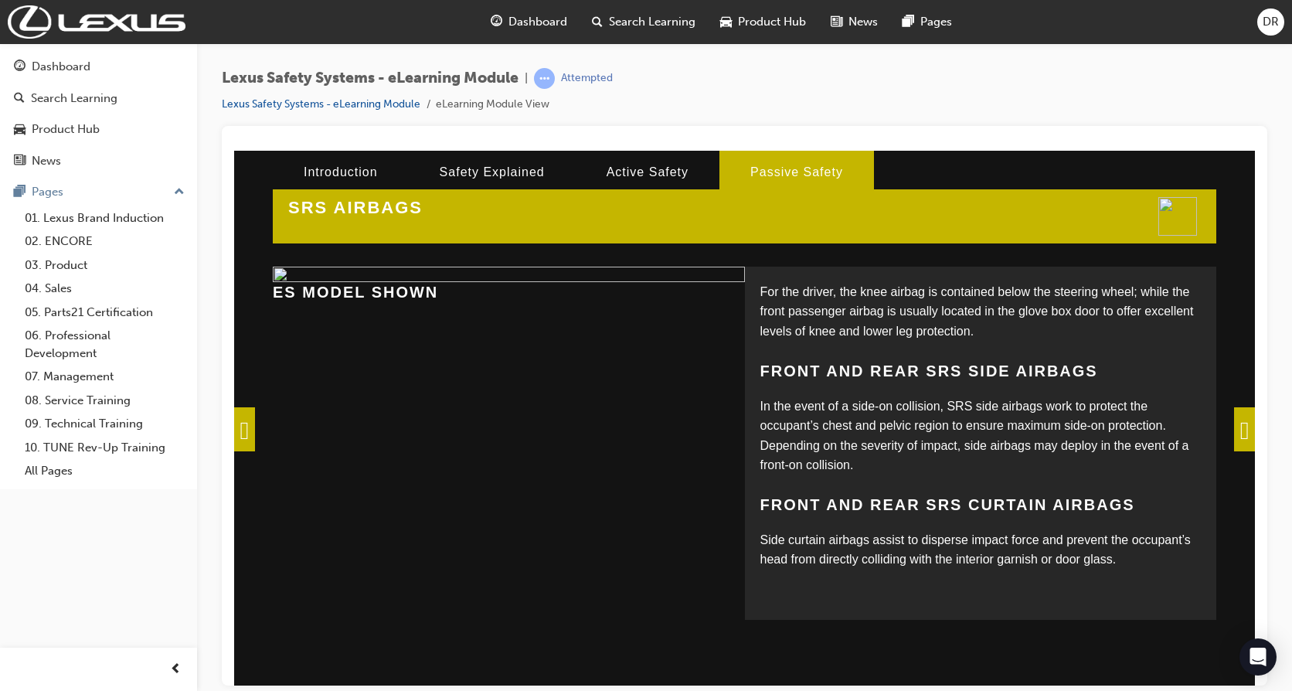
click at [1234, 434] on span at bounding box center [1244, 429] width 21 height 44
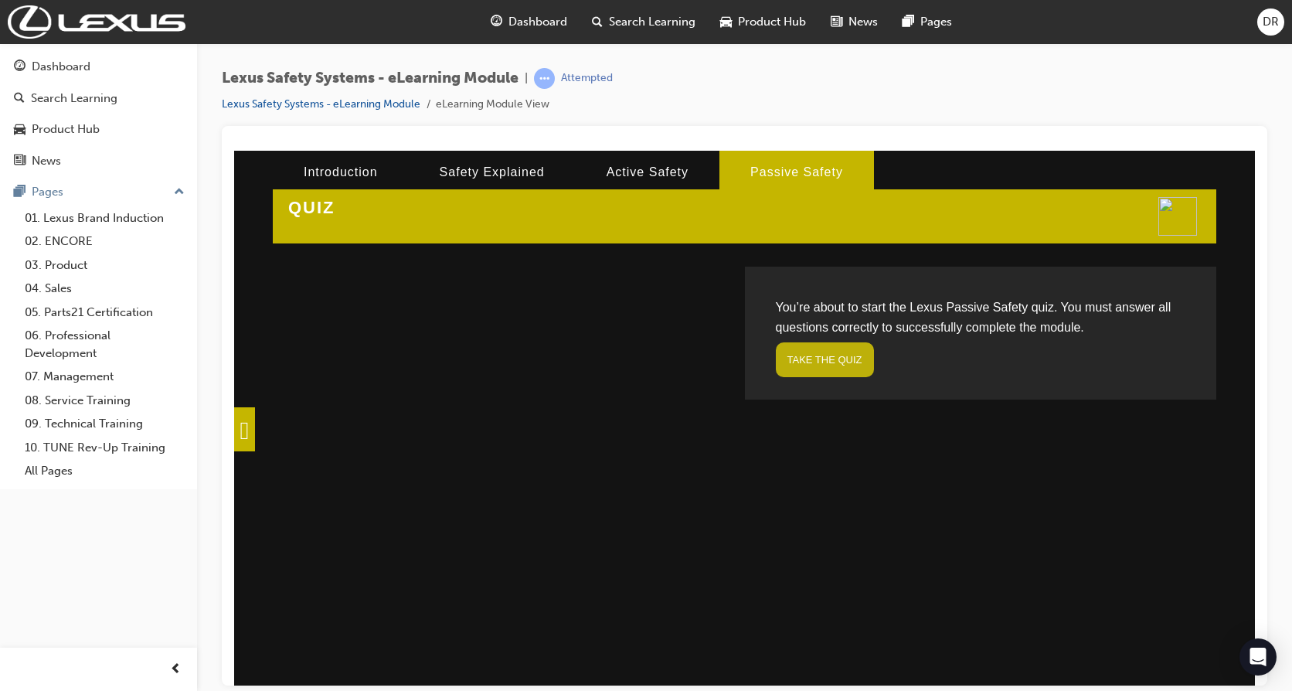
click at [836, 361] on link "TAKE THE QUIZ" at bounding box center [825, 359] width 98 height 35
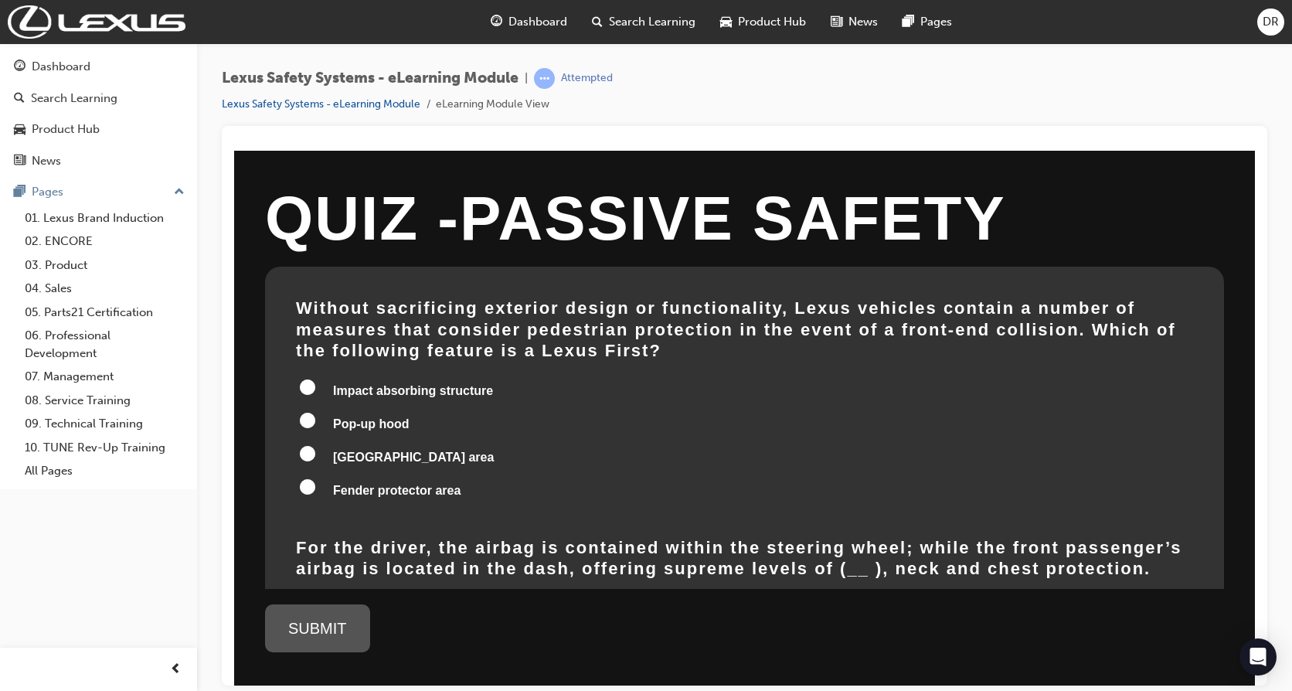
click at [312, 412] on input "Pop-up hood" at bounding box center [307, 419] width 15 height 15
radio input "true"
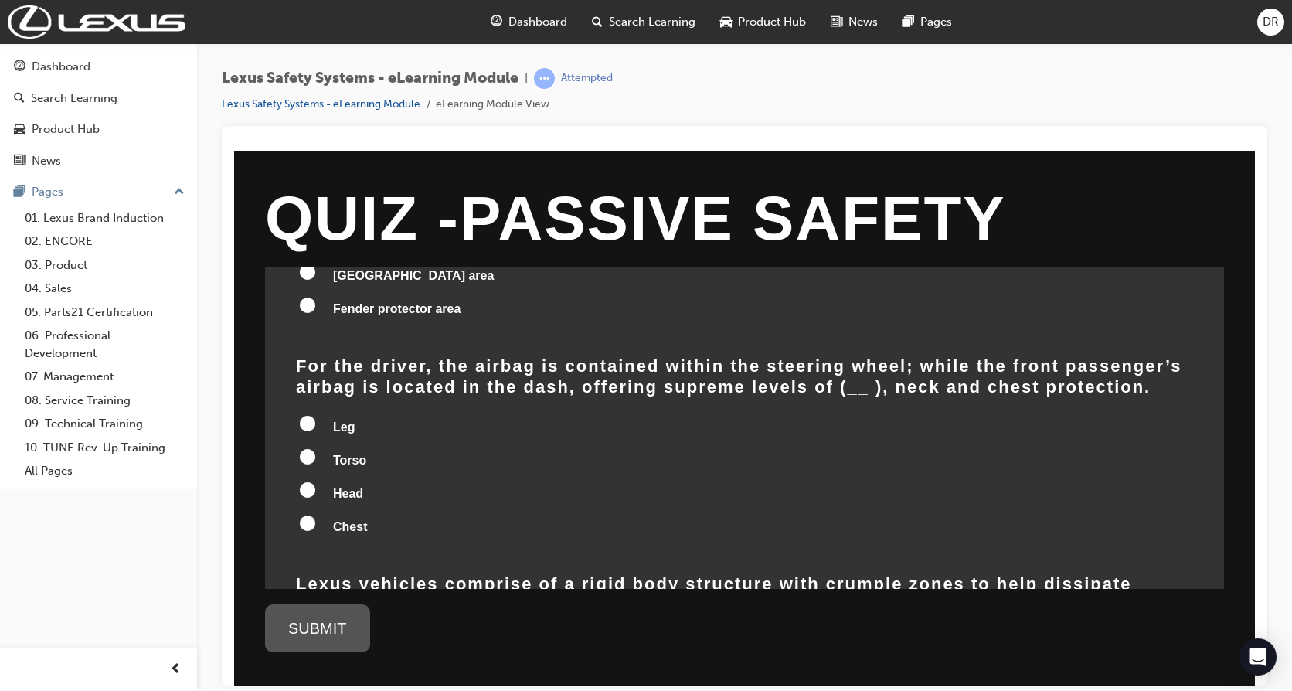
scroll to position [155, 0]
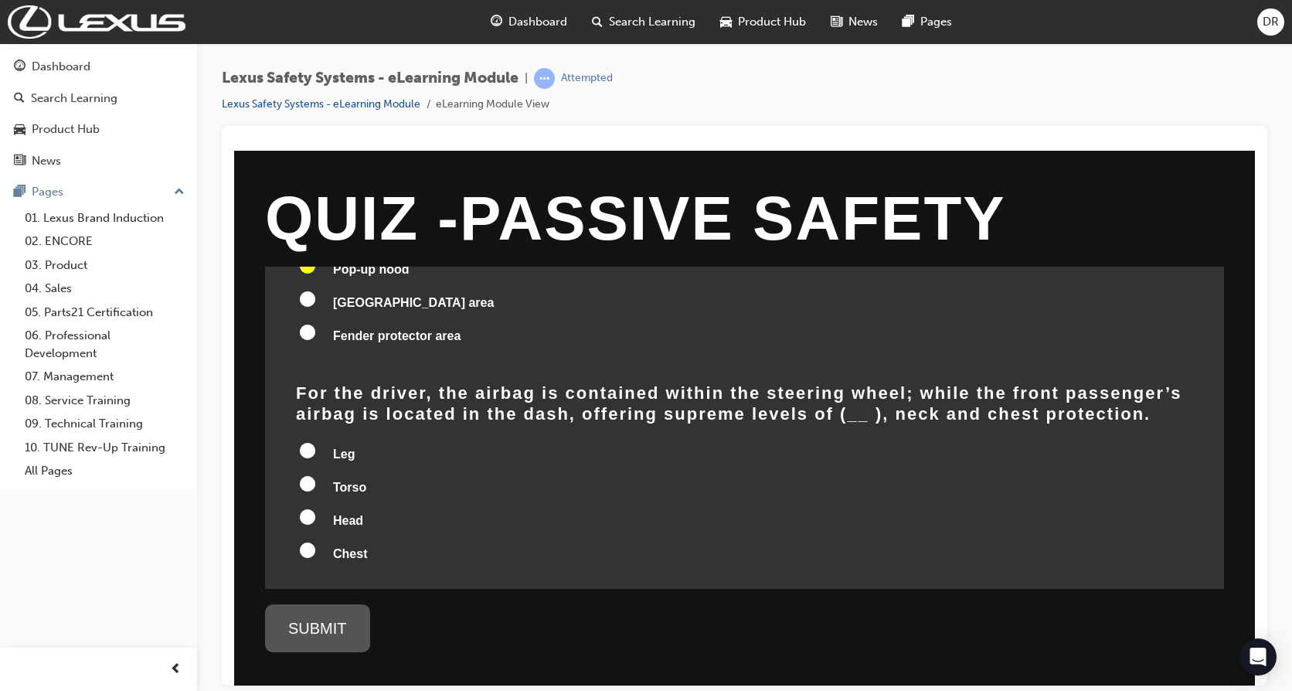
click at [304, 509] on input "Head" at bounding box center [307, 516] width 15 height 15
radio input "true"
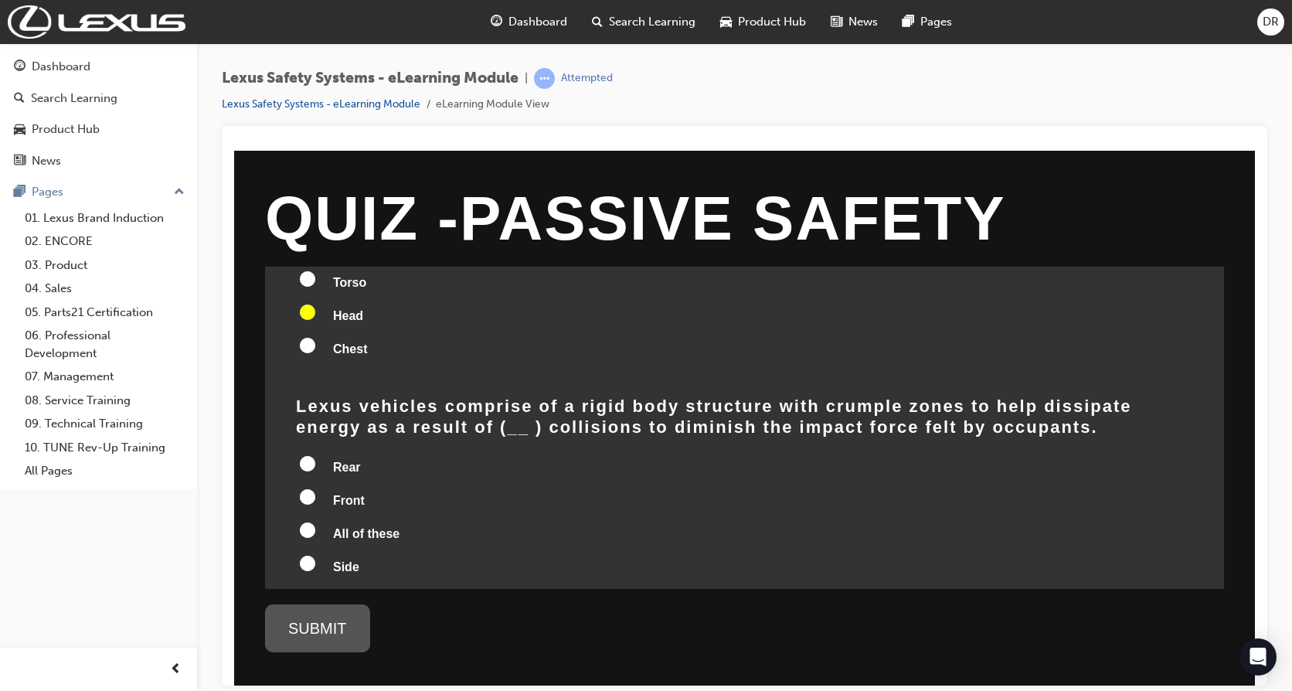
scroll to position [386, 0]
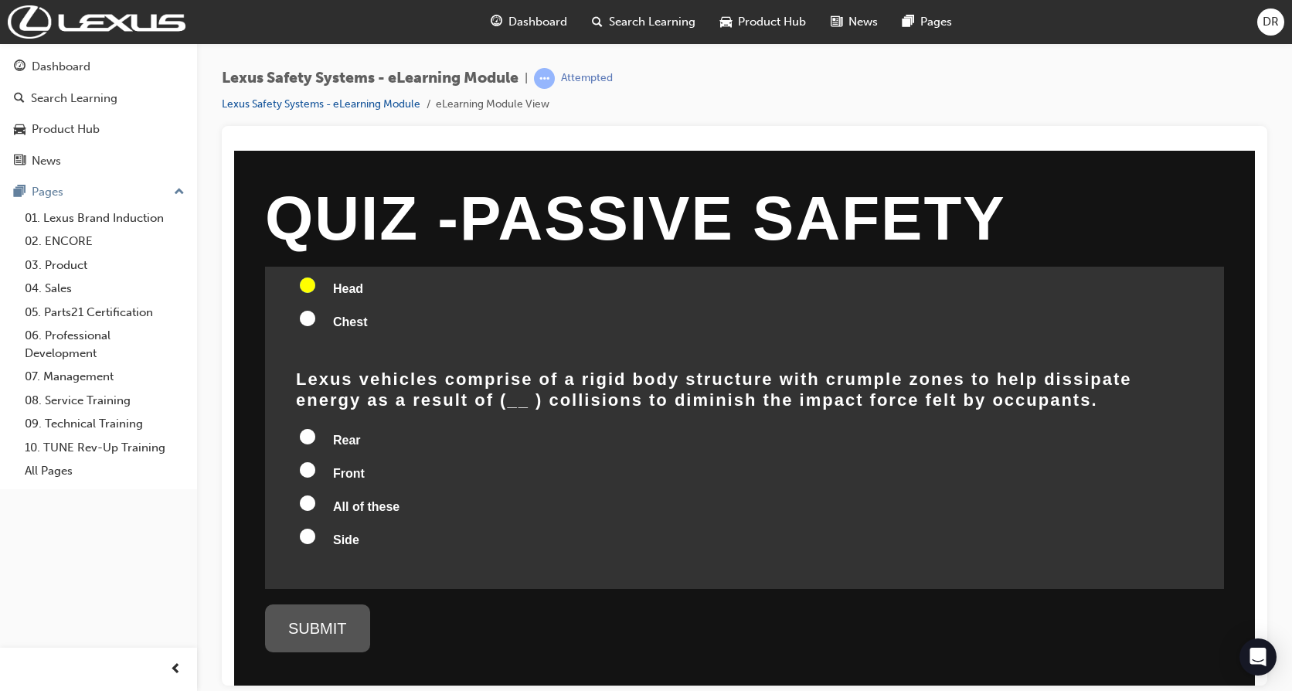
click at [308, 495] on input "All of these" at bounding box center [307, 502] width 15 height 15
radio input "true"
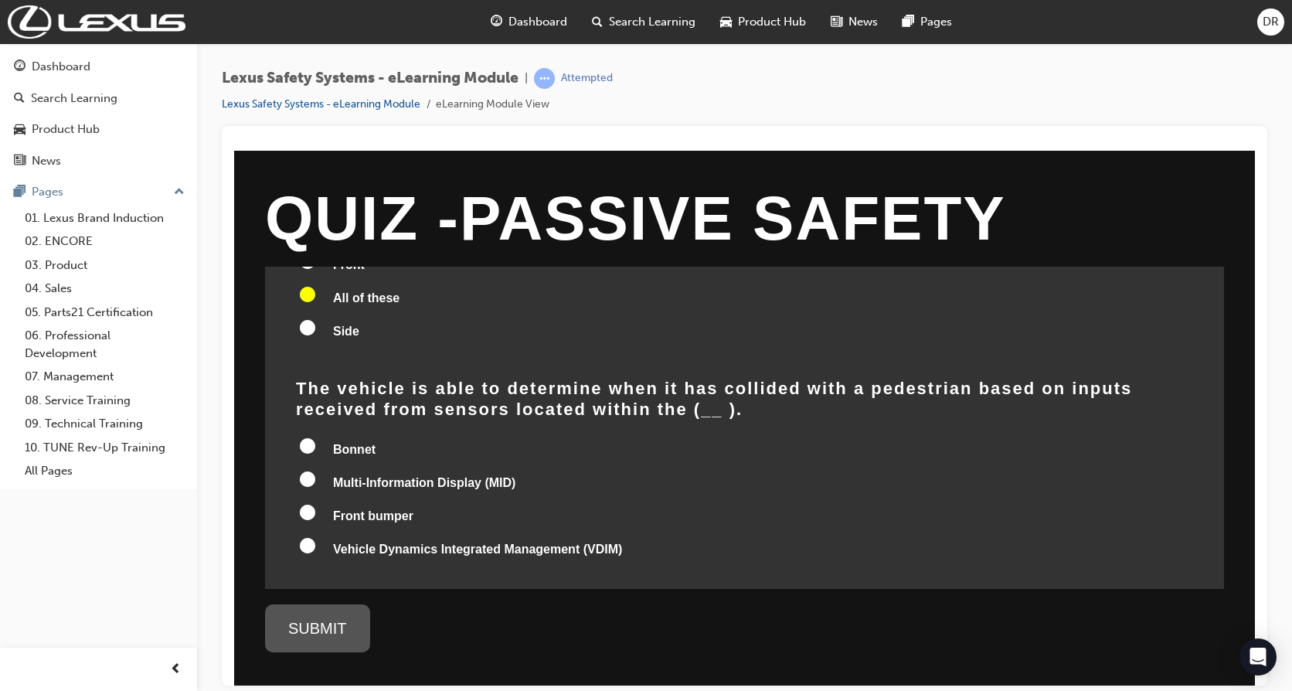
scroll to position [611, 0]
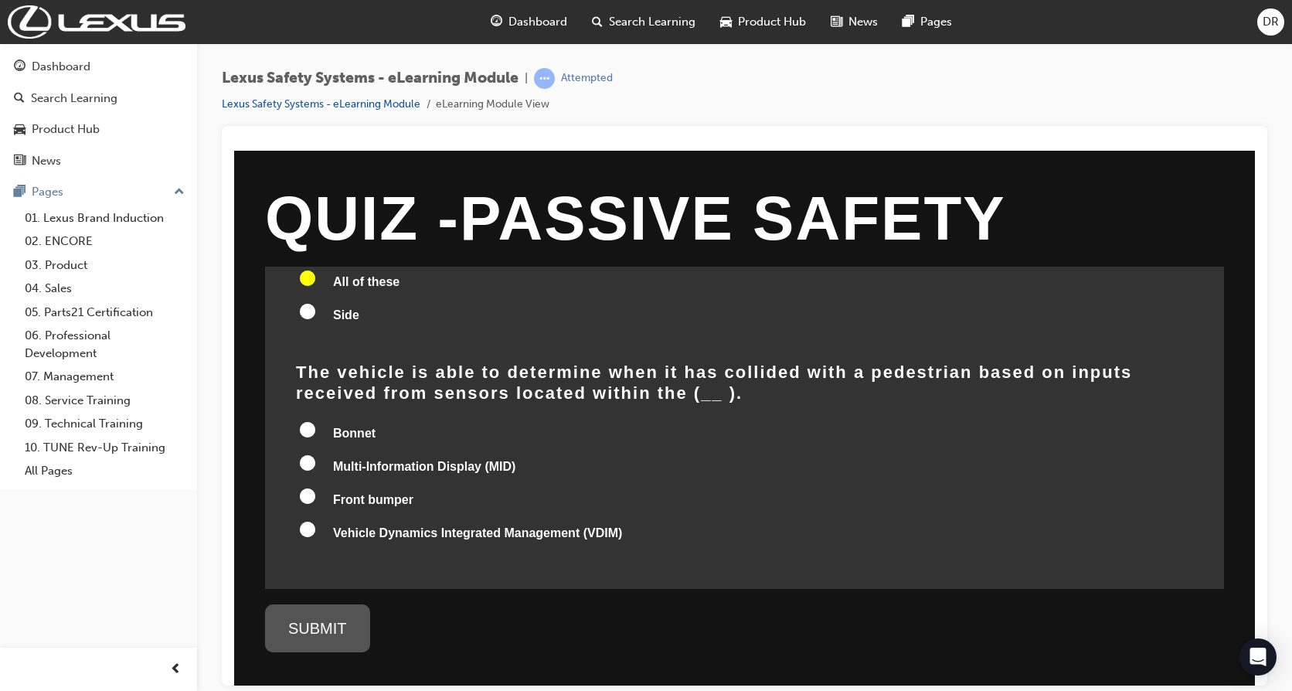
click at [309, 488] on input "Front bumper" at bounding box center [307, 495] width 15 height 15
radio input "true"
click at [315, 631] on div "SUBMIT" at bounding box center [317, 628] width 105 height 48
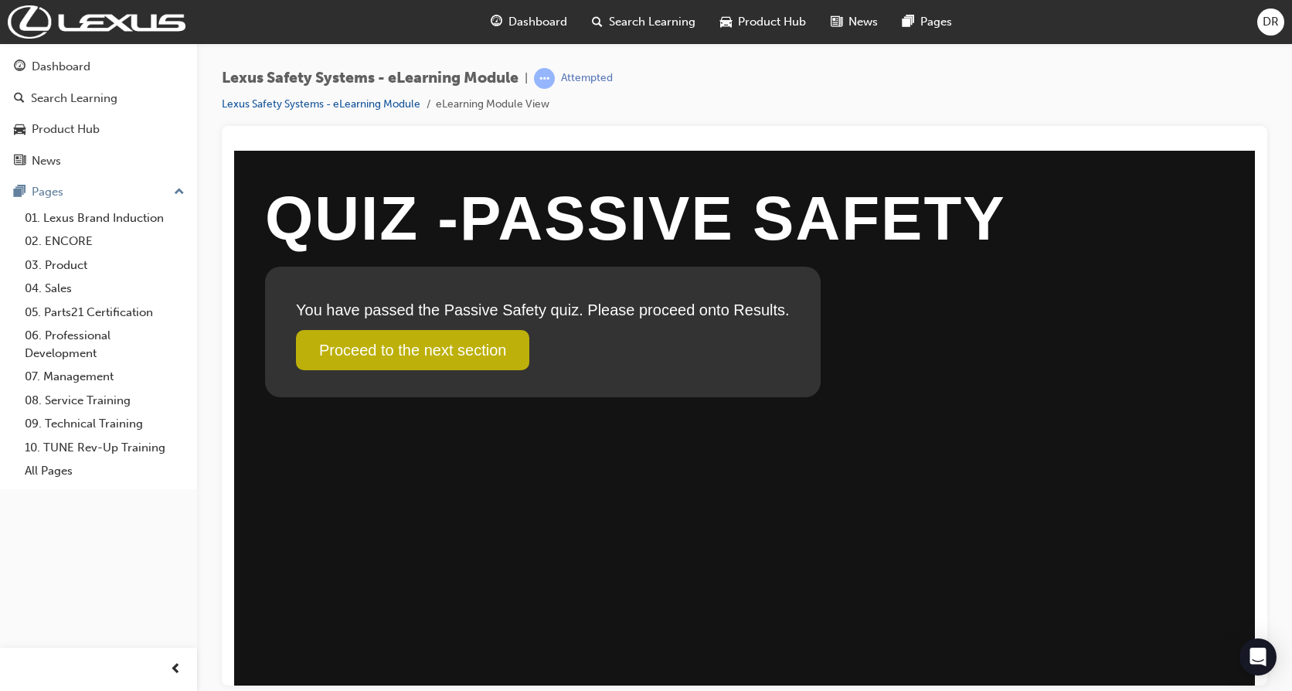
click at [377, 356] on link "Proceed to the next section" at bounding box center [412, 349] width 233 height 40
